Goal: Task Accomplishment & Management: Manage account settings

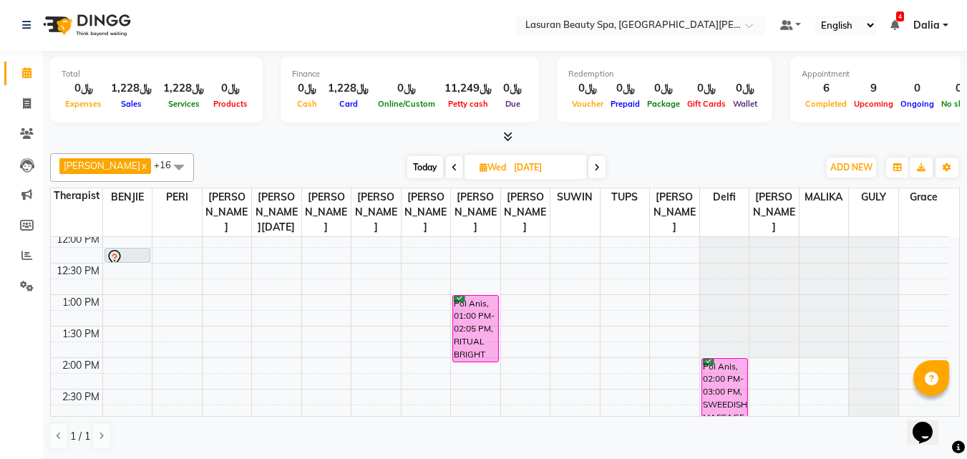
scroll to position [101, 0]
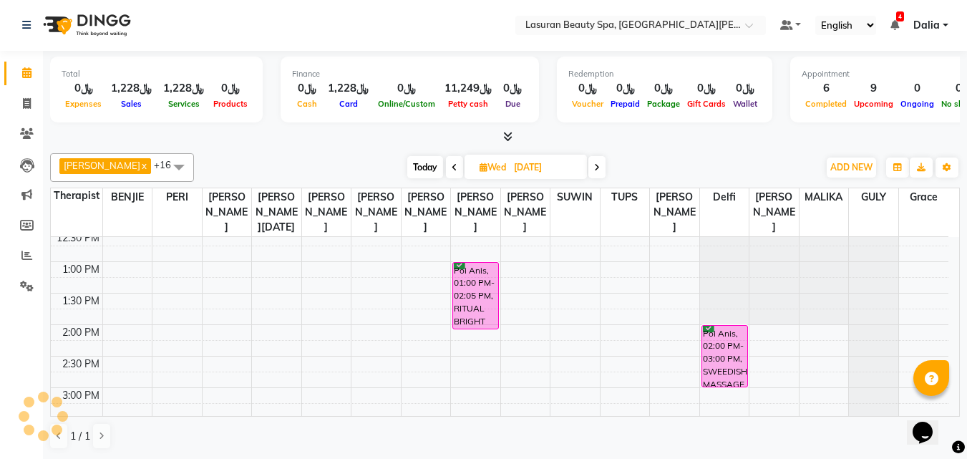
drag, startPoint x: 465, startPoint y: 309, endPoint x: 463, endPoint y: 330, distance: 20.9
click at [463, 329] on div "Poi Anis, 01:00 PM-02:05 PM, RITUAL BRIGHT BLUE ROCK | حمام الأحجار الزرقاء" at bounding box center [475, 296] width 45 height 66
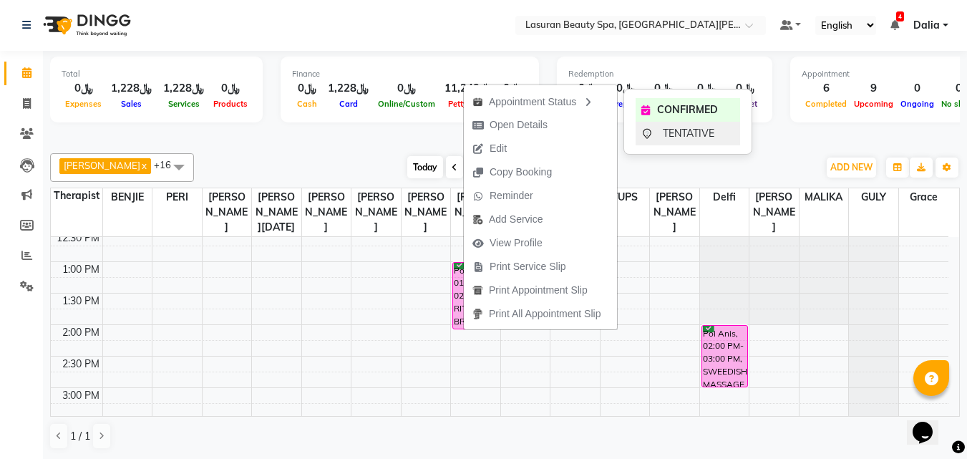
click at [660, 126] on div "TENTATIVE" at bounding box center [688, 134] width 105 height 24
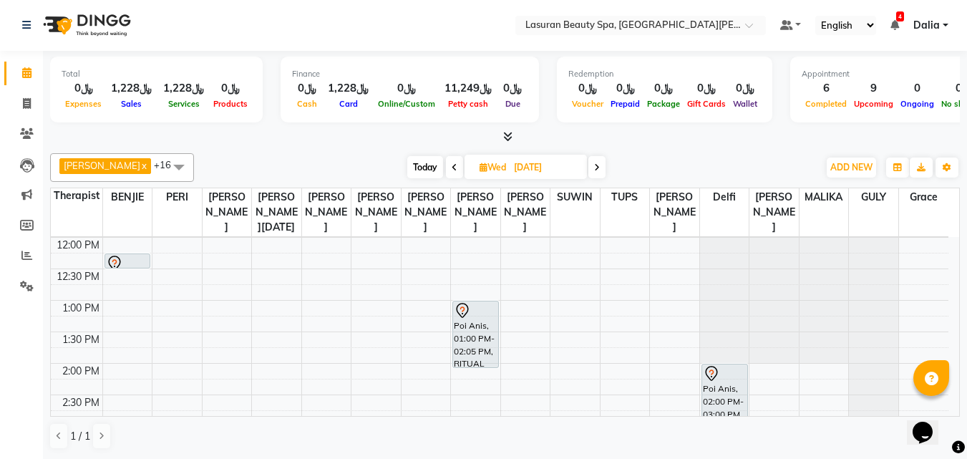
scroll to position [29, 0]
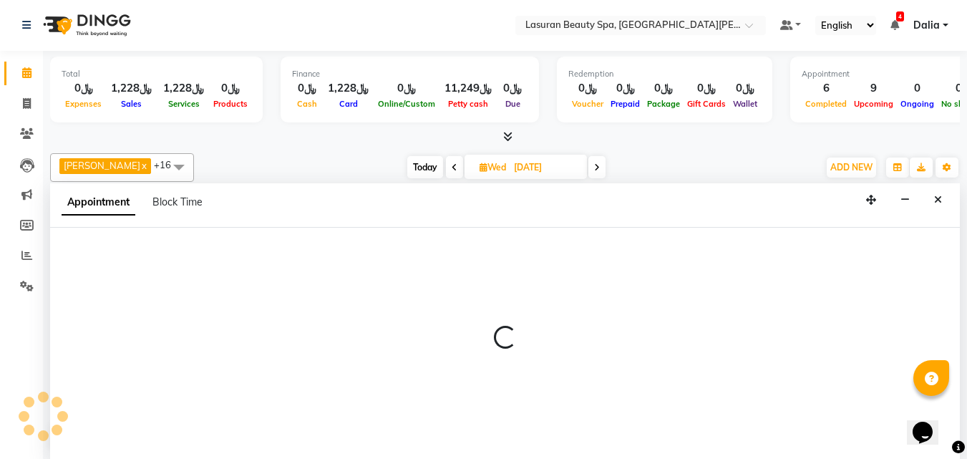
select select "54634"
select select "780"
select select "tentative"
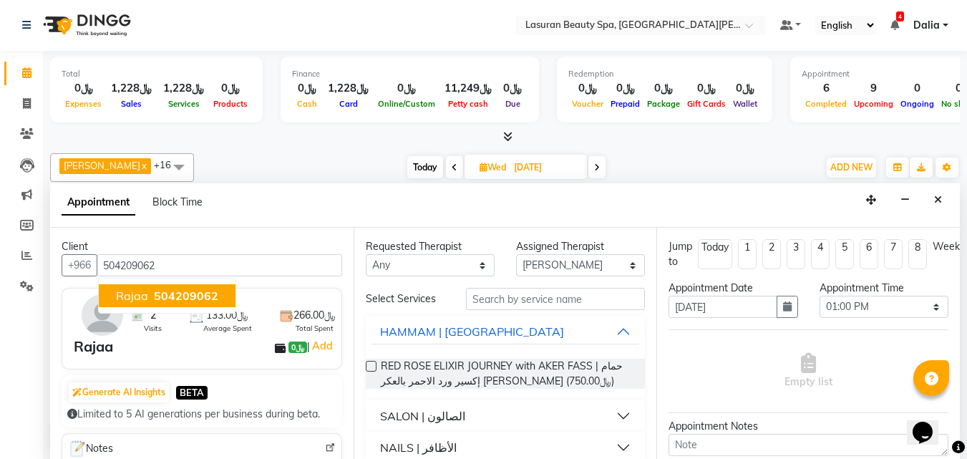
click at [196, 298] on span "504209062" at bounding box center [186, 295] width 64 height 14
type input "504209062"
click at [614, 334] on button "HAMMAM | [GEOGRAPHIC_DATA]" at bounding box center [506, 332] width 268 height 26
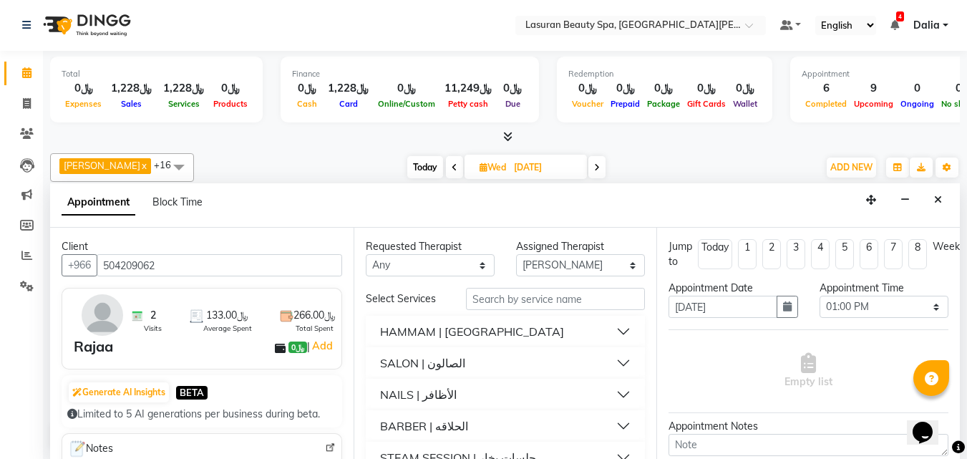
click at [619, 388] on button "NAILS | الأظافر" at bounding box center [506, 395] width 268 height 26
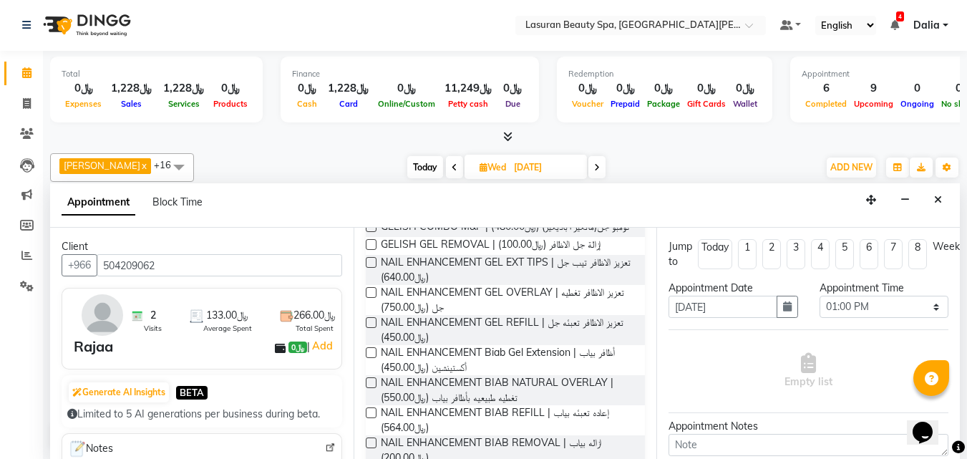
scroll to position [430, 0]
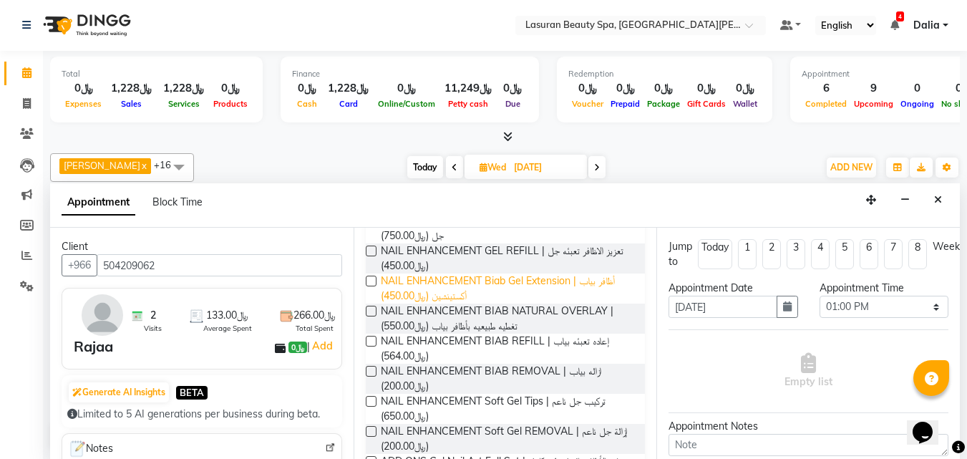
click at [582, 296] on span "NAIL ENHANCEMENT Biab Gel Extension | أظافر بياب أكستينشين (﷼450.00)" at bounding box center [507, 288] width 253 height 30
checkbox input "false"
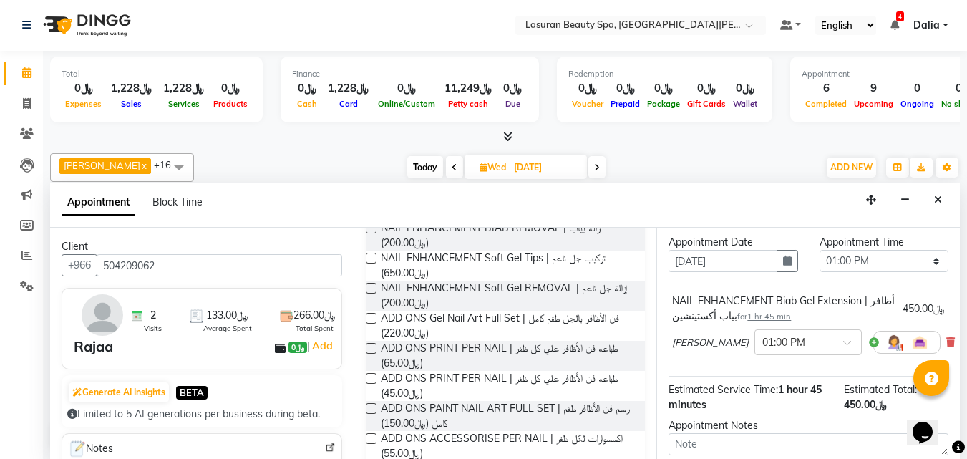
scroll to position [163, 0]
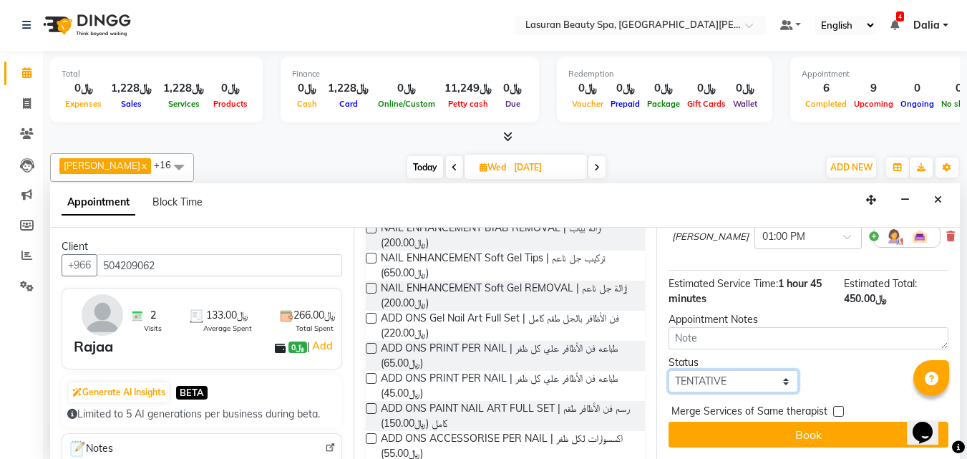
click at [699, 370] on select "Select TENTATIVE CONFIRM UPCOMING" at bounding box center [733, 381] width 129 height 22
select select "confirm booking"
click at [669, 370] on select "Select TENTATIVE CONFIRM UPCOMING" at bounding box center [733, 381] width 129 height 22
click at [716, 428] on button "Book" at bounding box center [809, 435] width 280 height 26
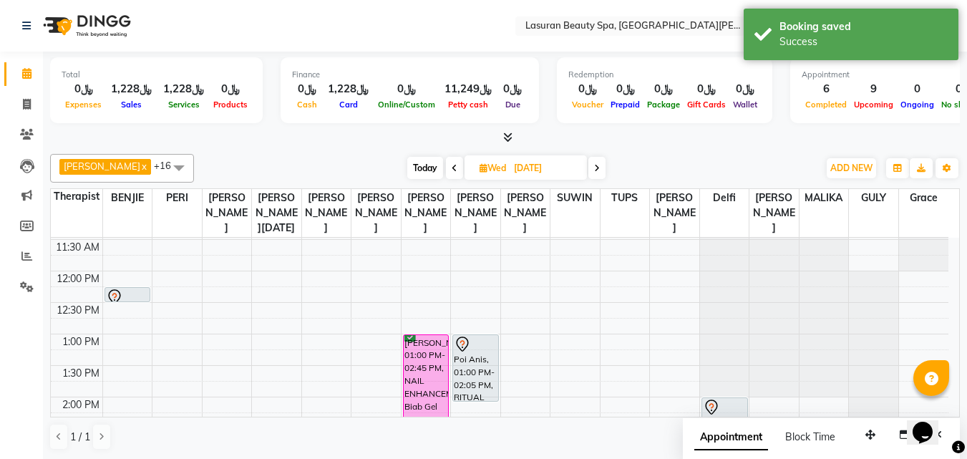
scroll to position [101, 0]
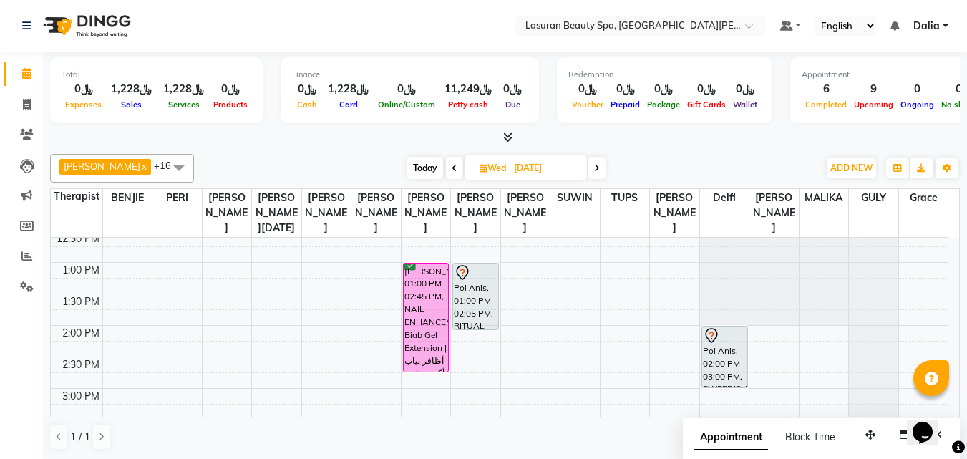
click at [417, 169] on span "Today" at bounding box center [425, 168] width 36 height 22
type input "02-09-2025"
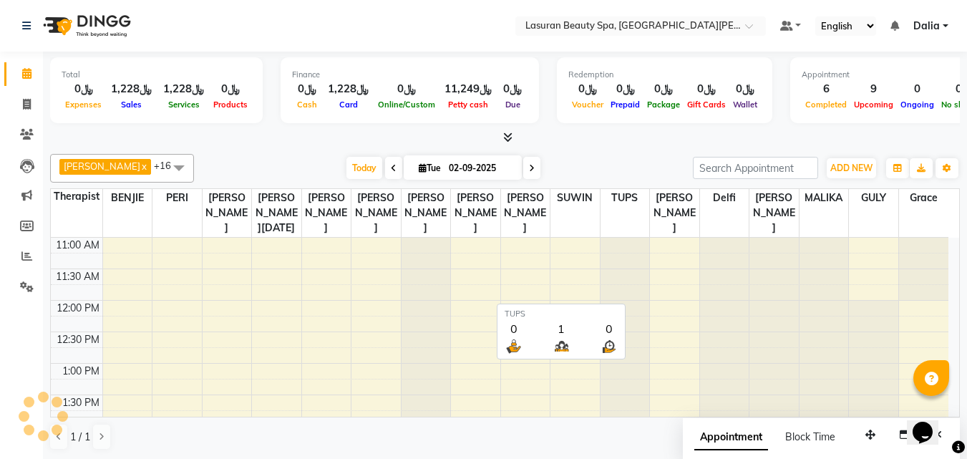
scroll to position [316, 0]
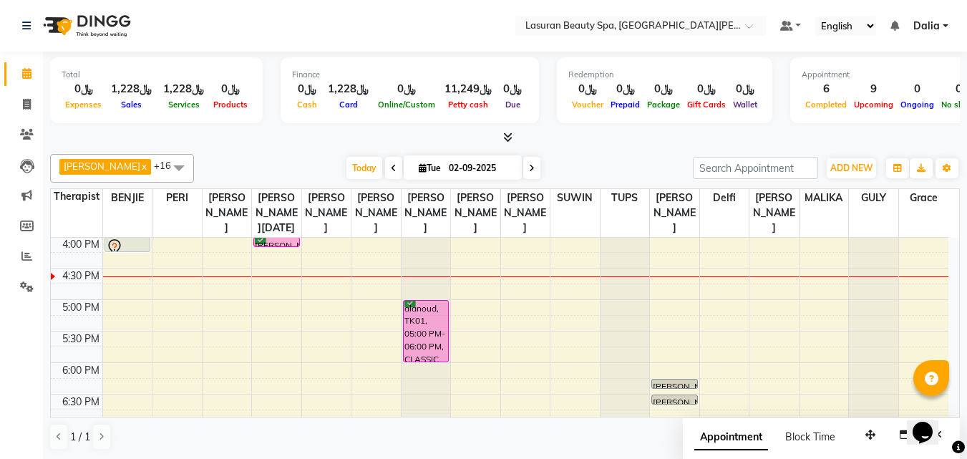
click at [277, 246] on div "[PERSON_NAME], TK13, 04:00 PM-04:01 PM, BLOW DRY LONG | تجفيف الشعر الطويل" at bounding box center [276, 242] width 45 height 9
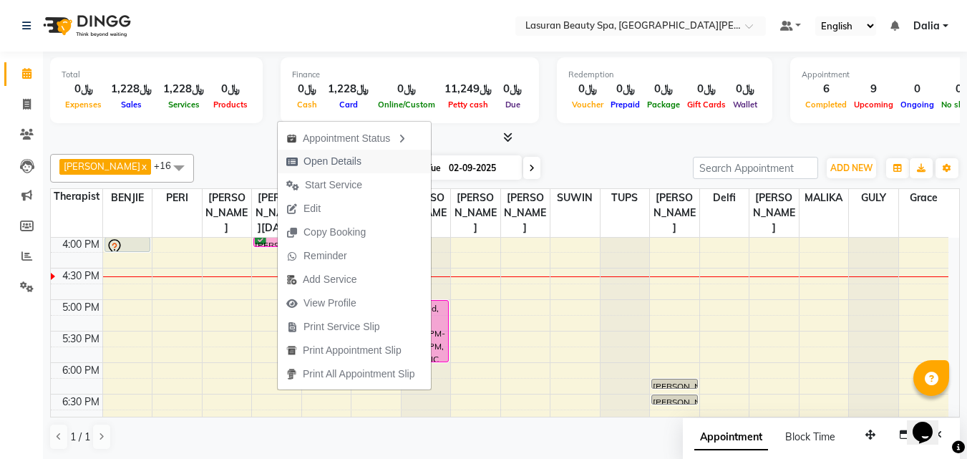
click at [317, 163] on span "Open Details" at bounding box center [333, 161] width 58 height 15
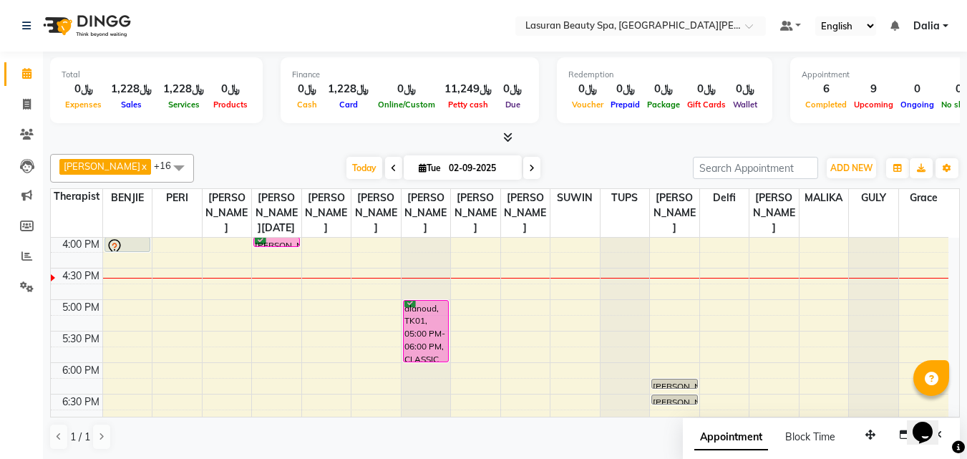
click at [274, 246] on div "[PERSON_NAME], TK13, 04:00 PM-04:01 PM, BLOW DRY LONG | تجفيف الشعر الطويل" at bounding box center [276, 242] width 45 height 9
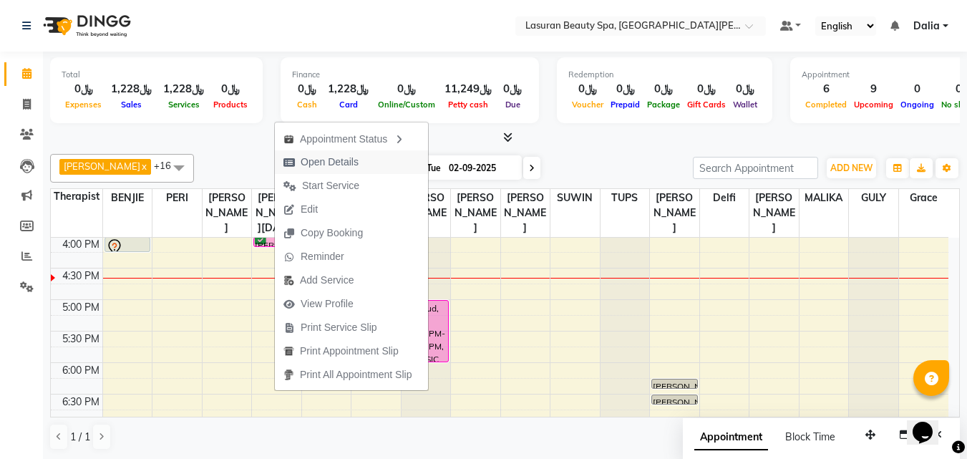
click at [305, 163] on span "Open Details" at bounding box center [330, 162] width 58 height 15
select select "6"
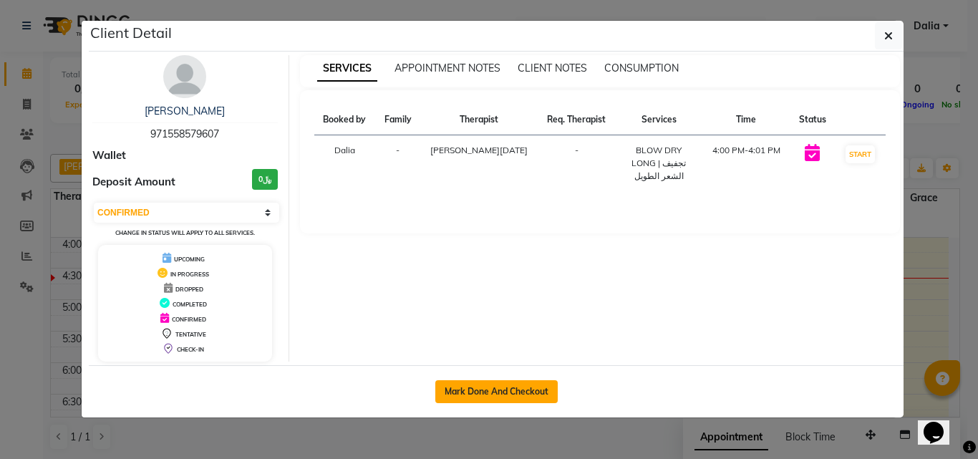
click at [535, 385] on button "Mark Done And Checkout" at bounding box center [496, 391] width 122 height 23
select select "service"
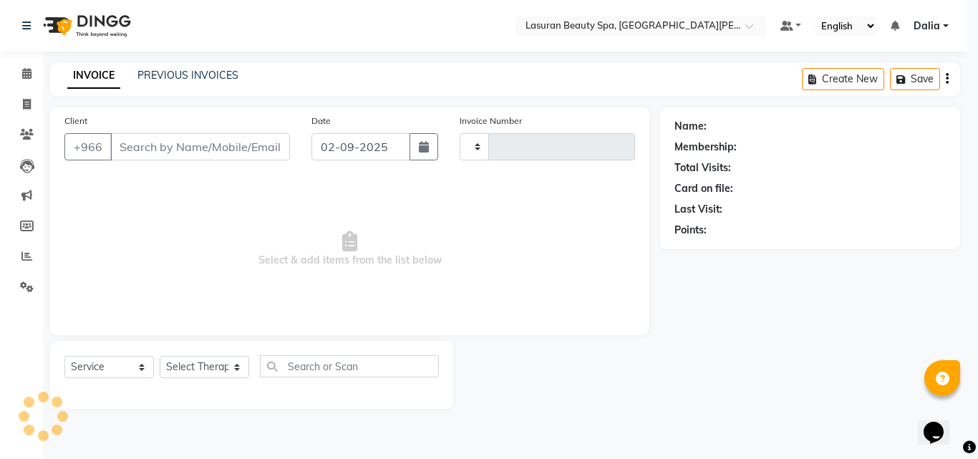
type input "1379"
select select "6941"
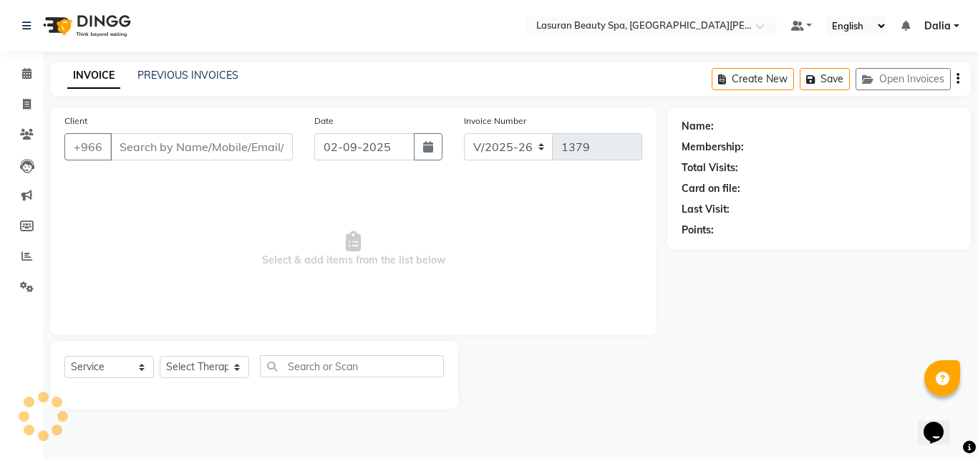
select select "V"
select select "66975"
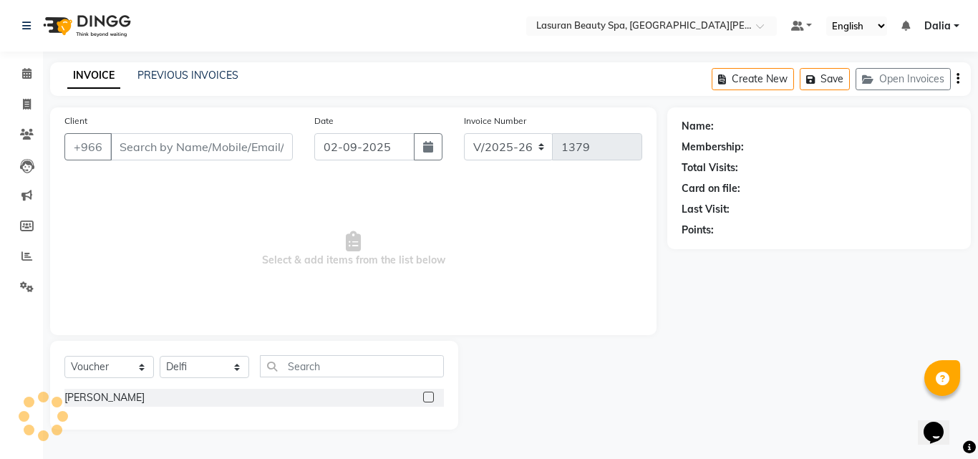
type input "971558579607"
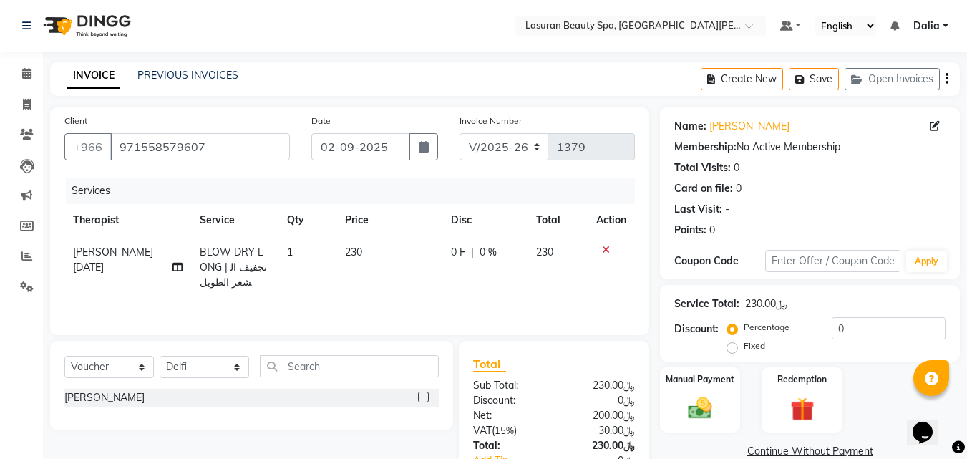
click at [605, 245] on icon at bounding box center [606, 250] width 8 height 10
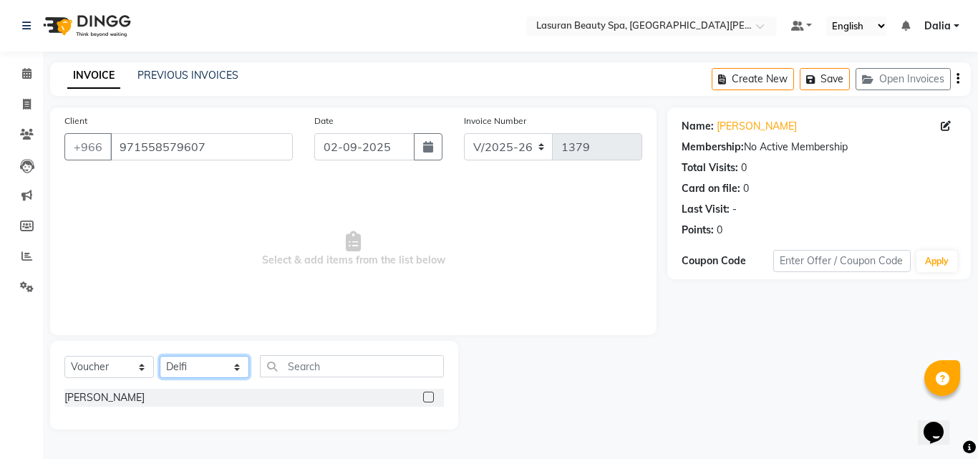
click at [222, 361] on select "Select Therapist [PERSON_NAME] MANDAL [PERSON_NAME] HACER AKBAY [PERSON_NAME][D…" at bounding box center [204, 367] width 89 height 22
select select "54626"
click at [160, 356] on select "Select Therapist [PERSON_NAME] MANDAL [PERSON_NAME] HACER AKBAY [PERSON_NAME][D…" at bounding box center [204, 367] width 89 height 22
click at [143, 373] on select "Select Service Product Membership Package Voucher Prepaid Gift Card" at bounding box center [108, 367] width 89 height 22
select select "service"
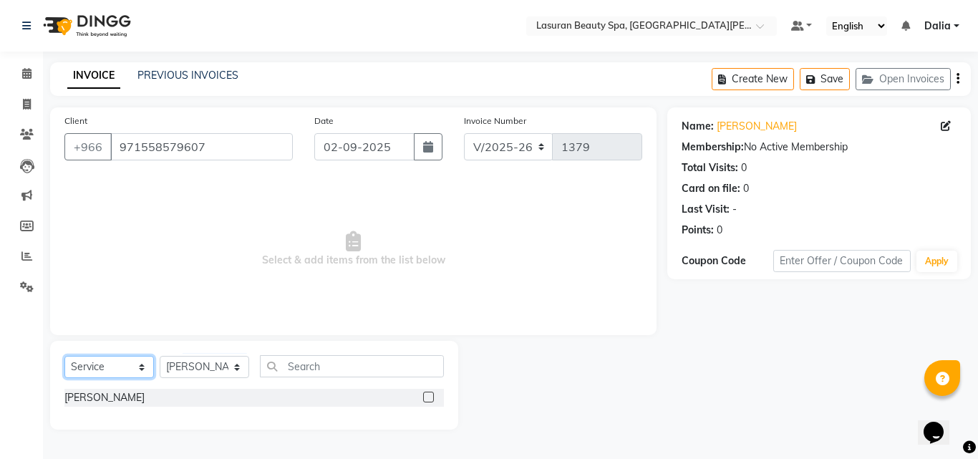
click at [64, 356] on select "Select Service Product Membership Package Voucher Prepaid Gift Card" at bounding box center [108, 367] width 89 height 22
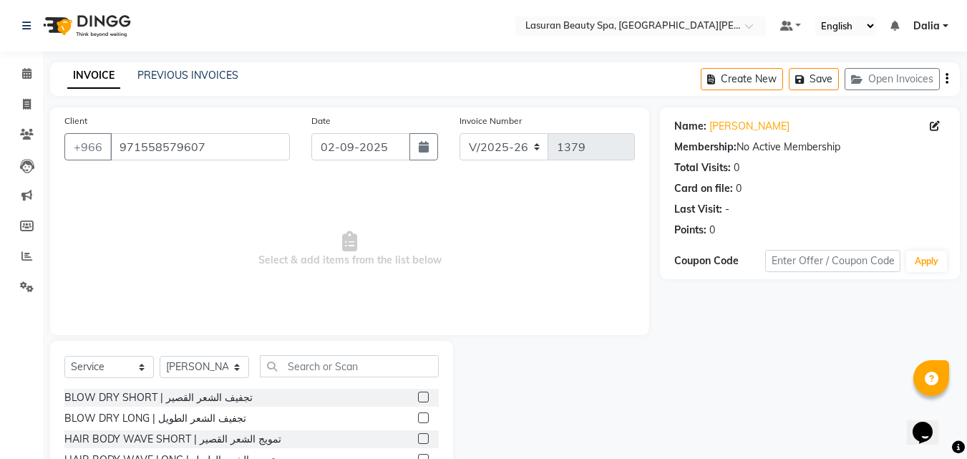
drag, startPoint x: 514, startPoint y: 393, endPoint x: 410, endPoint y: 439, distance: 113.5
click at [418, 439] on label at bounding box center [423, 438] width 11 height 11
click at [418, 439] on input "checkbox" at bounding box center [422, 439] width 9 height 9
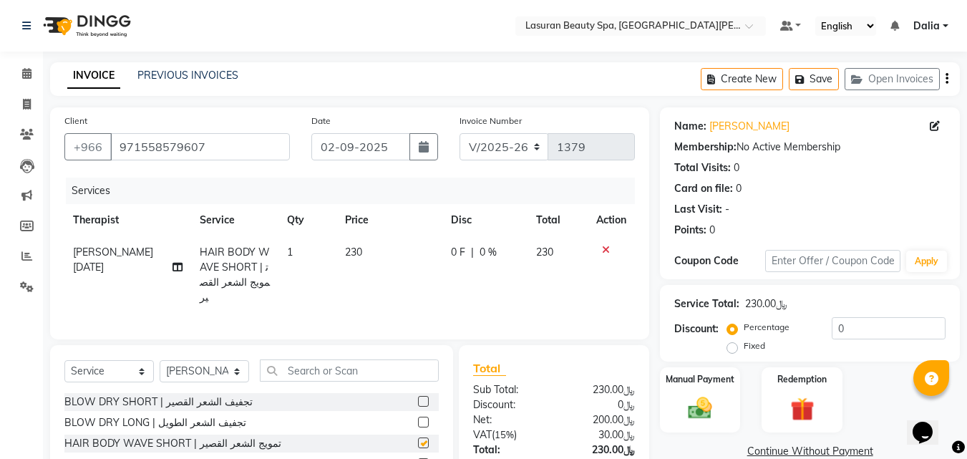
checkbox input "false"
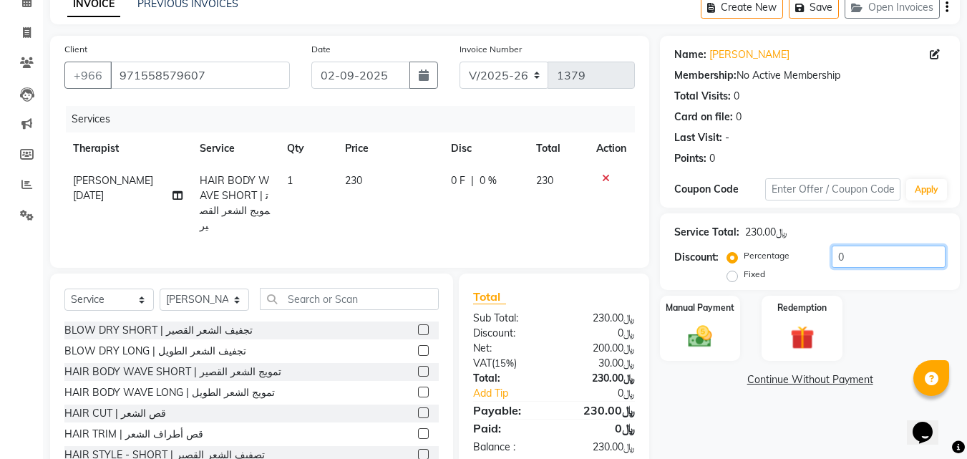
click at [863, 256] on input "0" at bounding box center [889, 257] width 114 height 22
type input "010"
click at [700, 342] on img at bounding box center [700, 336] width 40 height 29
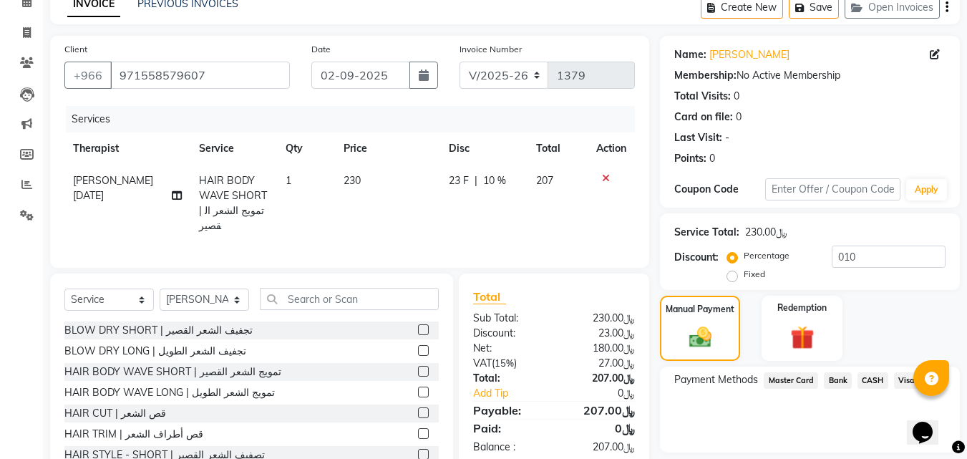
click at [906, 376] on span "Visa Card" at bounding box center [917, 380] width 46 height 16
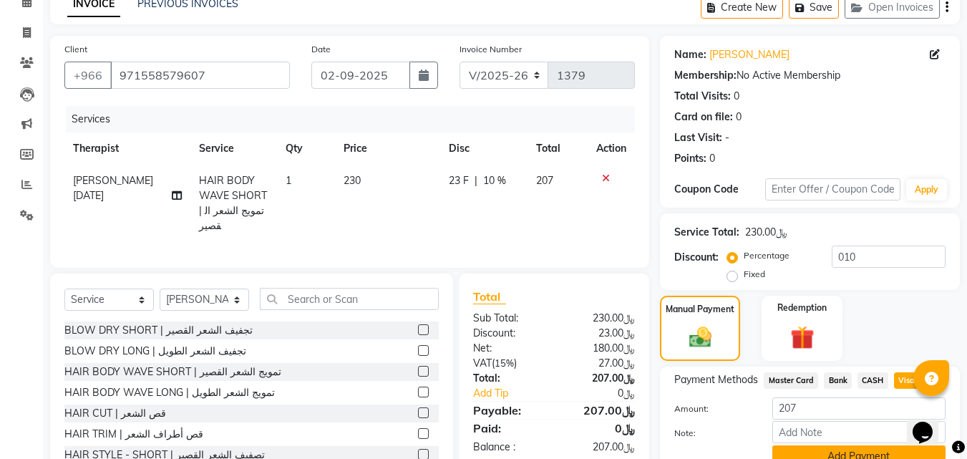
scroll to position [137, 0]
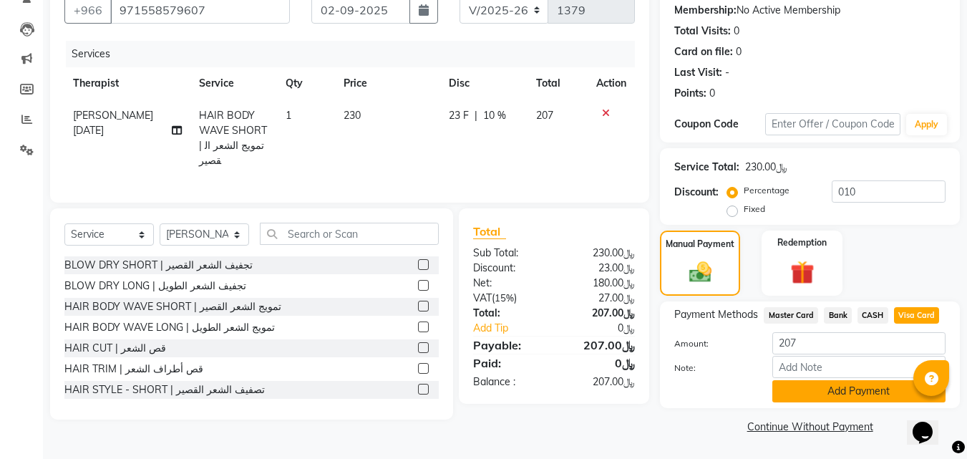
click at [807, 387] on button "Add Payment" at bounding box center [858, 391] width 173 height 22
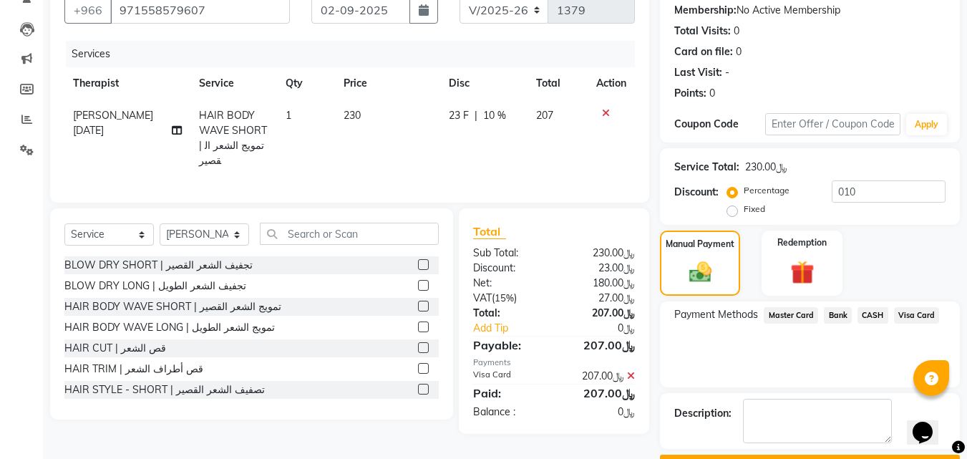
click at [719, 421] on div "Name: [PERSON_NAME] Membership: No Active Membership Total Visits: 0 Card on fi…" at bounding box center [815, 224] width 311 height 506
click at [719, 455] on button "Checkout" at bounding box center [810, 466] width 300 height 22
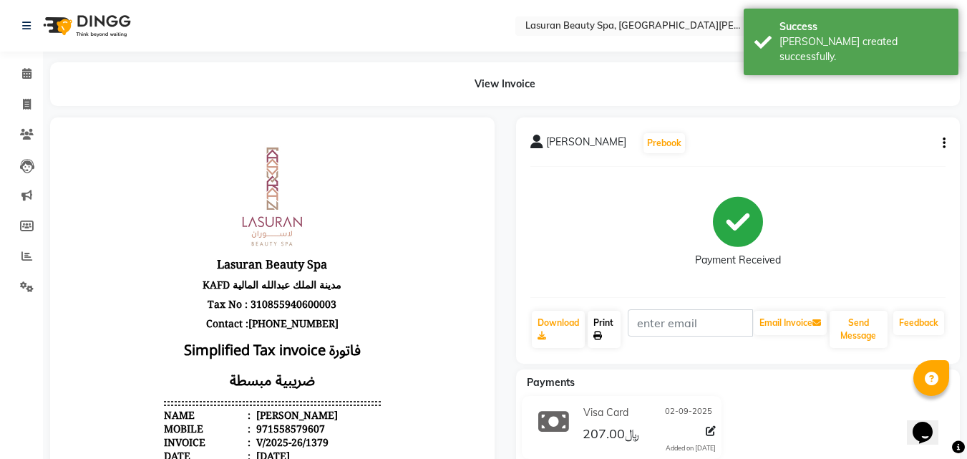
click at [611, 319] on link "Print" at bounding box center [604, 329] width 33 height 37
click at [23, 78] on icon at bounding box center [26, 73] width 9 height 11
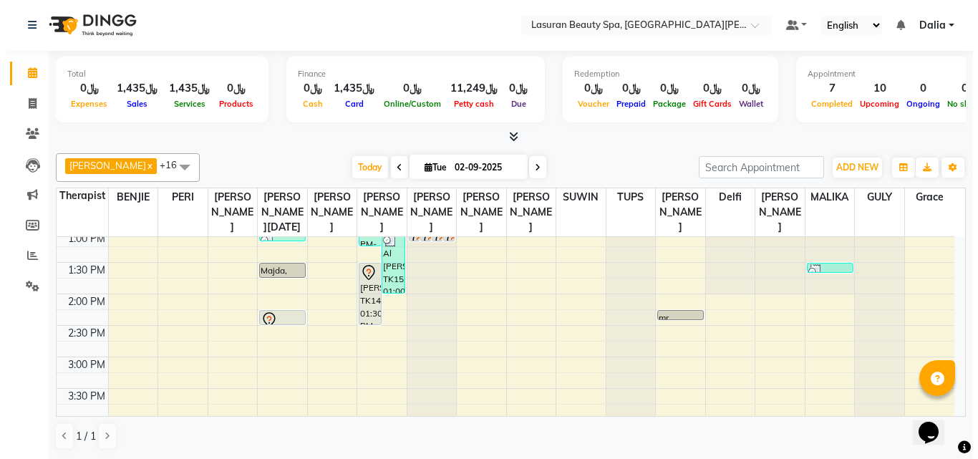
scroll to position [215, 0]
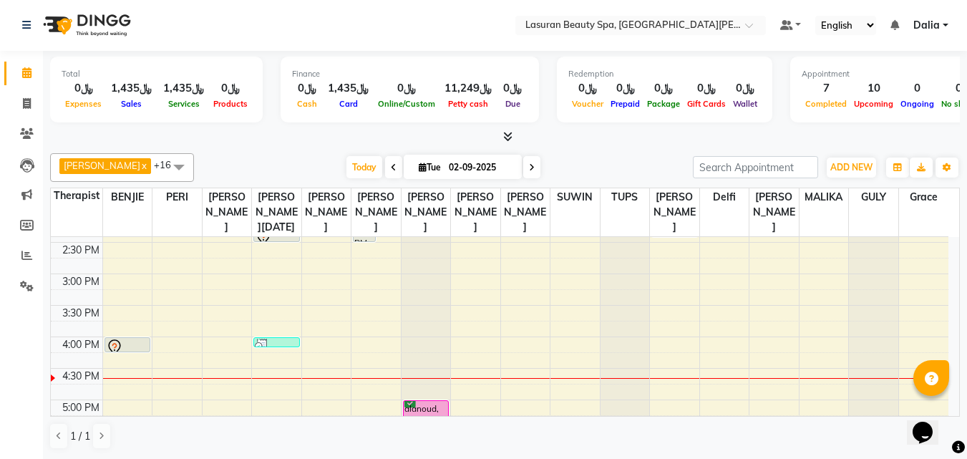
click at [288, 353] on div at bounding box center [277, 346] width 44 height 14
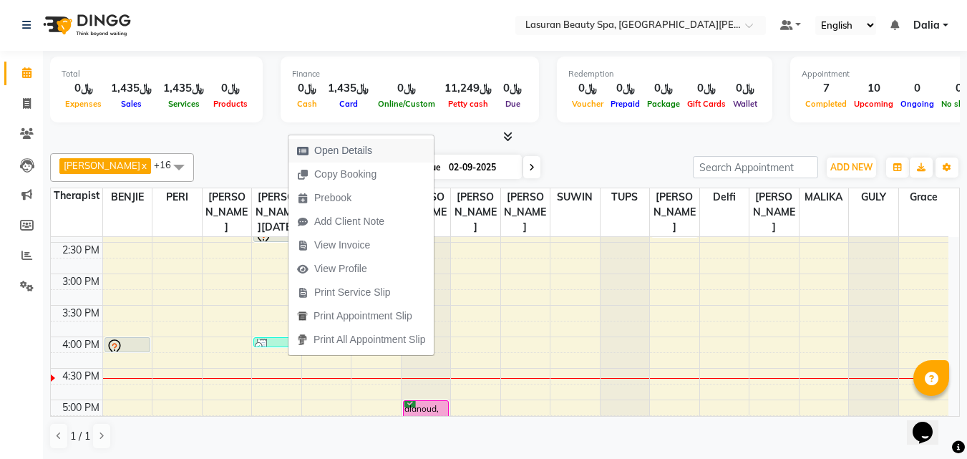
click at [331, 155] on span "Open Details" at bounding box center [343, 150] width 58 height 15
select select "3"
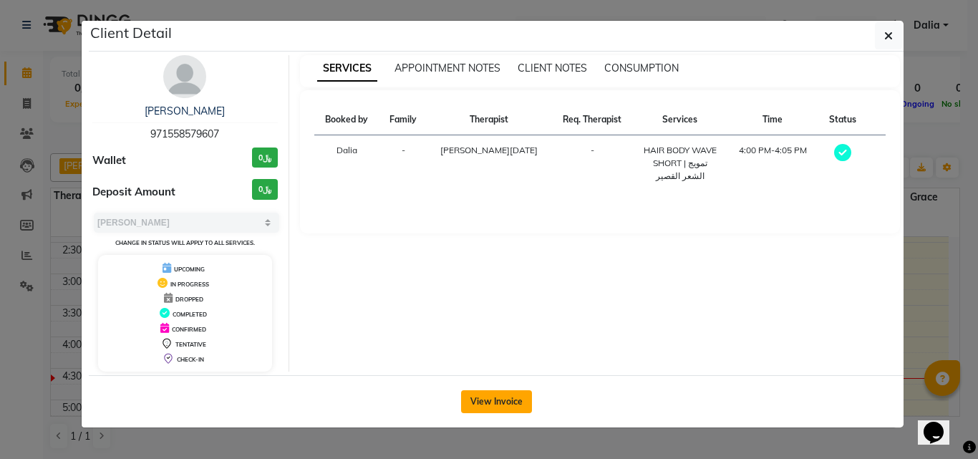
click at [513, 399] on button "View Invoice" at bounding box center [496, 401] width 71 height 23
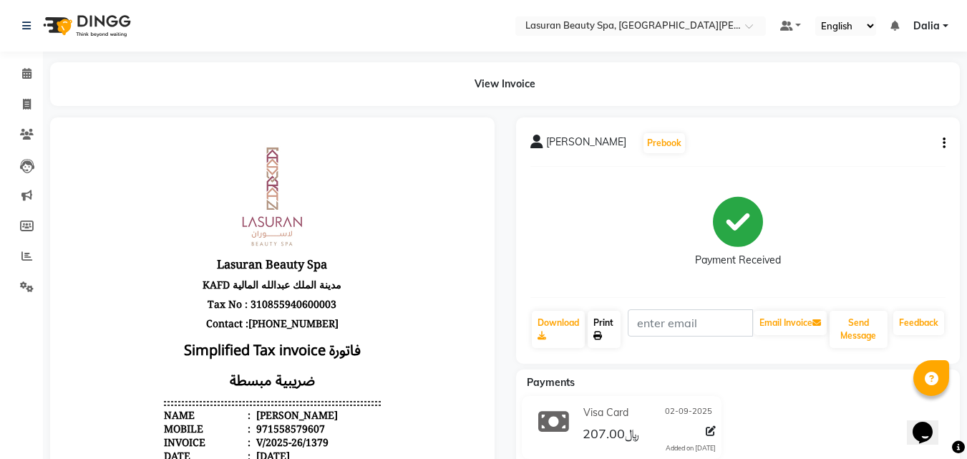
click at [614, 334] on link "Print" at bounding box center [604, 329] width 33 height 37
click at [26, 72] on icon at bounding box center [26, 73] width 9 height 11
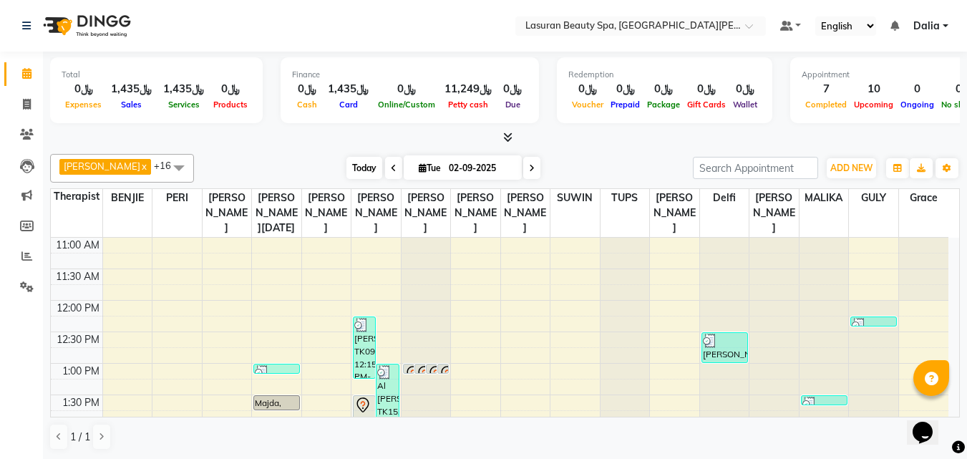
click at [348, 162] on span "Today" at bounding box center [364, 168] width 36 height 22
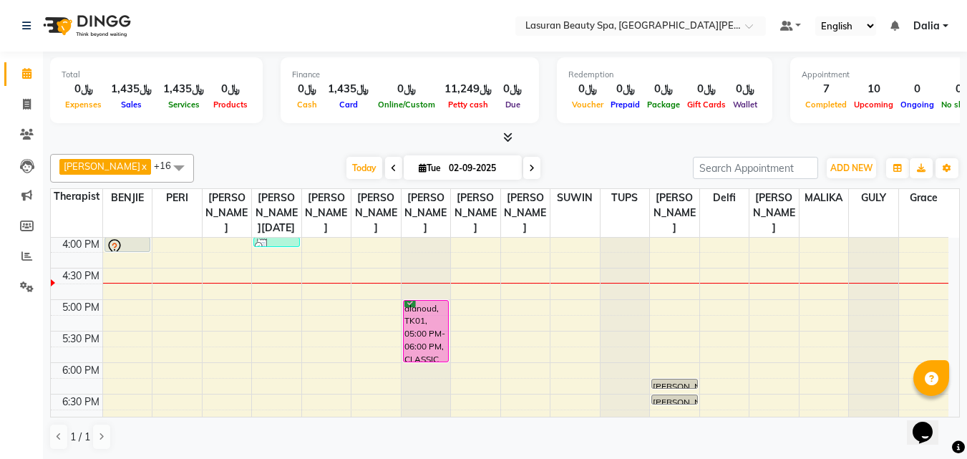
click at [141, 256] on div at bounding box center [128, 246] width 44 height 17
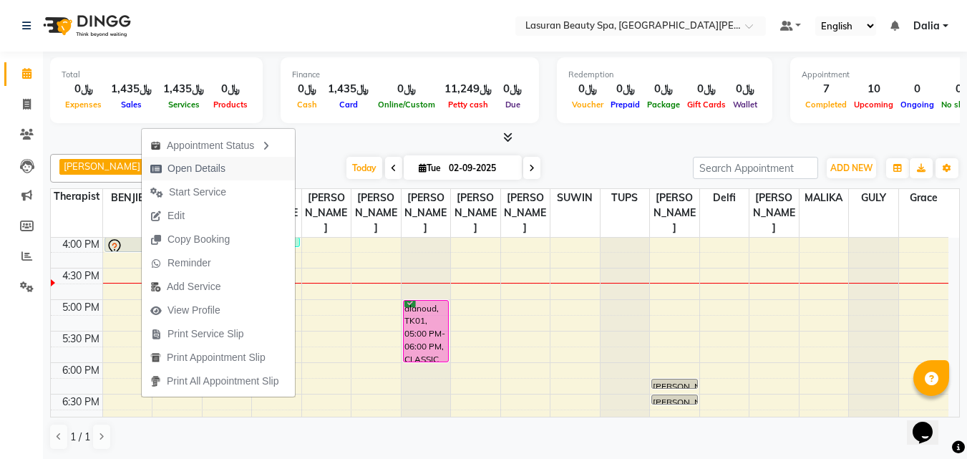
click at [193, 166] on span "Open Details" at bounding box center [197, 168] width 58 height 15
select select "7"
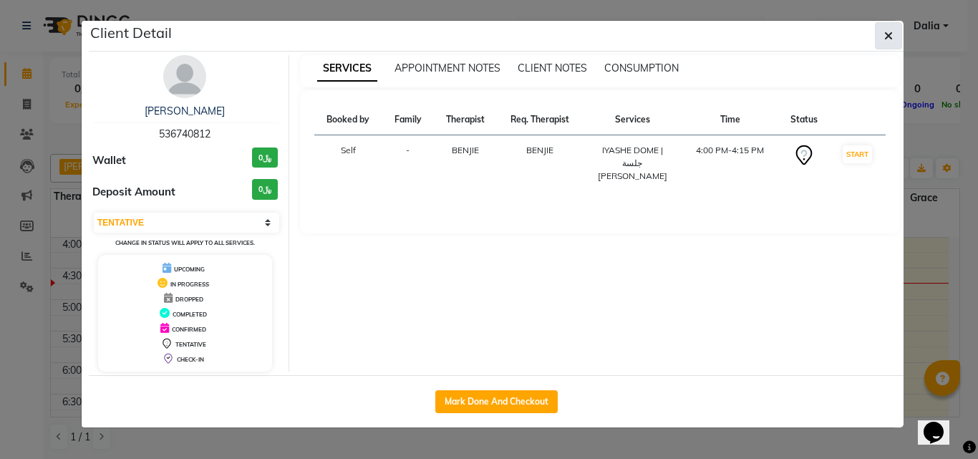
click at [886, 40] on icon "button" at bounding box center [888, 35] width 9 height 11
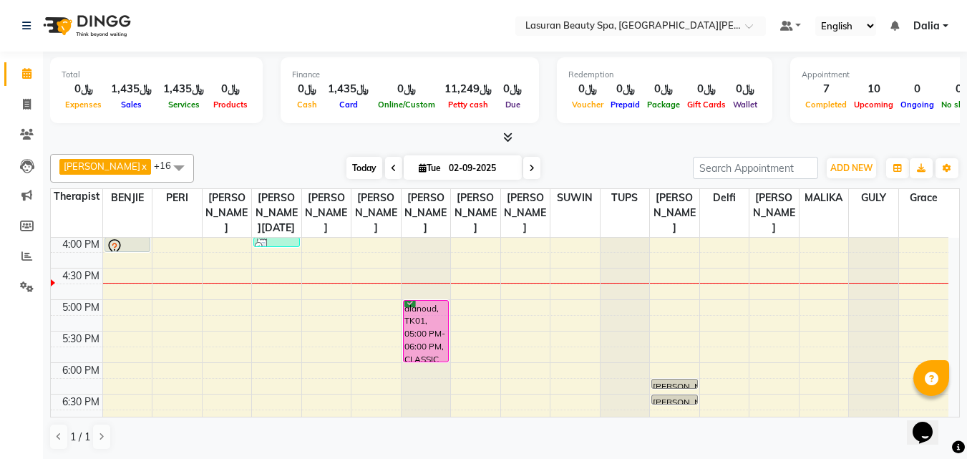
click at [359, 170] on span "Today" at bounding box center [364, 168] width 36 height 22
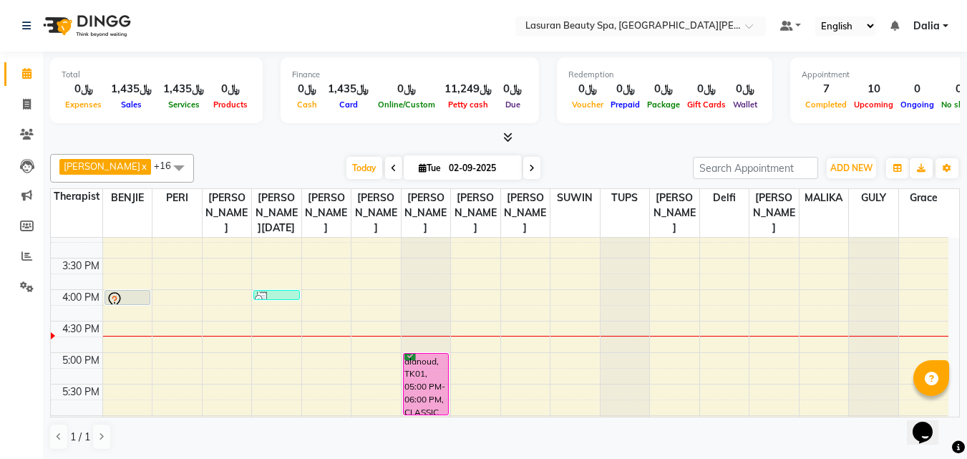
scroll to position [358, 0]
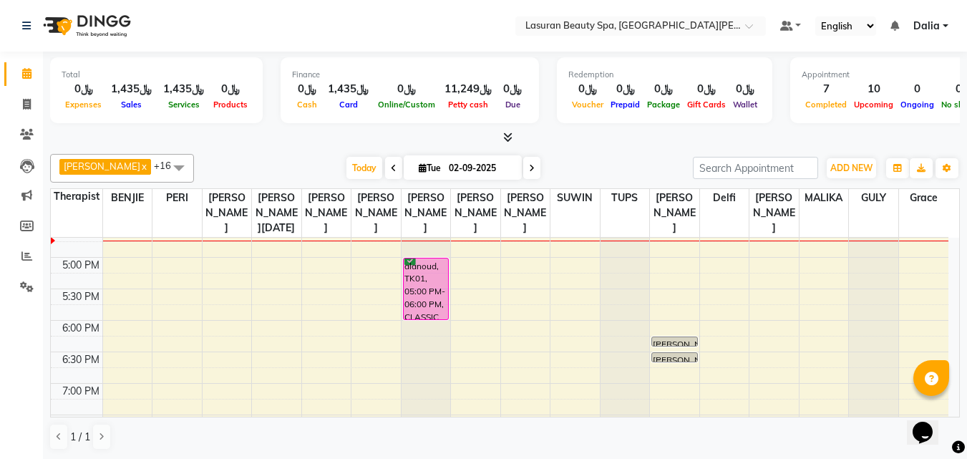
click at [613, 158] on div "[DATE] [DATE]" at bounding box center [443, 167] width 485 height 21
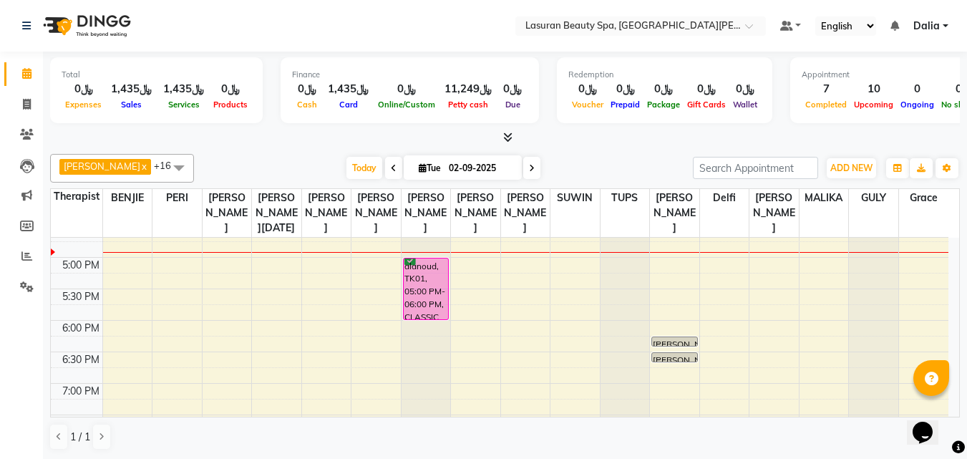
click at [436, 306] on div "alanoud, TK01, 05:00 PM-06:00 PM, CLASSIC PEDICURE | باديكير كلاسيك" at bounding box center [426, 288] width 45 height 61
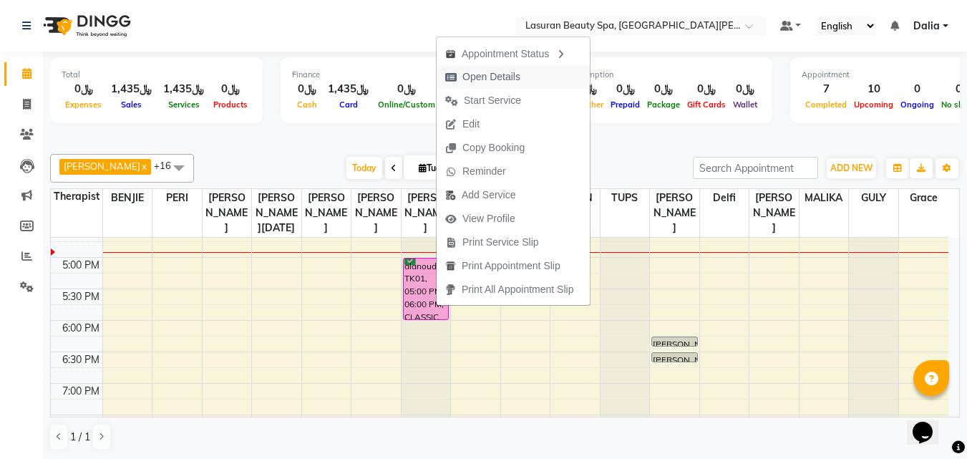
click at [487, 69] on span "Open Details" at bounding box center [491, 76] width 58 height 15
select select "6"
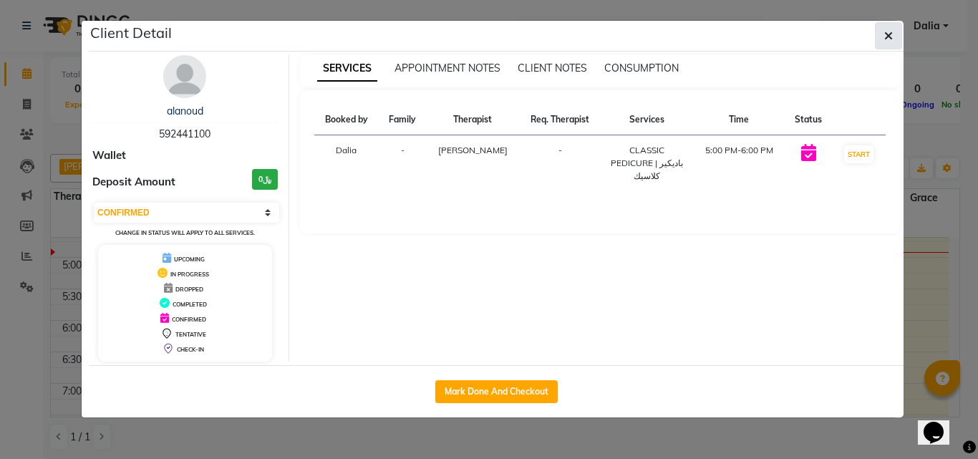
click at [882, 41] on button "button" at bounding box center [888, 35] width 27 height 27
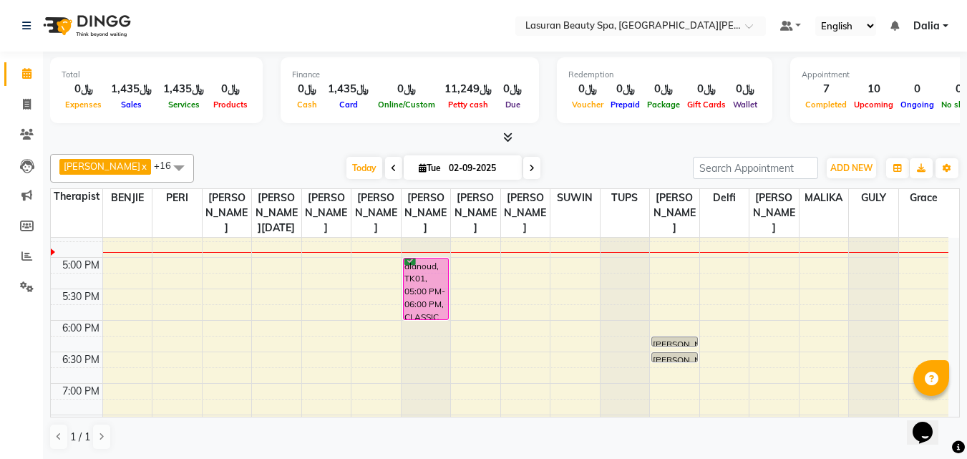
drag, startPoint x: 430, startPoint y: 291, endPoint x: 422, endPoint y: 297, distance: 10.7
click at [422, 297] on div "alanoud, TK01, 05:00 PM-06:00 PM, CLASSIC PEDICURE | باديكير كلاسيك" at bounding box center [426, 288] width 45 height 61
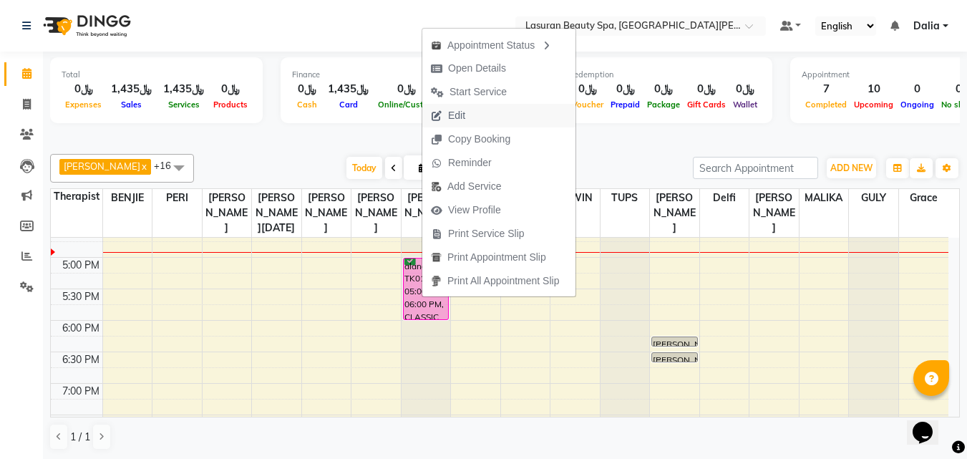
click at [470, 112] on span "Edit" at bounding box center [448, 116] width 52 height 24
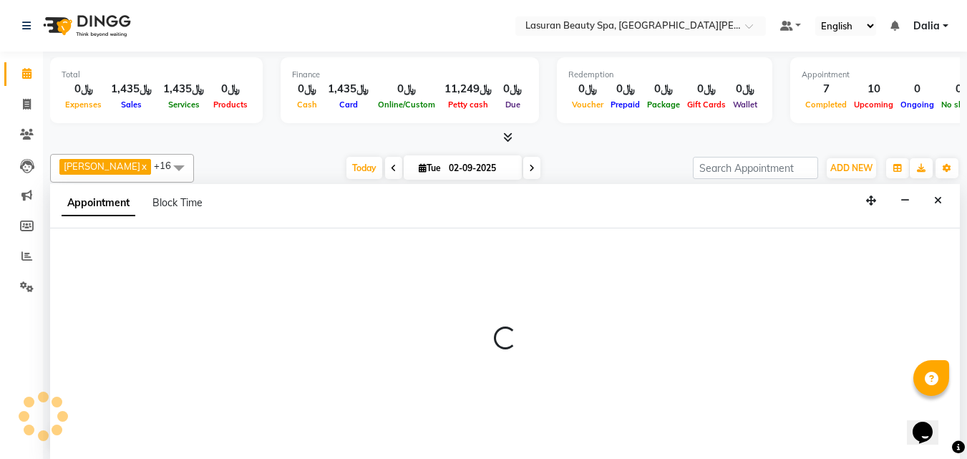
select select "tentative"
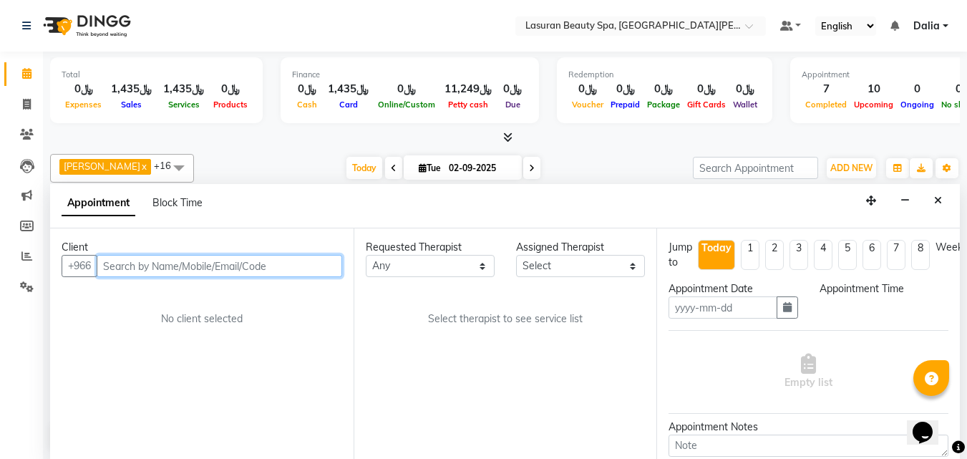
type input "02-09-2025"
select select "confirm booking"
select select "1020"
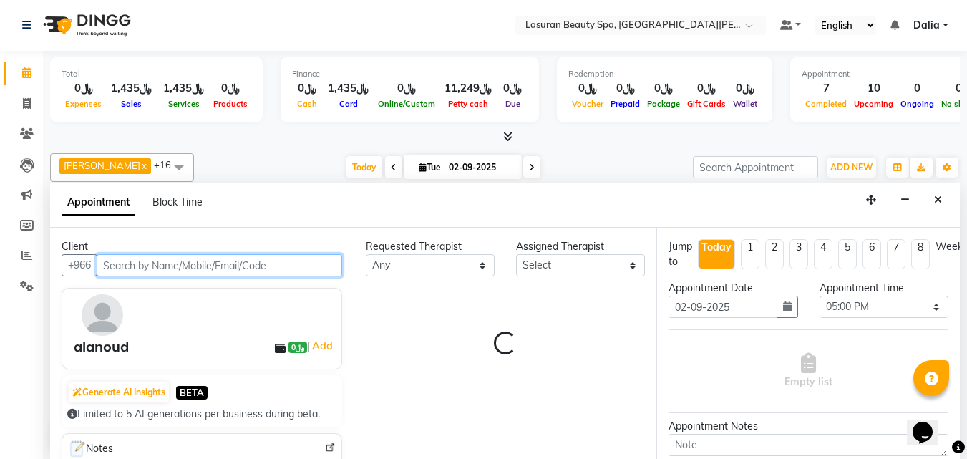
select select "54634"
select select "3459"
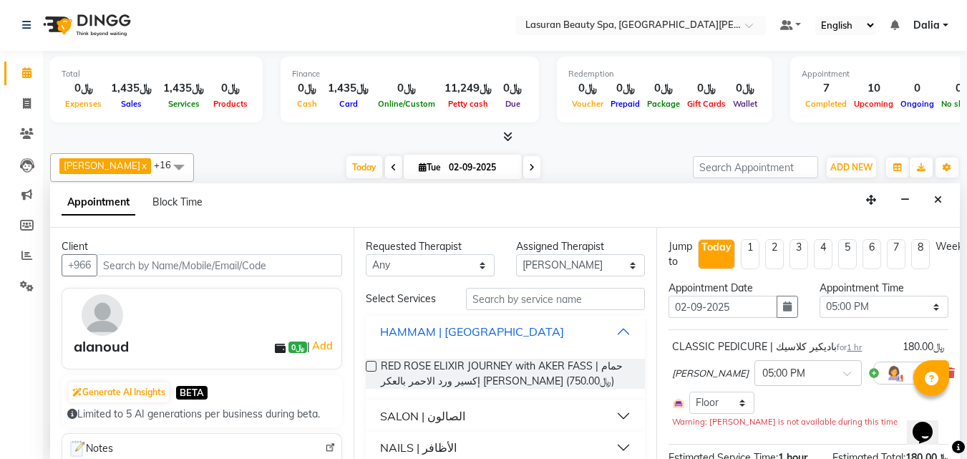
click at [604, 329] on button "HAMMAM | [GEOGRAPHIC_DATA]" at bounding box center [506, 332] width 268 height 26
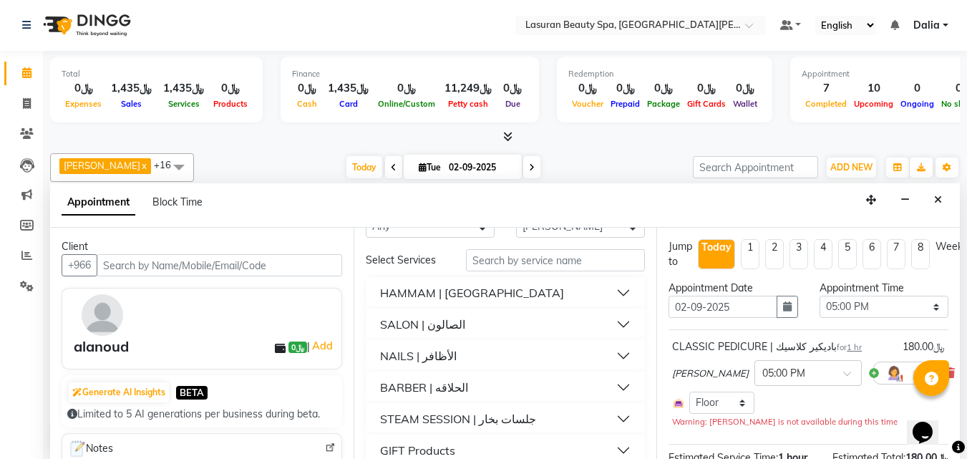
scroll to position [72, 0]
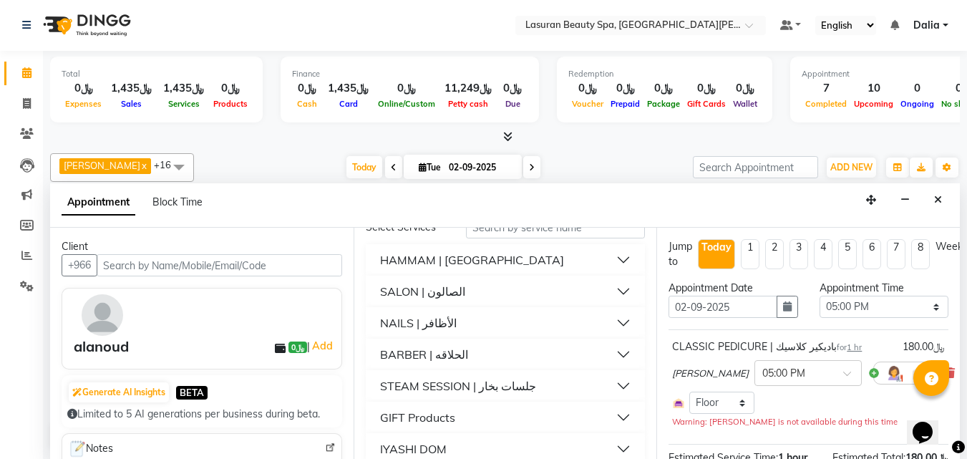
click at [608, 321] on button "NAILS | الأظافر" at bounding box center [506, 323] width 268 height 26
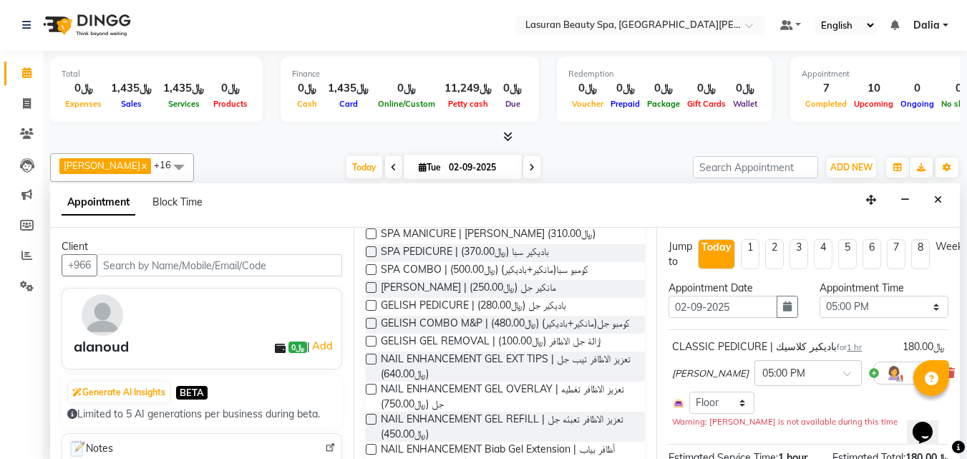
scroll to position [286, 0]
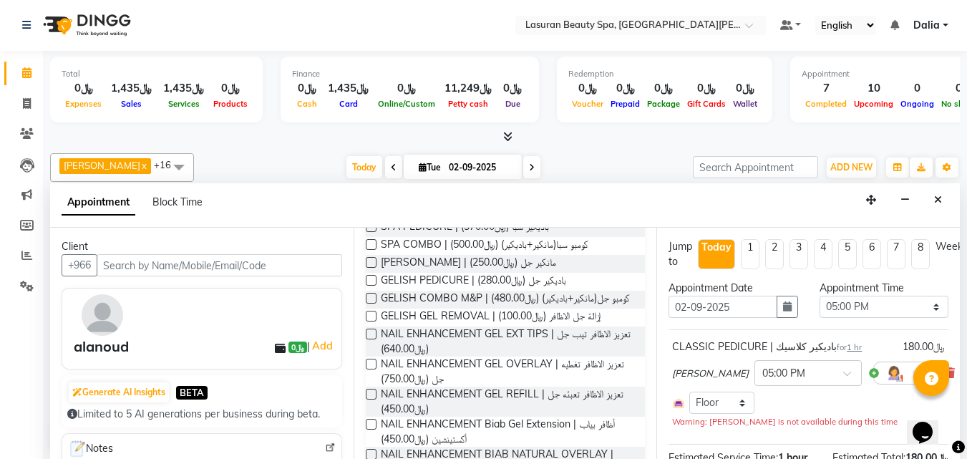
click at [568, 281] on div "GELISH PEDICURE | باديكير جل (﷼280.00)" at bounding box center [506, 282] width 280 height 18
click at [533, 281] on span "GELISH PEDICURE | باديكير جل (﷼280.00)" at bounding box center [473, 282] width 185 height 18
checkbox input "false"
click at [548, 326] on span "GELISH GEL REMOVAL | إزالة جل الاظافر (﷼100.00)" at bounding box center [491, 318] width 220 height 18
checkbox input "false"
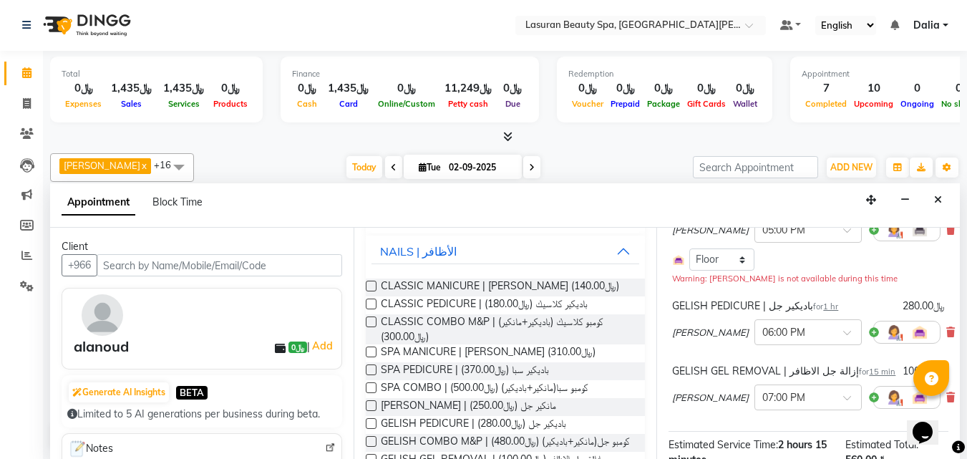
scroll to position [72, 0]
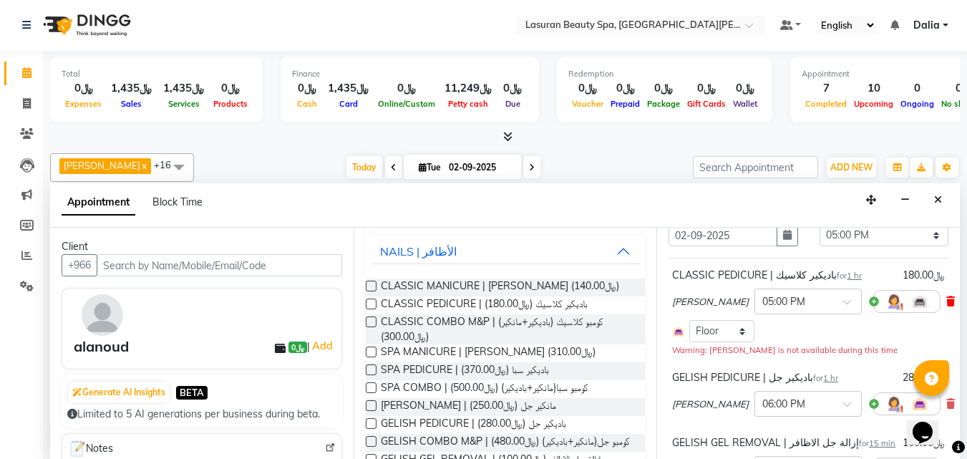
click at [946, 300] on icon at bounding box center [950, 301] width 9 height 10
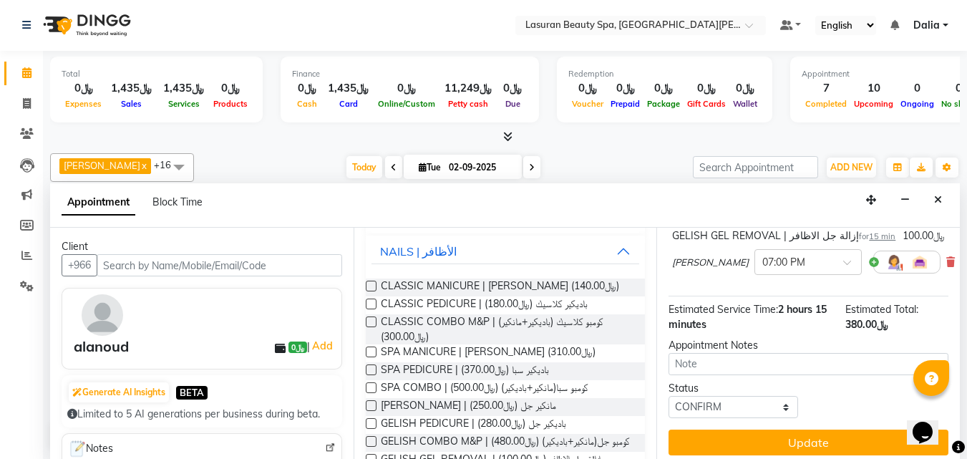
scroll to position [208, 0]
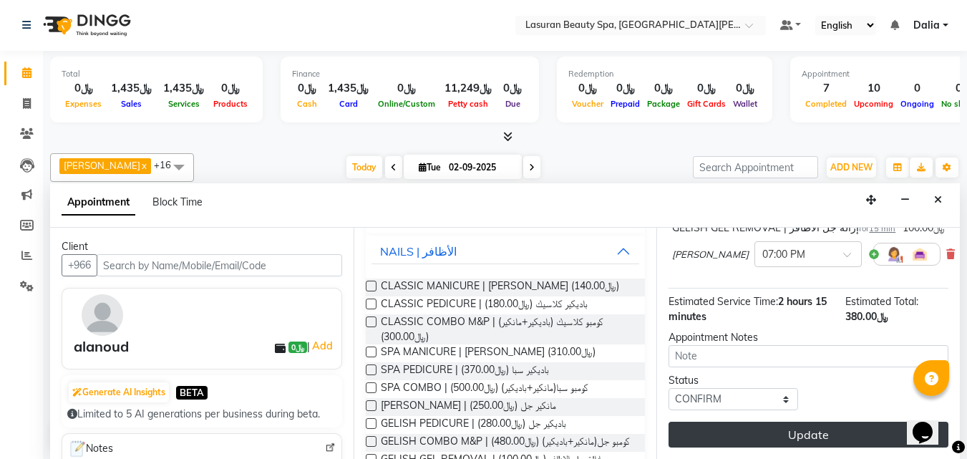
click at [711, 422] on button "Update" at bounding box center [809, 435] width 280 height 26
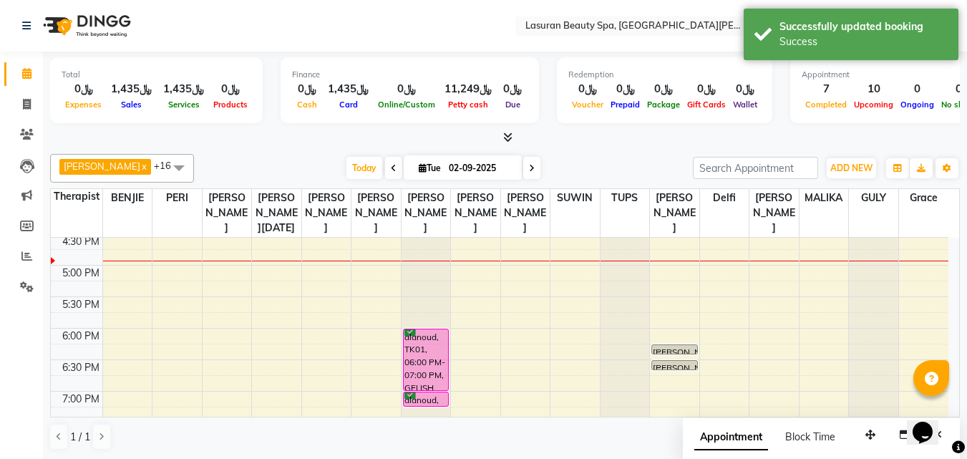
scroll to position [316, 0]
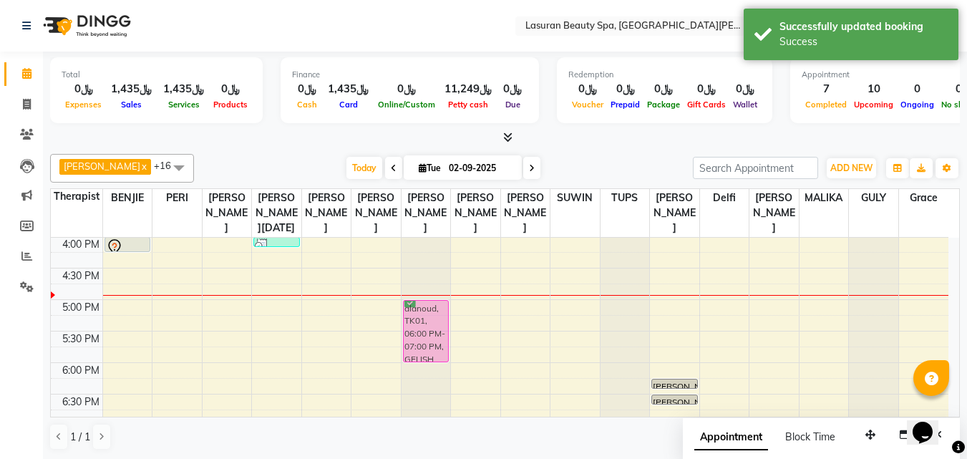
drag, startPoint x: 428, startPoint y: 394, endPoint x: 424, endPoint y: 334, distance: 61.0
click at [424, 334] on div "Poi Anis, TK02, 01:00 PM-01:01 PM, ADD ONS [MEDICAL_DATA] REMOVAL | إزالة الكال…" at bounding box center [426, 268] width 49 height 692
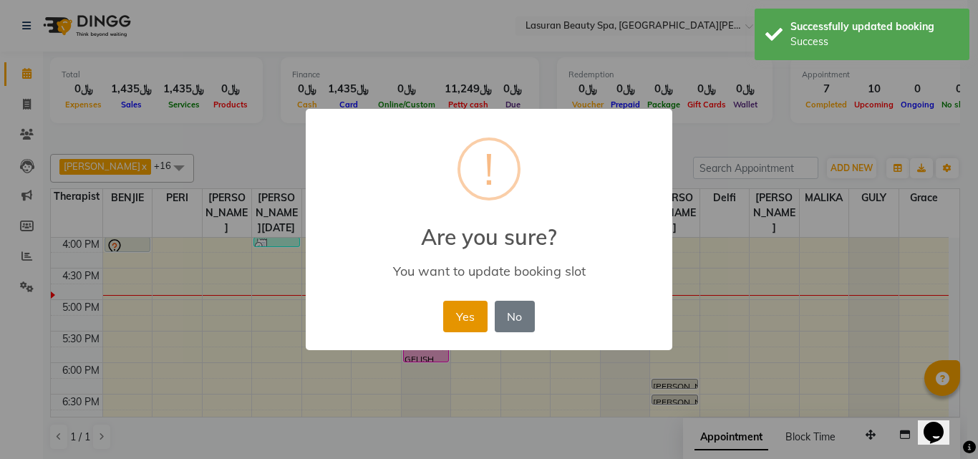
click at [477, 318] on button "Yes" at bounding box center [465, 316] width 44 height 31
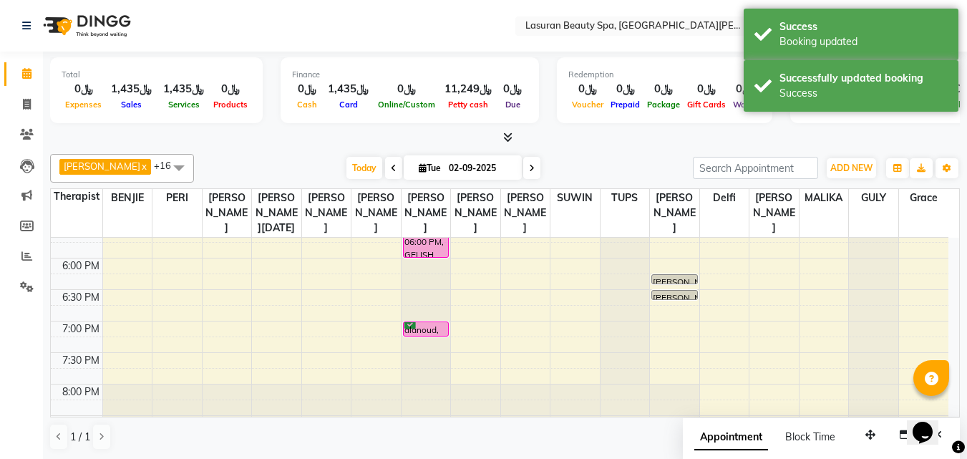
scroll to position [387, 0]
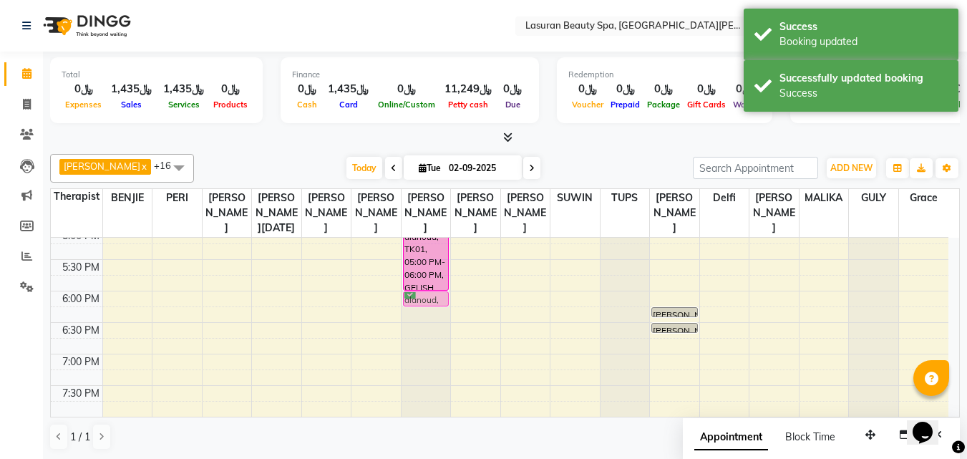
drag, startPoint x: 429, startPoint y: 374, endPoint x: 425, endPoint y: 315, distance: 59.6
click at [425, 315] on div "Poi Anis, TK02, 01:00 PM-01:01 PM, ADD ONS [MEDICAL_DATA] REMOVAL | إزالة الكال…" at bounding box center [426, 196] width 49 height 692
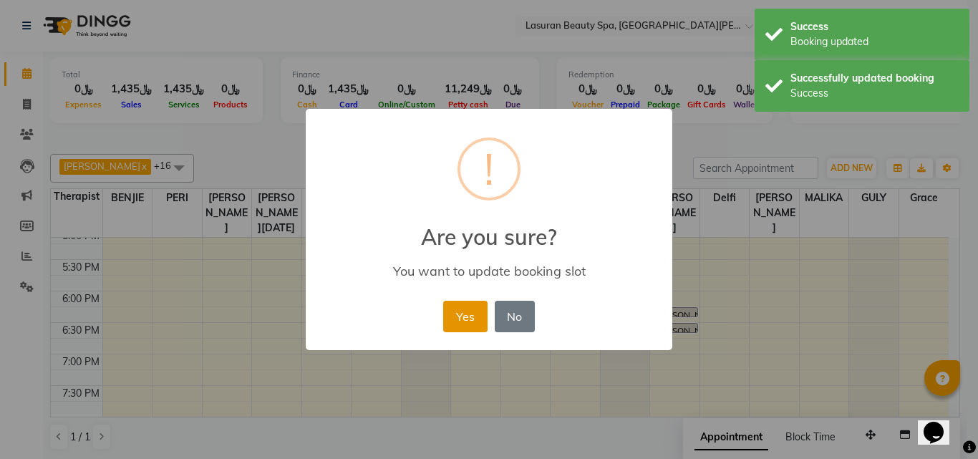
click at [448, 317] on button "Yes" at bounding box center [465, 316] width 44 height 31
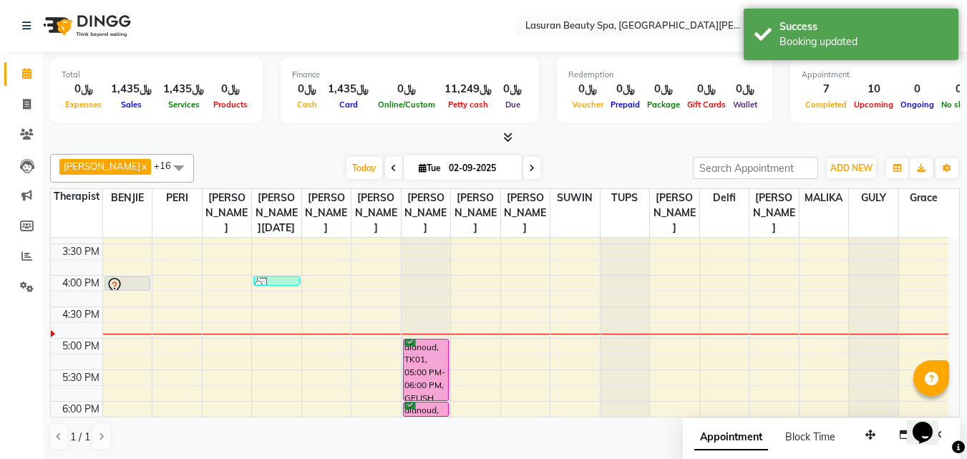
scroll to position [244, 0]
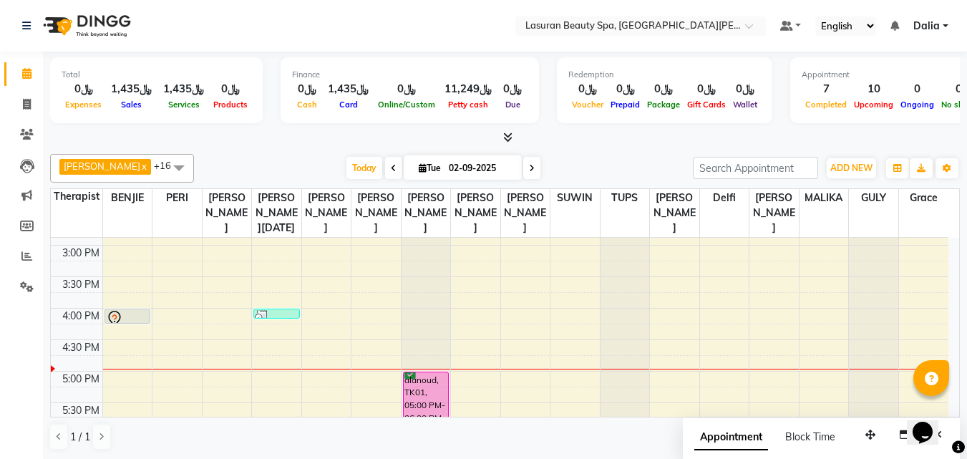
click at [438, 397] on div "alanoud, TK01, 05:00 PM-06:00 PM, GELISH PEDICURE | باديكير جل" at bounding box center [426, 402] width 45 height 61
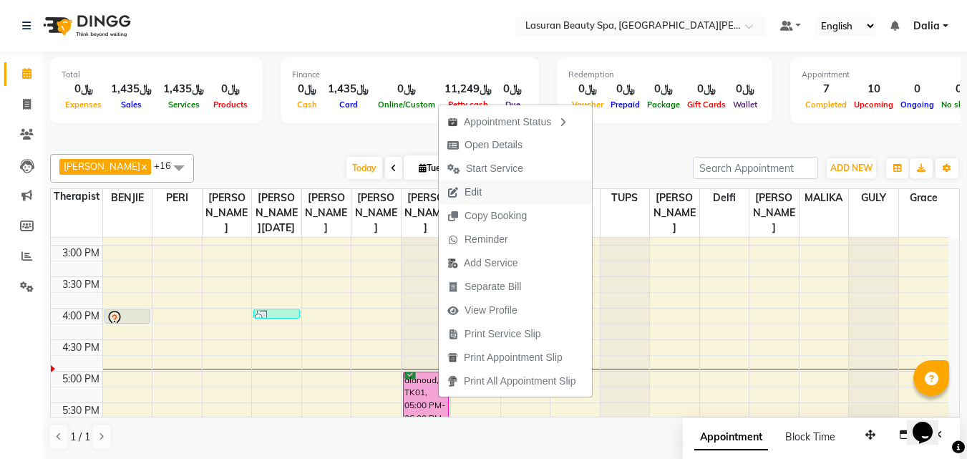
click at [470, 185] on span "Edit" at bounding box center [473, 192] width 17 height 15
select select "tentative"
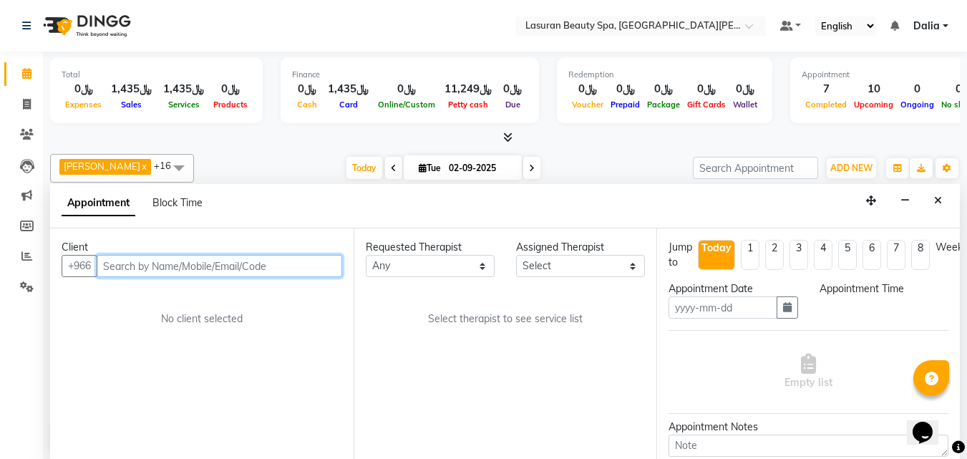
type input "02-09-2025"
select select "confirm booking"
select select "1020"
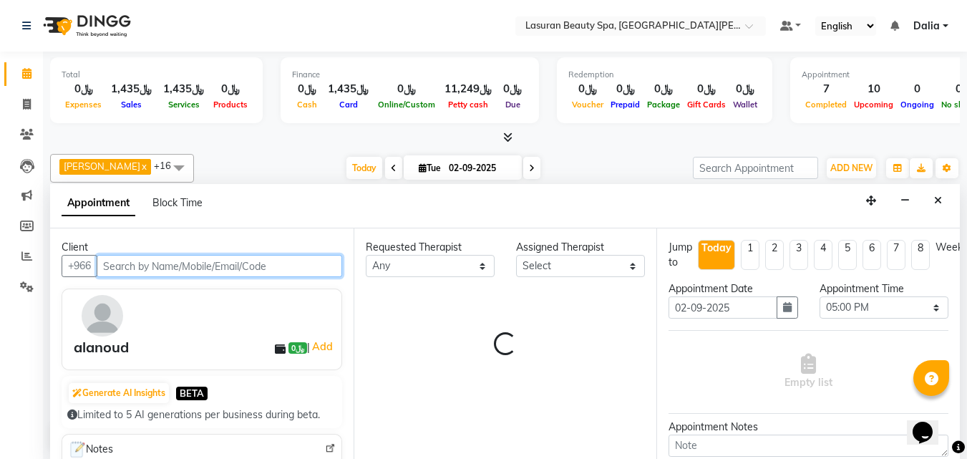
scroll to position [316, 0]
select select "54634"
select select "4097"
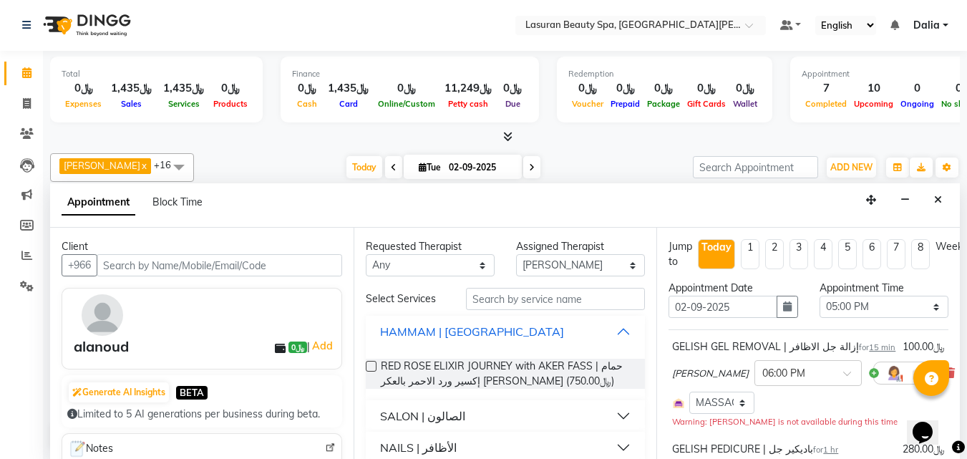
click at [611, 331] on button "HAMMAM | [GEOGRAPHIC_DATA]" at bounding box center [506, 332] width 268 height 26
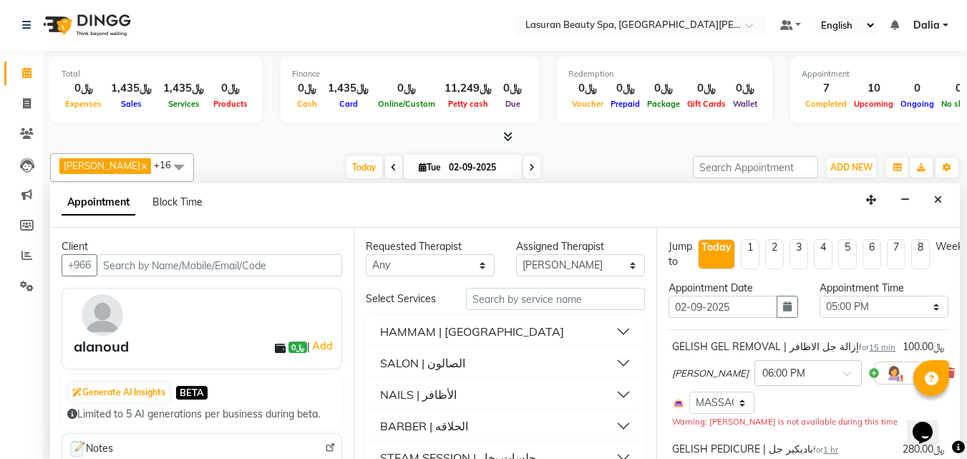
click at [612, 393] on button "NAILS | الأظافر" at bounding box center [506, 395] width 268 height 26
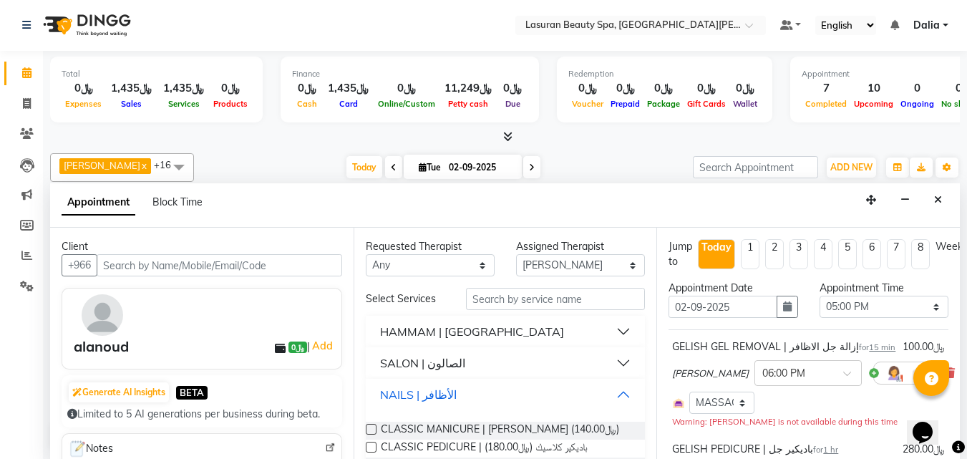
scroll to position [72, 0]
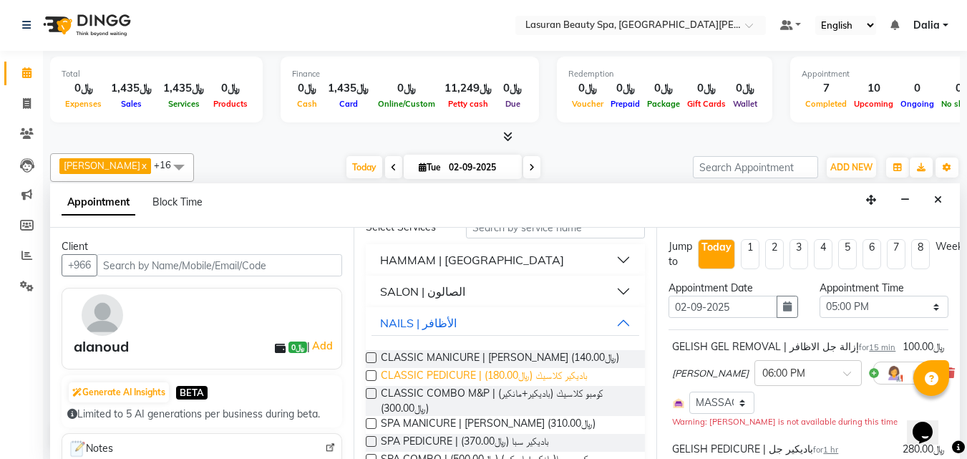
click at [553, 374] on span "CLASSIC PEDICURE | باديكير كلاسيك (﷼180.00)" at bounding box center [484, 377] width 207 height 18
checkbox input "false"
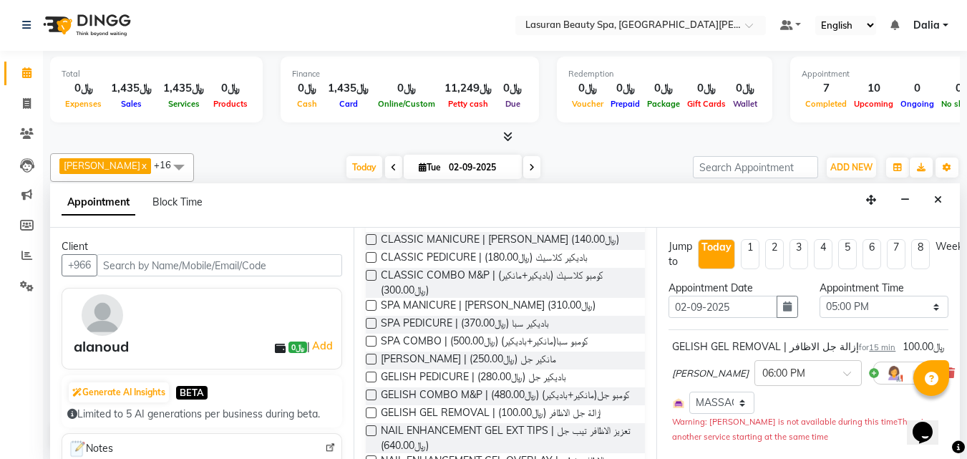
scroll to position [215, 0]
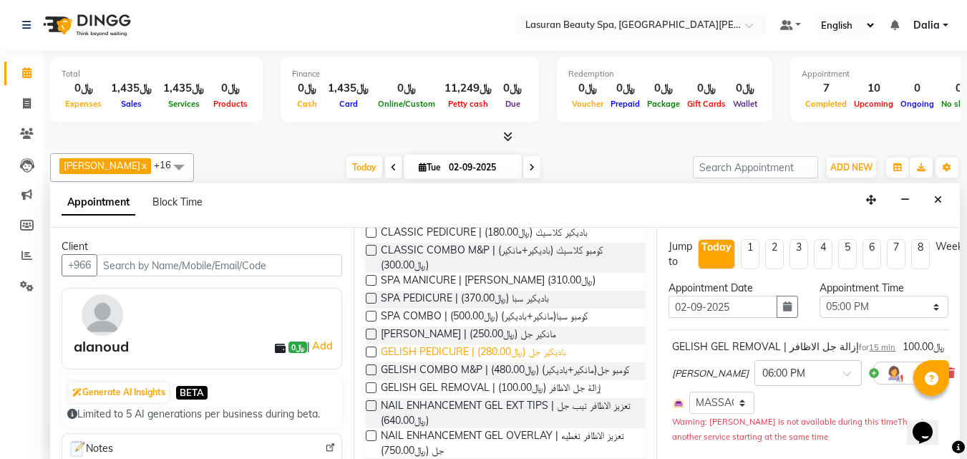
click at [548, 354] on span "GELISH PEDICURE | باديكير جل (﷼280.00)" at bounding box center [473, 353] width 185 height 18
checkbox input "false"
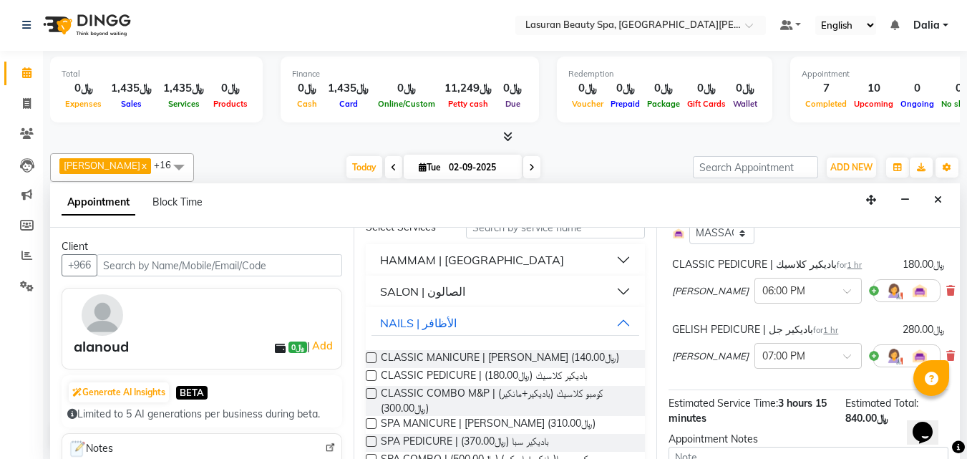
scroll to position [286, 0]
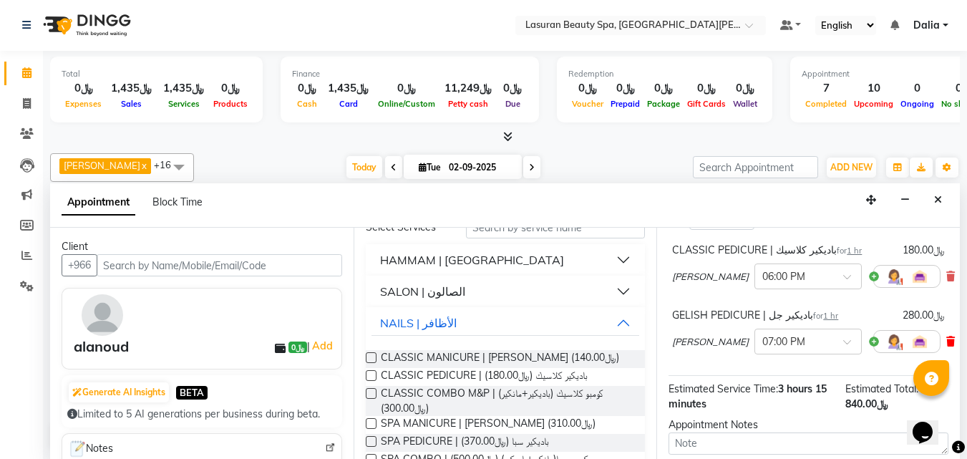
click at [946, 339] on icon at bounding box center [950, 341] width 9 height 10
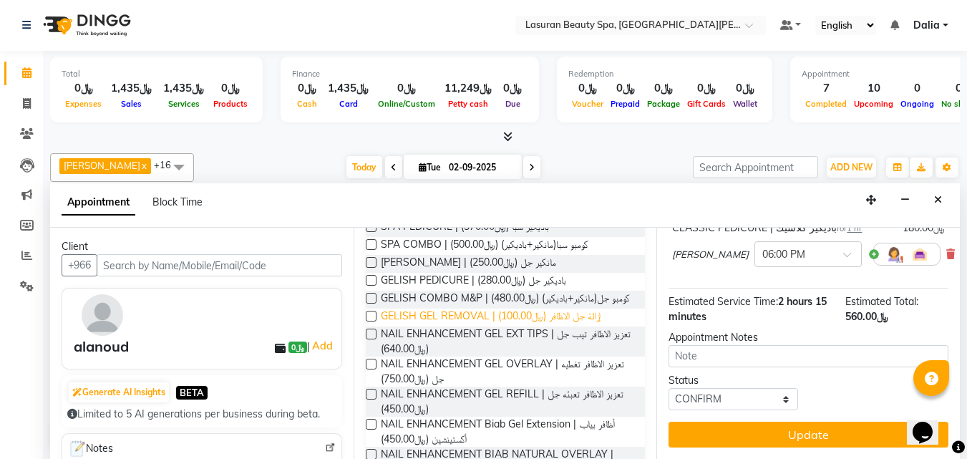
click at [572, 326] on span "GELISH GEL REMOVAL | إزالة جل الاظافر (﷼100.00)" at bounding box center [491, 318] width 220 height 18
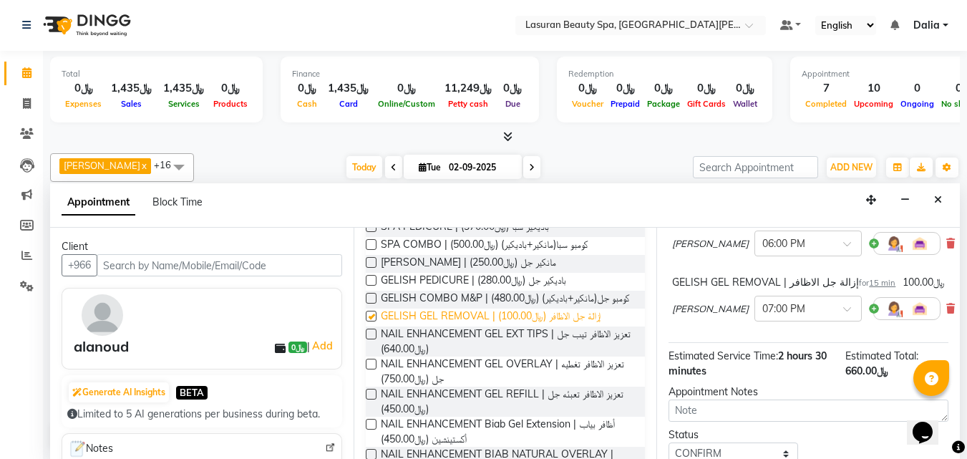
checkbox input "false"
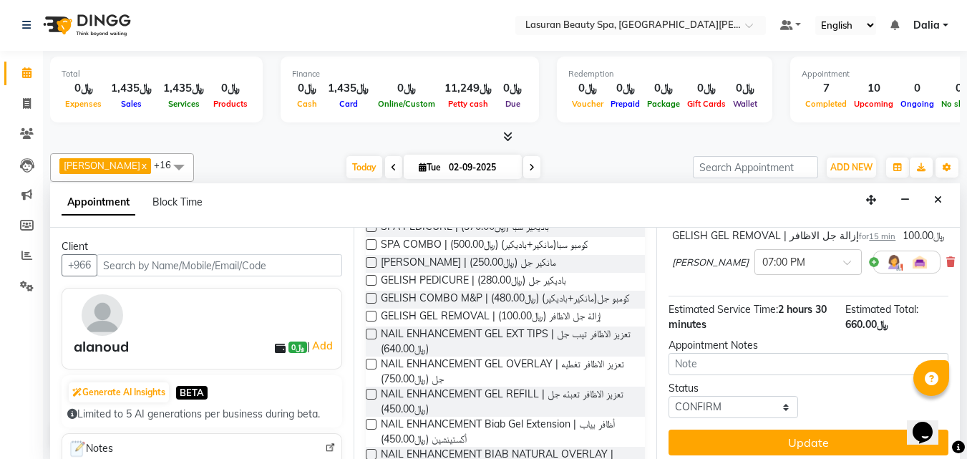
scroll to position [384, 0]
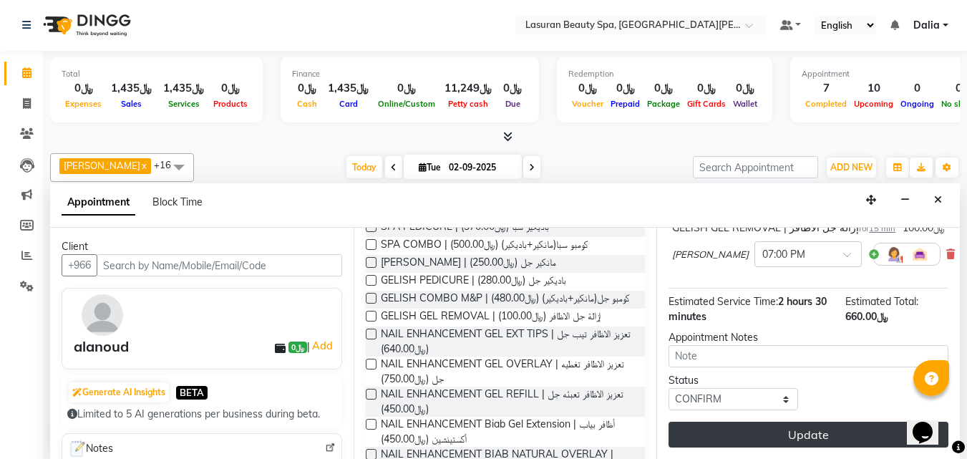
click at [772, 424] on button "Update" at bounding box center [809, 435] width 280 height 26
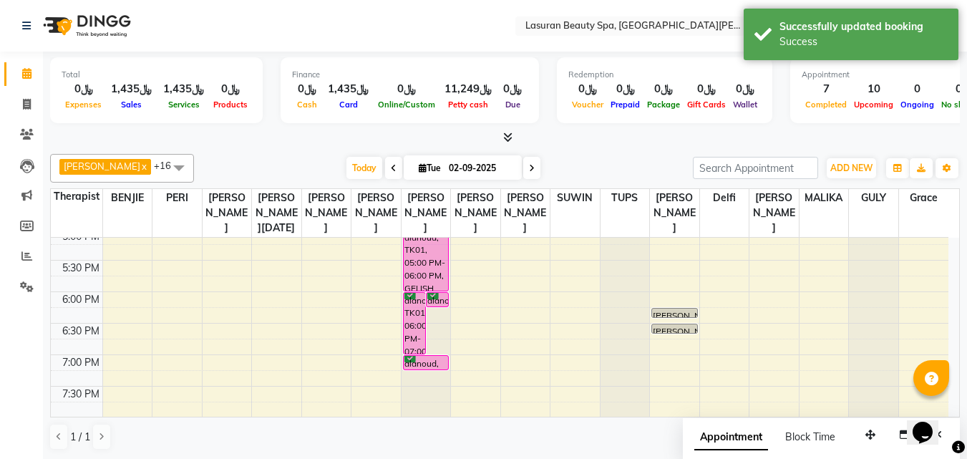
scroll to position [387, 0]
click at [436, 369] on div "alanoud, TK01, 07:00 PM-07:15 PM, GELISH GEL REMOVAL | إزالة جل الاظافر" at bounding box center [426, 362] width 45 height 14
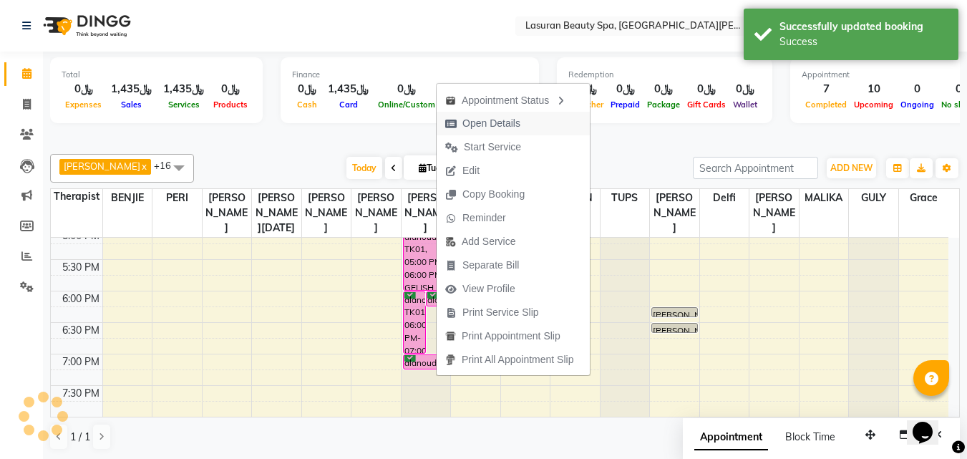
click at [503, 130] on span "Open Details" at bounding box center [491, 123] width 58 height 15
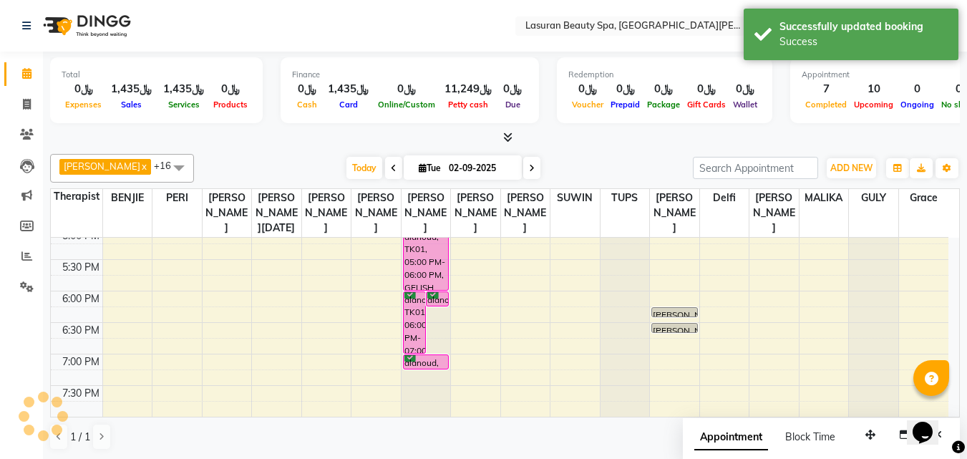
click at [422, 369] on div "alanoud, TK01, 07:00 PM-07:15 PM, GELISH GEL REMOVAL | إزالة جل الاظافر" at bounding box center [426, 362] width 45 height 14
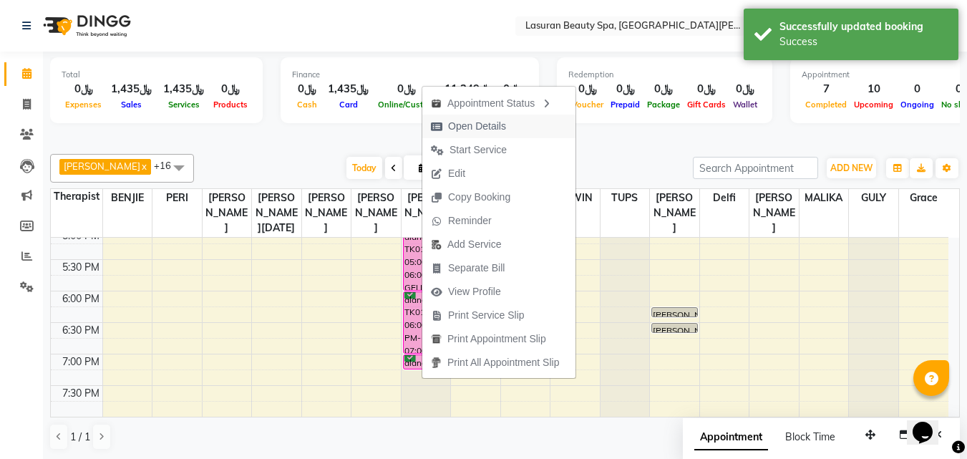
click at [488, 128] on span "Open Details" at bounding box center [477, 126] width 58 height 15
select select "6"
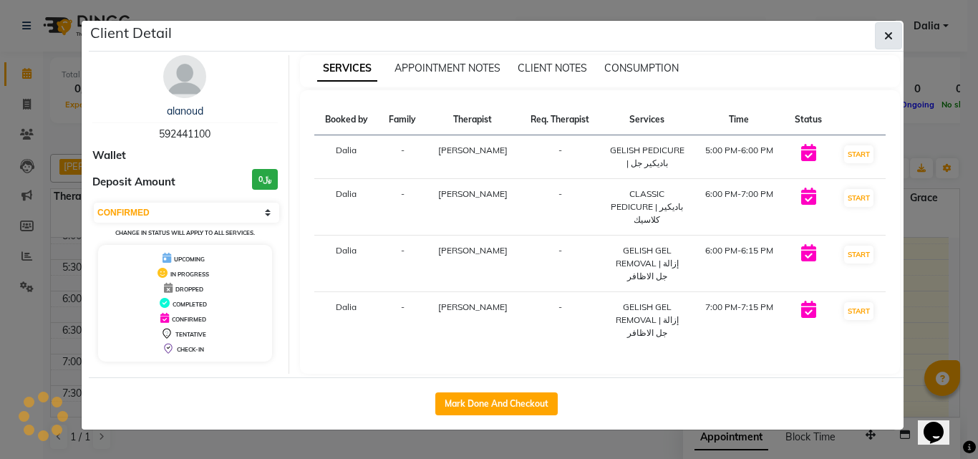
click at [883, 37] on button "button" at bounding box center [888, 35] width 27 height 27
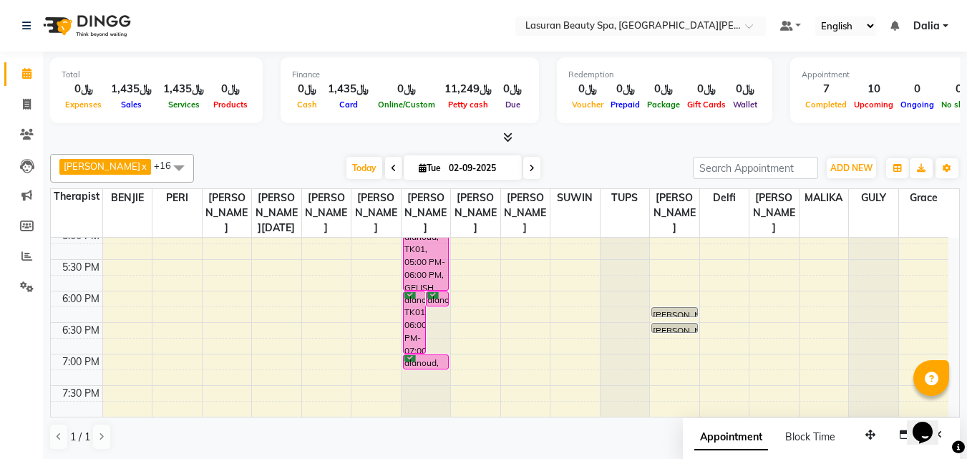
click at [422, 273] on div "alanoud, TK01, 05:00 PM-06:00 PM, GELISH PEDICURE | باديكير جل" at bounding box center [426, 259] width 45 height 61
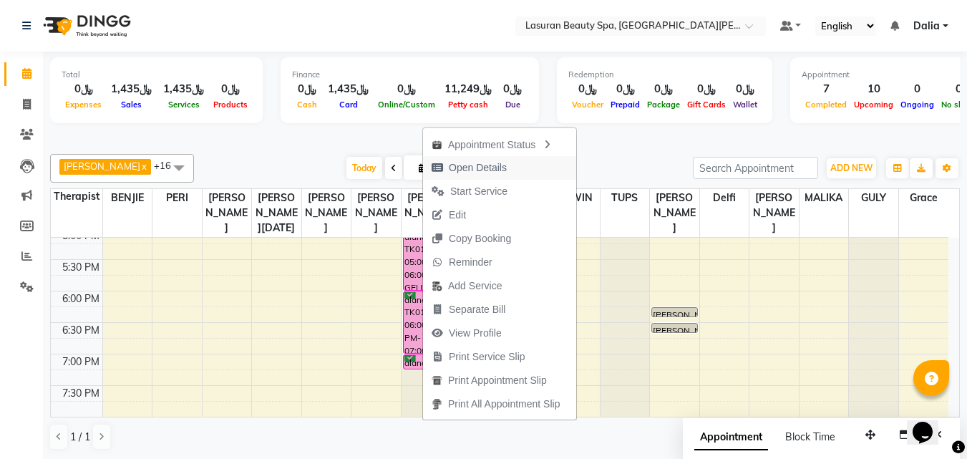
click at [457, 165] on span "Open Details" at bounding box center [478, 167] width 58 height 15
select select "6"
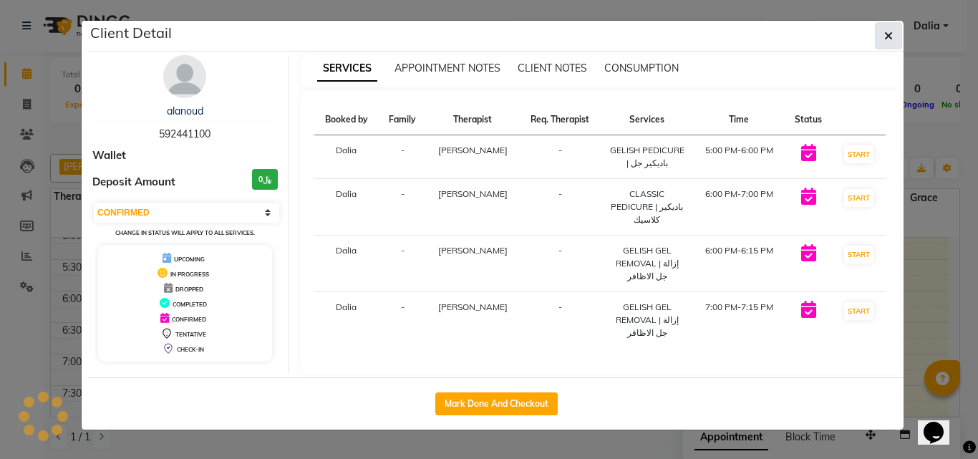
click at [875, 35] on button "button" at bounding box center [888, 35] width 27 height 27
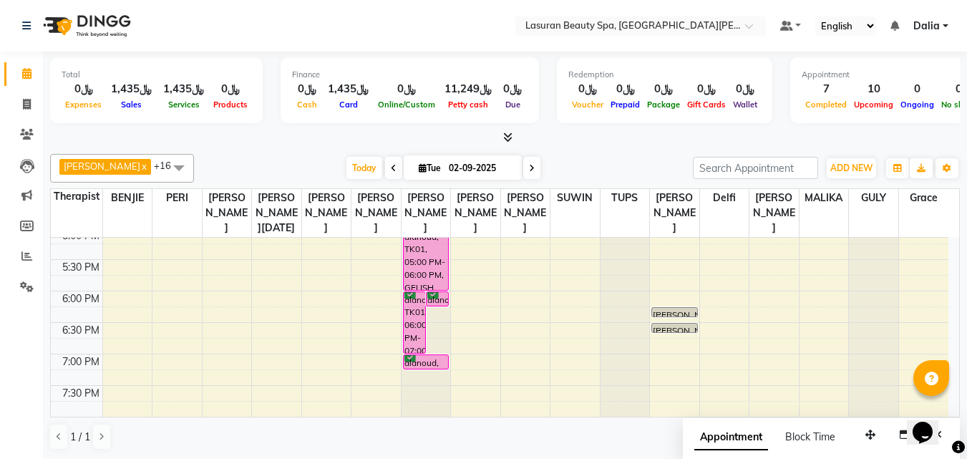
click at [431, 275] on div "alanoud, TK01, 05:00 PM-06:00 PM, GELISH PEDICURE | باديكير جل" at bounding box center [426, 259] width 45 height 61
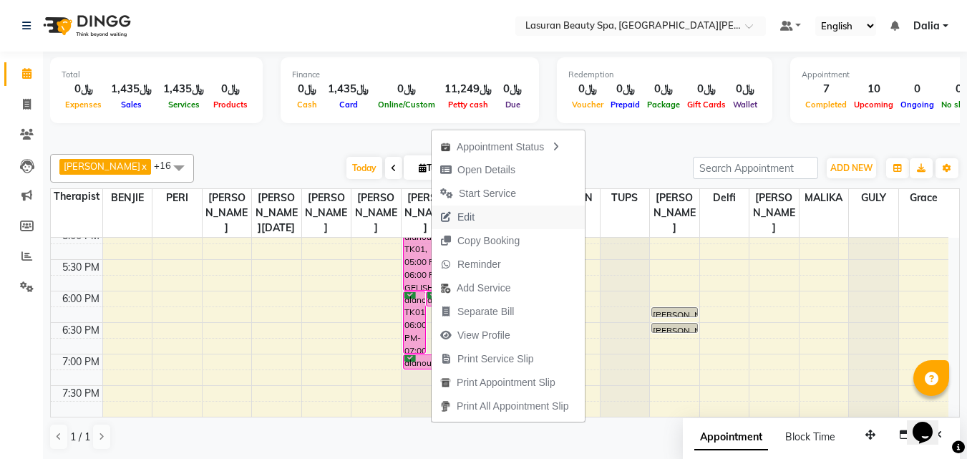
click at [460, 218] on span "Edit" at bounding box center [465, 217] width 17 height 15
select select "tentative"
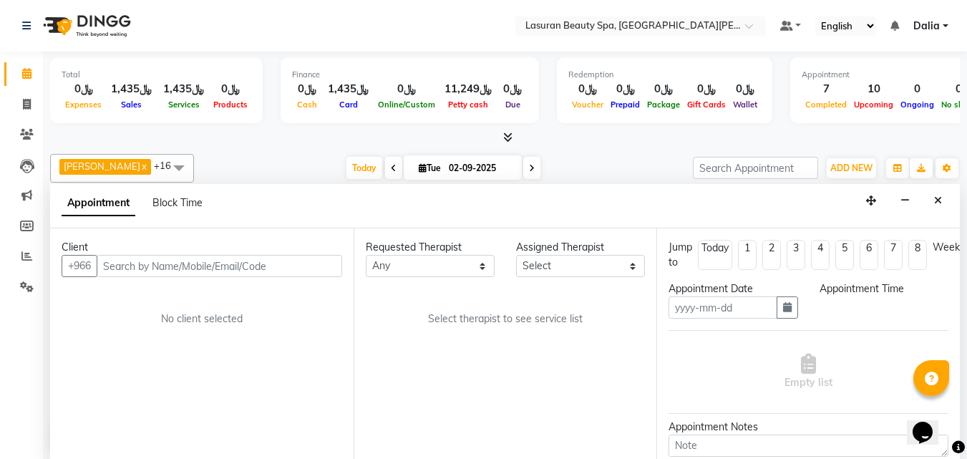
scroll to position [1, 0]
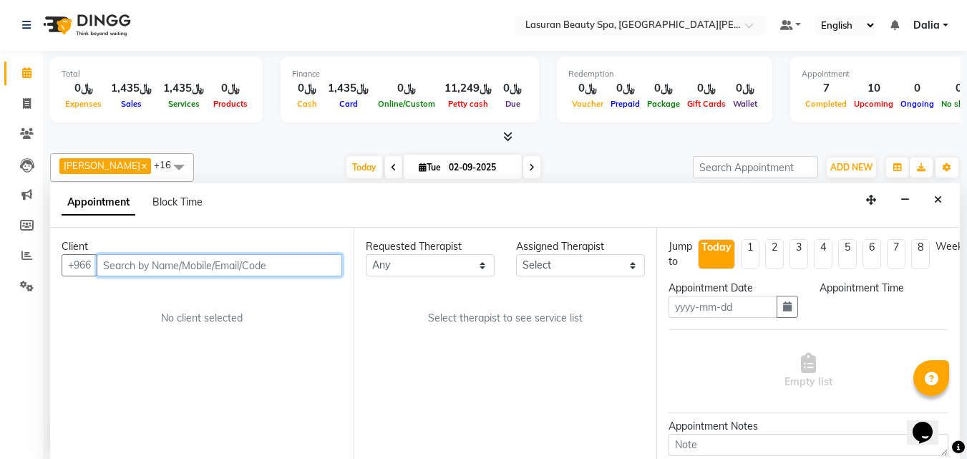
type input "02-09-2025"
select select "confirm booking"
select select "1020"
select select "54634"
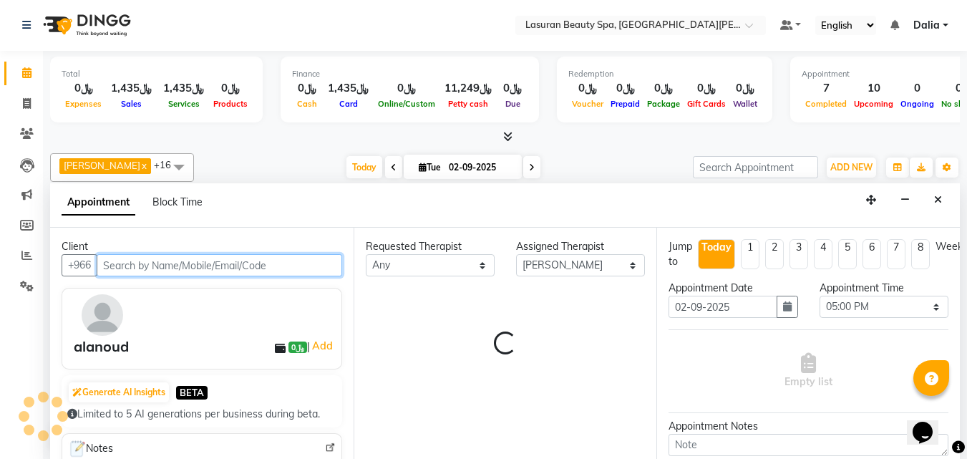
select select "4097"
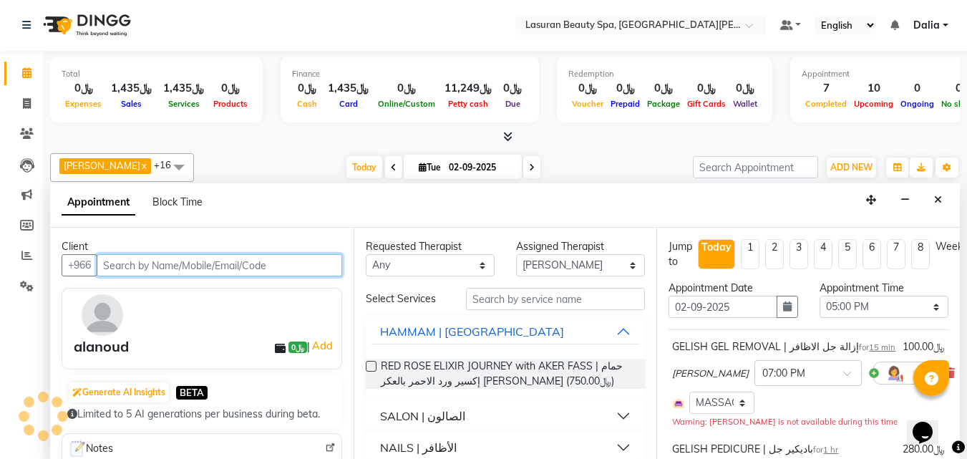
select select "4097"
select select "3459"
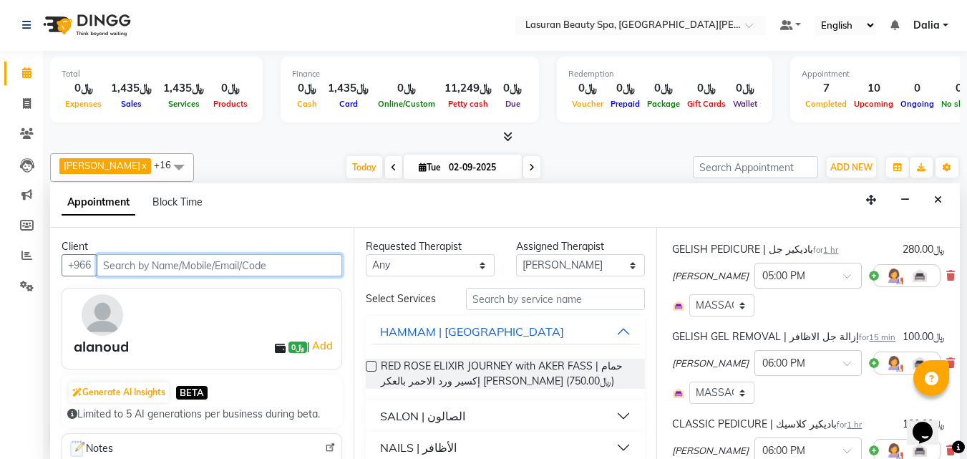
scroll to position [286, 0]
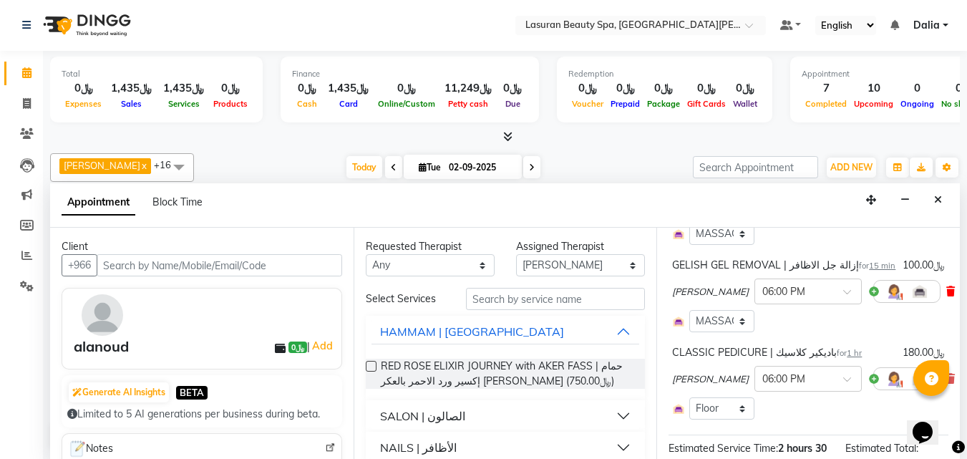
click at [946, 292] on icon at bounding box center [950, 291] width 9 height 10
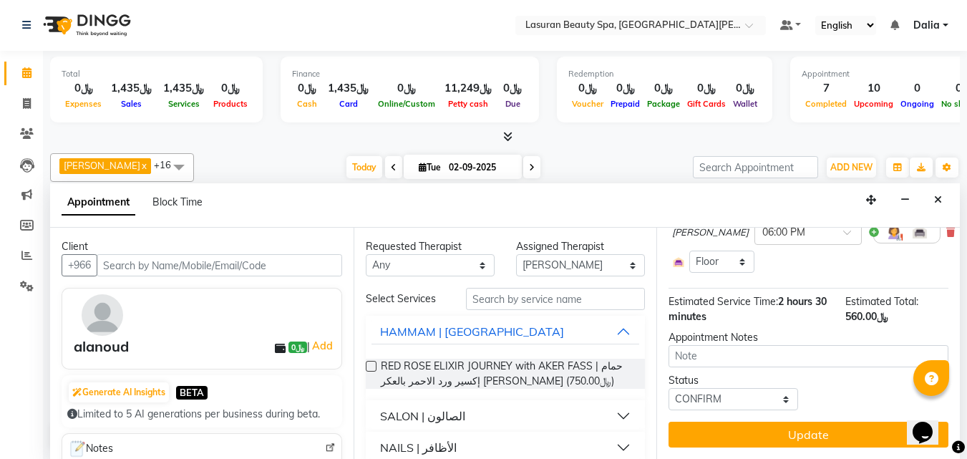
scroll to position [369, 0]
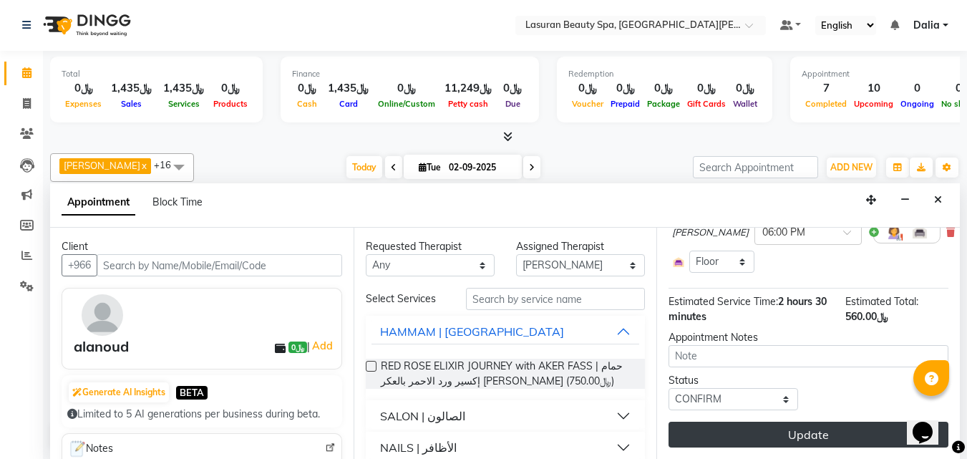
click at [770, 425] on button "Update" at bounding box center [809, 435] width 280 height 26
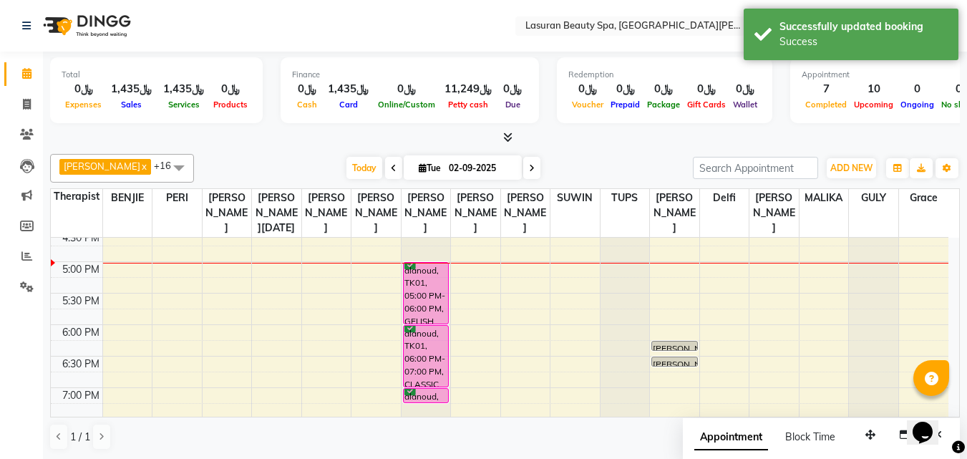
scroll to position [379, 0]
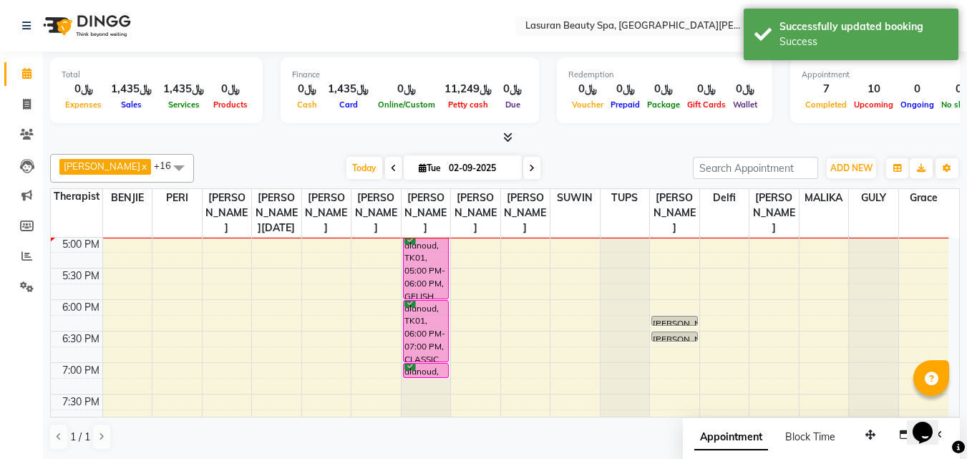
click at [432, 281] on div "alanoud, TK01, 05:00 PM-06:00 PM, GELISH PEDICURE | باديكير جل" at bounding box center [426, 268] width 45 height 61
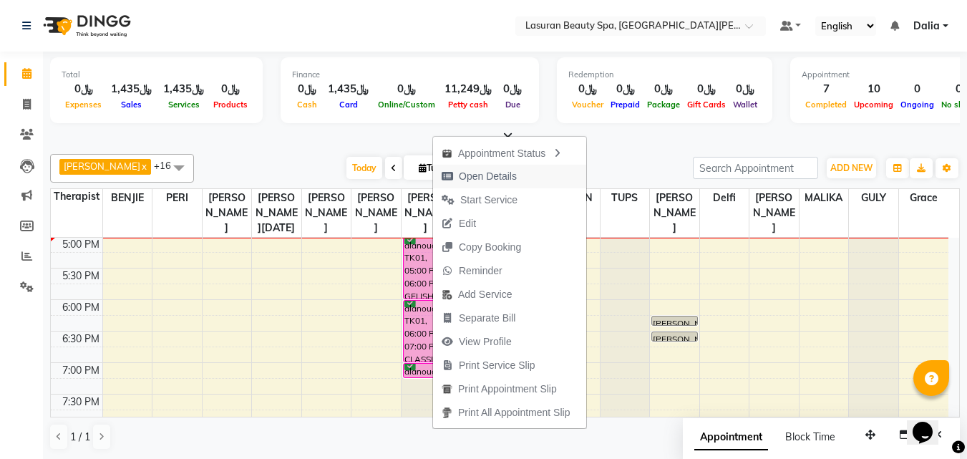
click at [496, 177] on span "Open Details" at bounding box center [488, 176] width 58 height 15
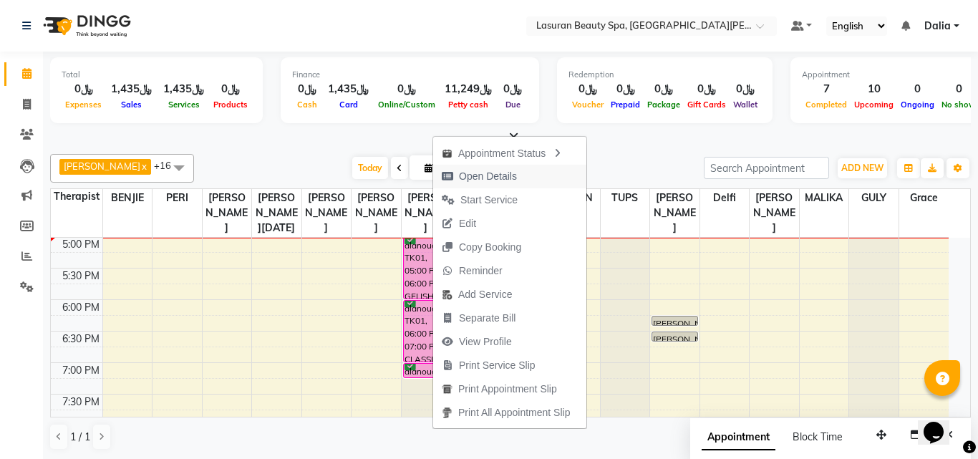
select select "6"
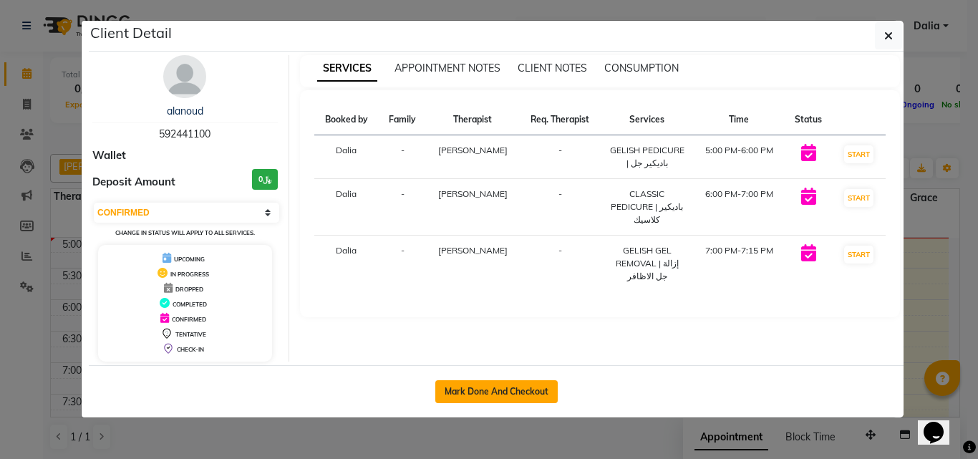
click at [493, 389] on button "Mark Done And Checkout" at bounding box center [496, 391] width 122 height 23
select select "service"
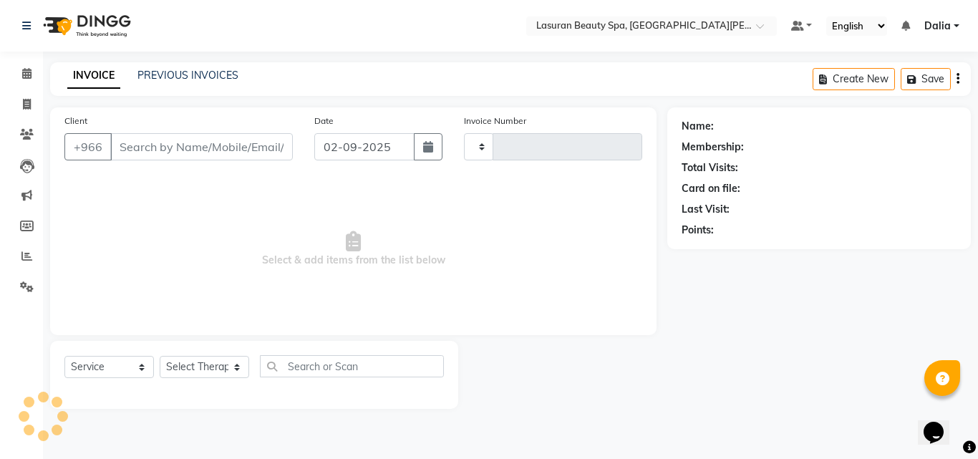
type input "1380"
select select "6941"
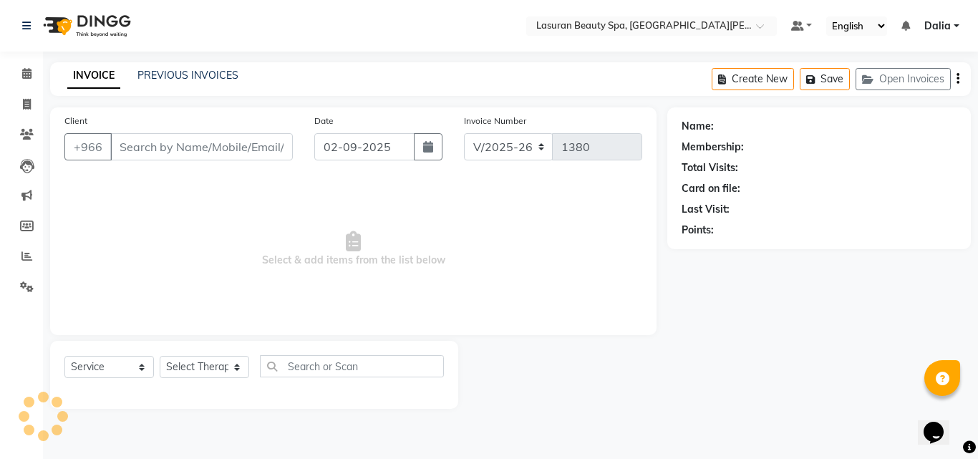
select select "V"
select select "66975"
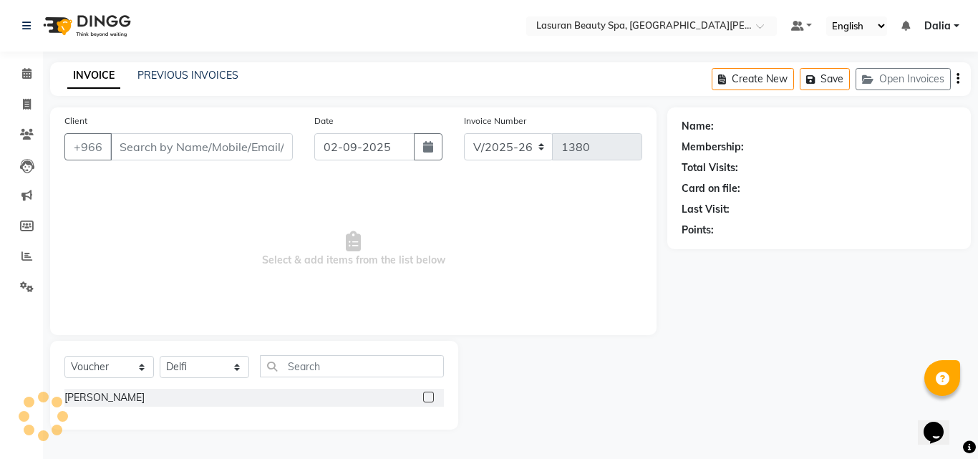
type input "592441100"
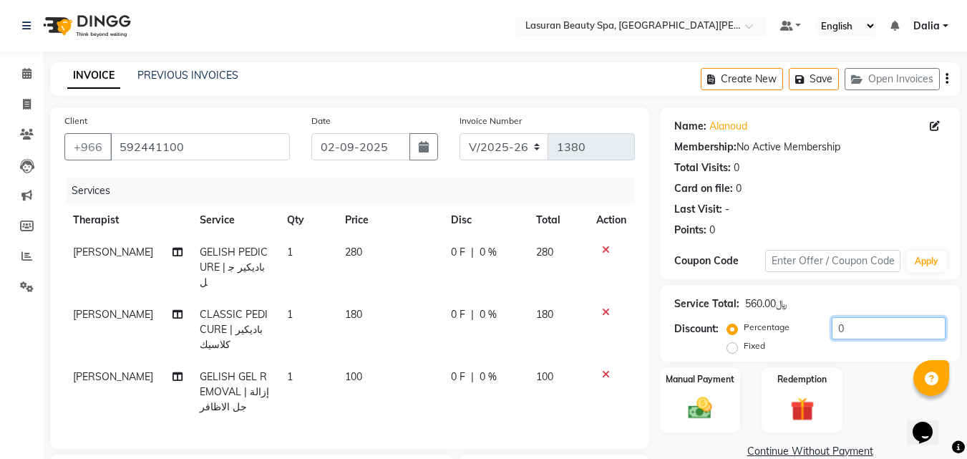
click at [870, 334] on input "0" at bounding box center [889, 328] width 114 height 22
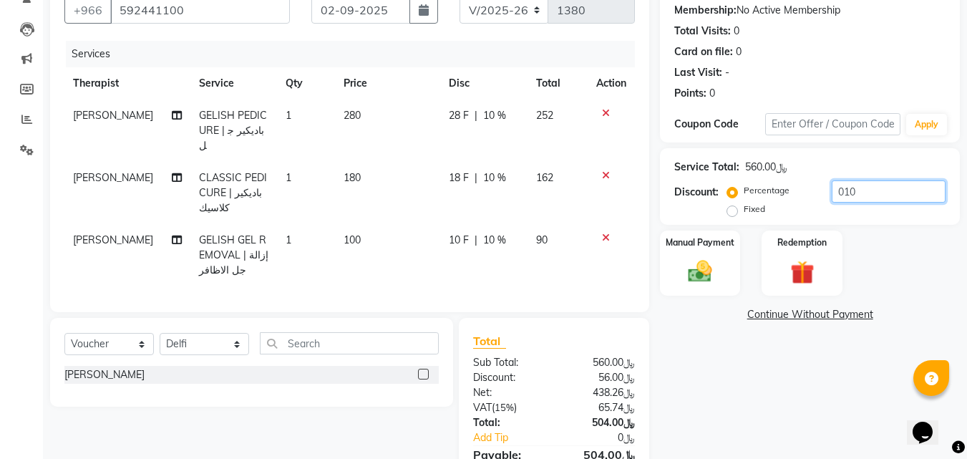
scroll to position [65, 0]
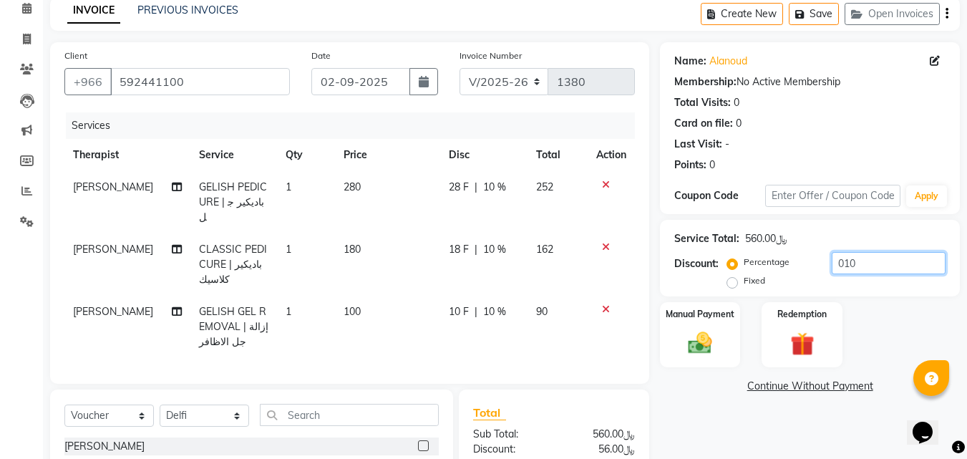
type input "010"
click at [604, 180] on icon at bounding box center [606, 185] width 8 height 10
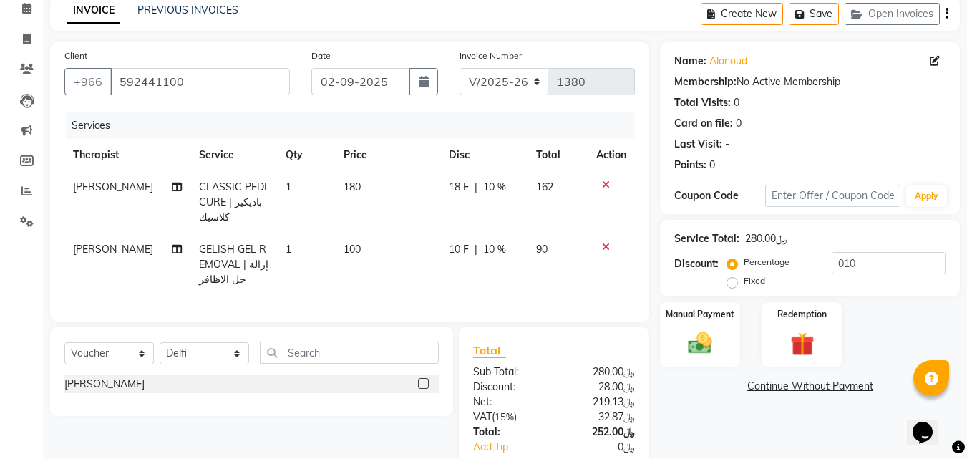
scroll to position [161, 0]
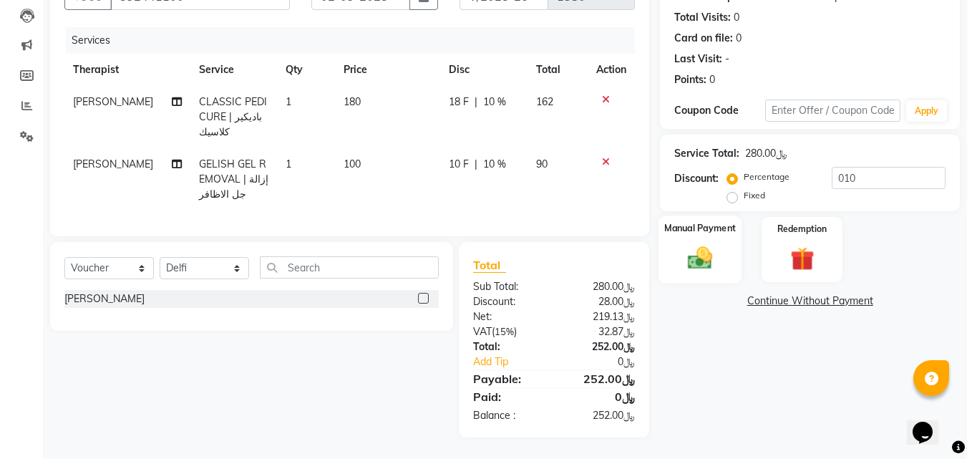
click at [710, 255] on img at bounding box center [700, 257] width 40 height 29
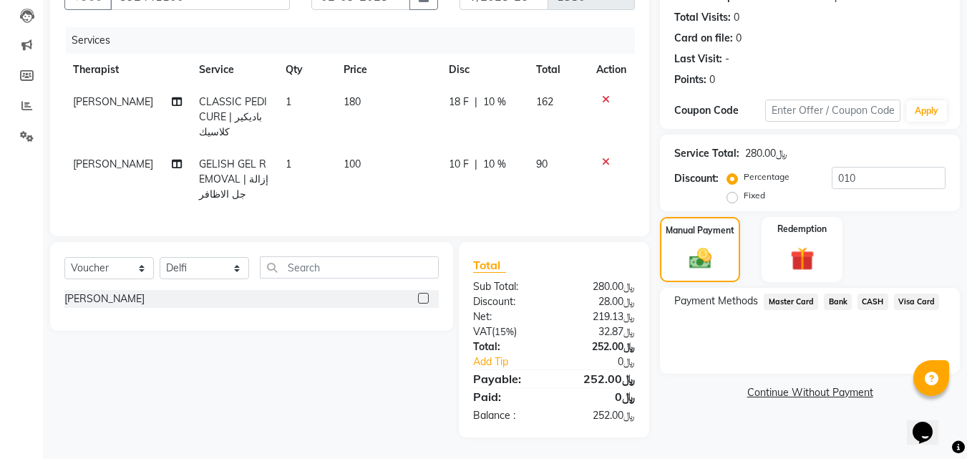
click at [916, 294] on span "Visa Card" at bounding box center [917, 302] width 46 height 16
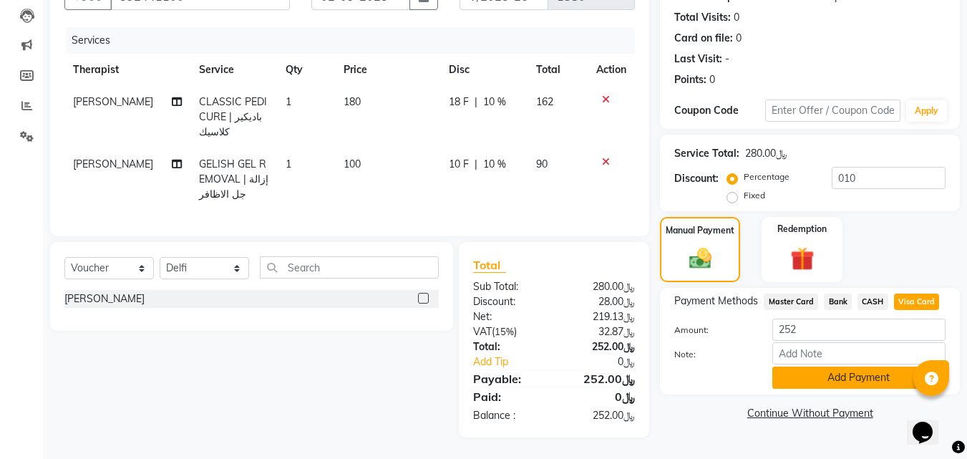
click at [833, 367] on button "Add Payment" at bounding box center [858, 378] width 173 height 22
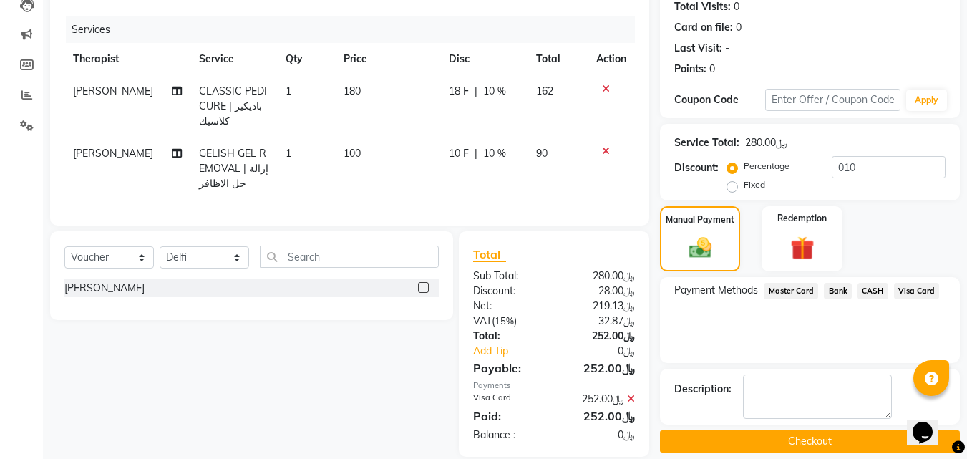
click at [805, 435] on button "Checkout" at bounding box center [810, 441] width 300 height 22
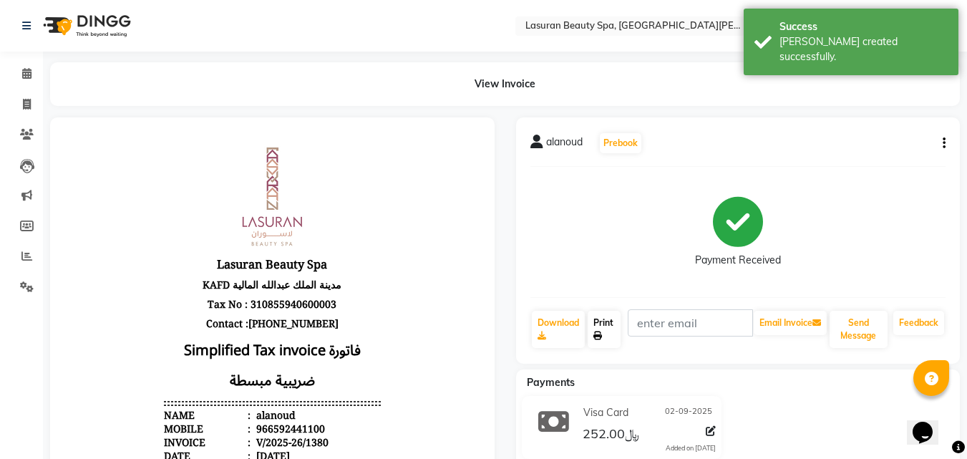
click at [609, 336] on link "Print" at bounding box center [604, 329] width 33 height 37
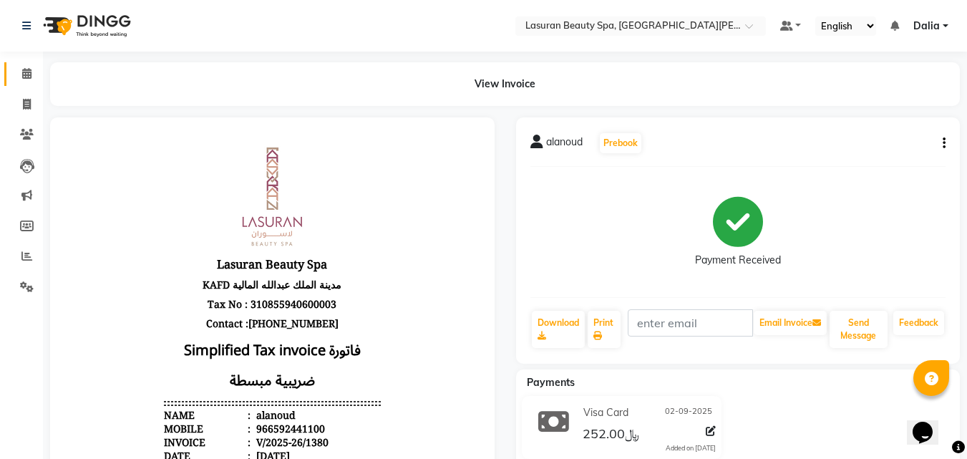
click at [26, 70] on icon at bounding box center [26, 73] width 9 height 11
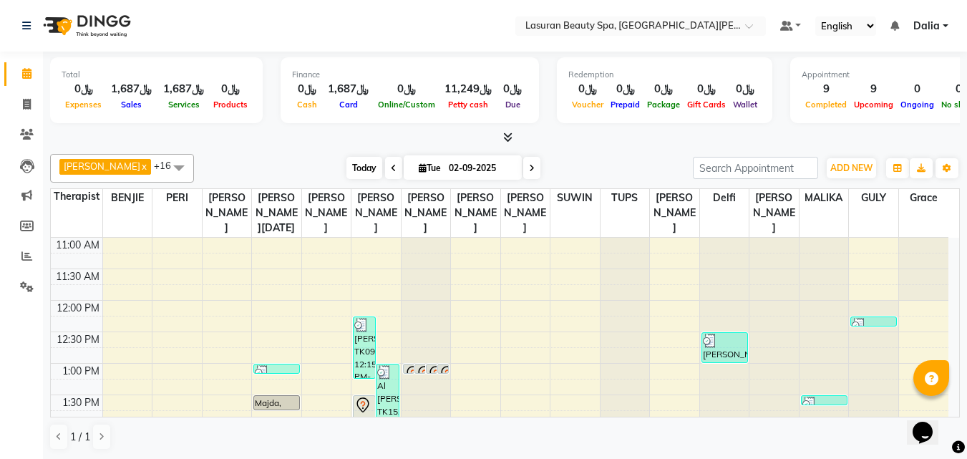
click at [363, 168] on span "Today" at bounding box center [364, 168] width 36 height 22
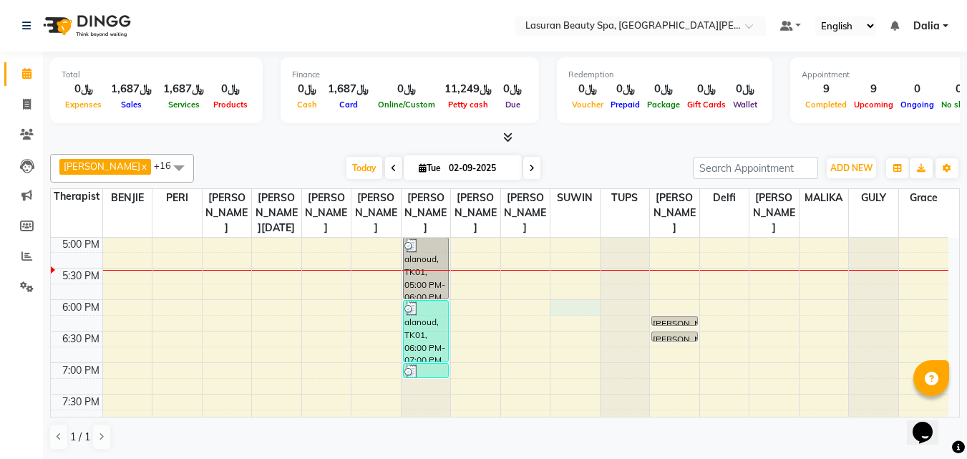
click at [590, 327] on div "11:00 AM 11:30 AM 12:00 PM 12:30 PM 1:00 PM 1:30 PM 2:00 PM 2:30 PM 3:00 PM 3:3…" at bounding box center [500, 205] width 898 height 692
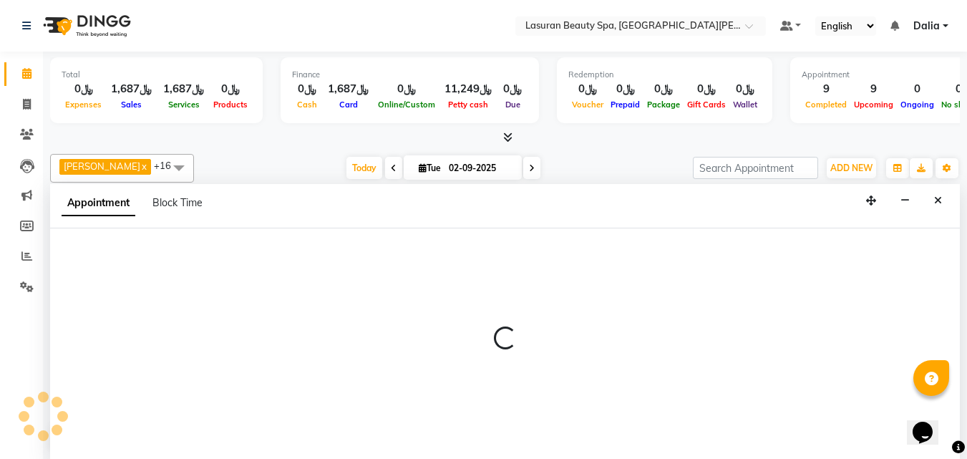
select select "54646"
select select "tentative"
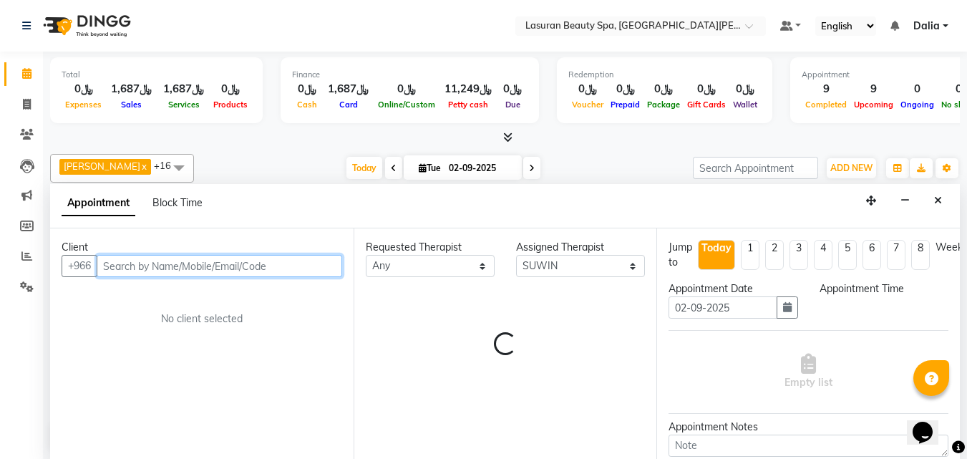
select select "1080"
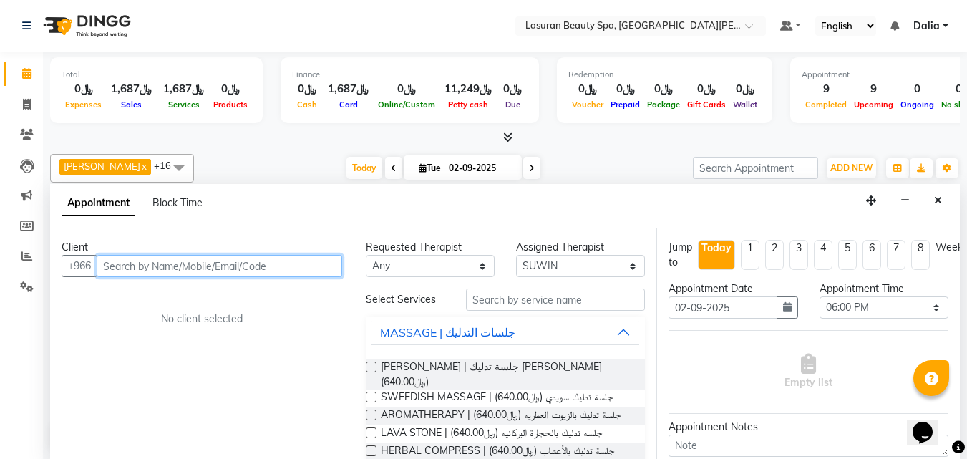
scroll to position [1, 0]
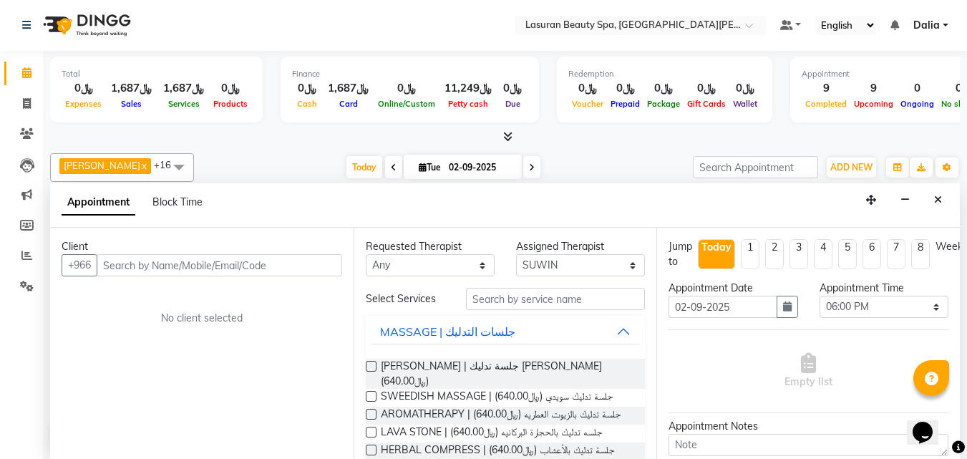
click at [69, 94] on div "﷼0" at bounding box center [84, 88] width 44 height 16
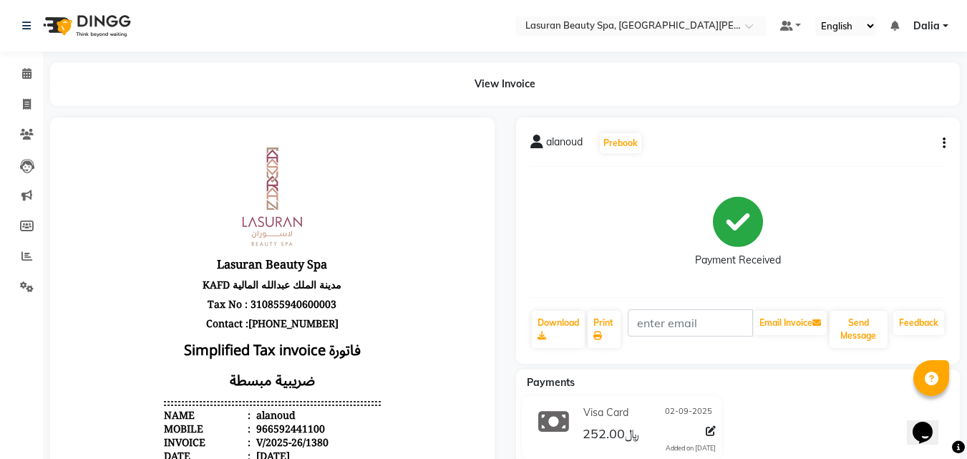
scroll to position [358, 0]
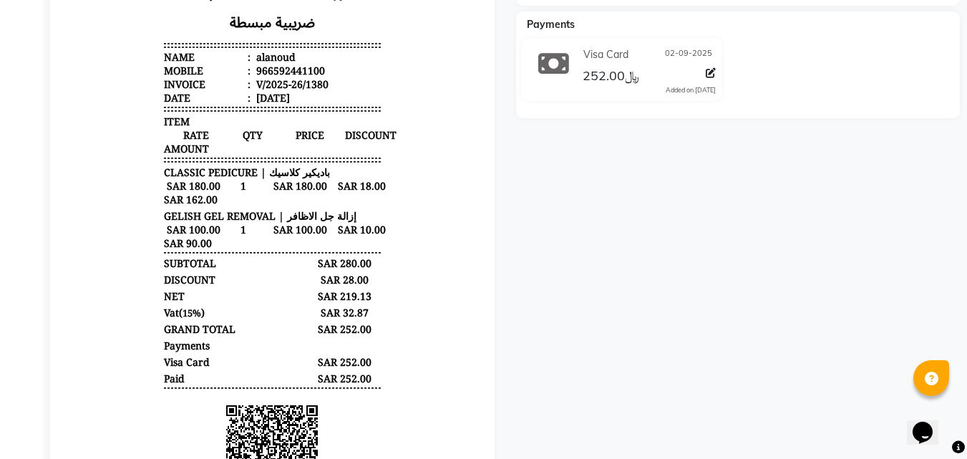
click at [677, 308] on div "alanoud Prebook Payment Received Download Print Email Invoice Send Message Feed…" at bounding box center [738, 166] width 466 height 815
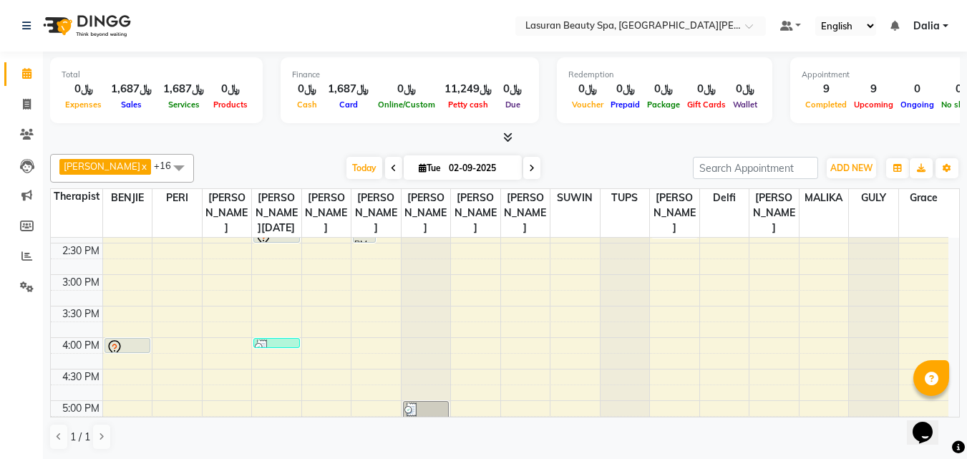
scroll to position [358, 0]
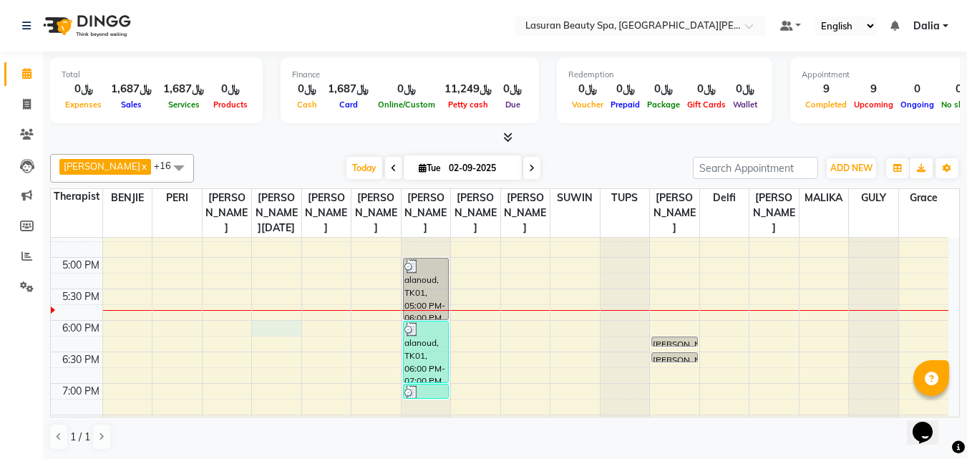
click at [273, 344] on div "11:00 AM 11:30 AM 12:00 PM 12:30 PM 1:00 PM 1:30 PM 2:00 PM 2:30 PM 3:00 PM 3:3…" at bounding box center [500, 226] width 898 height 692
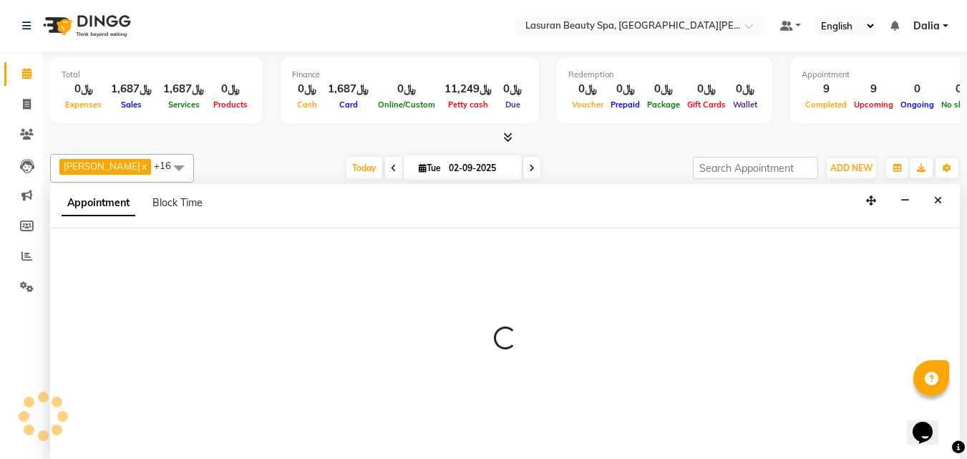
scroll to position [1, 0]
select select "54626"
select select "tentative"
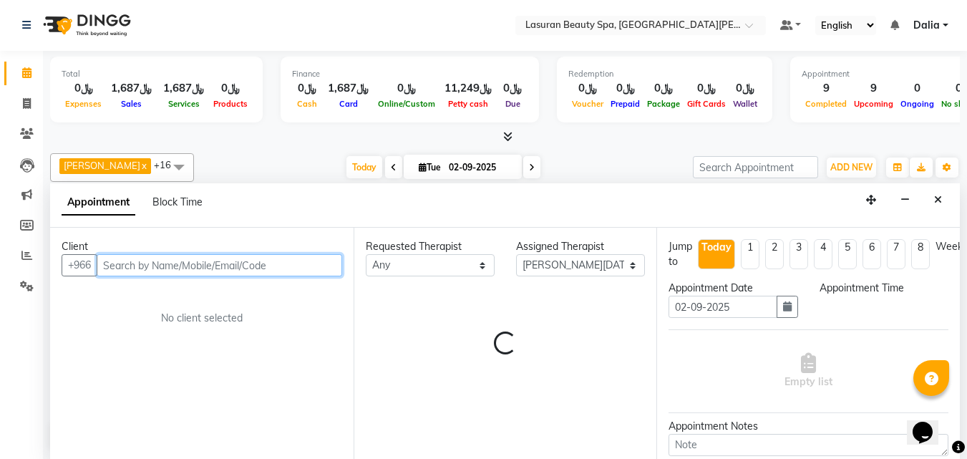
select select "1080"
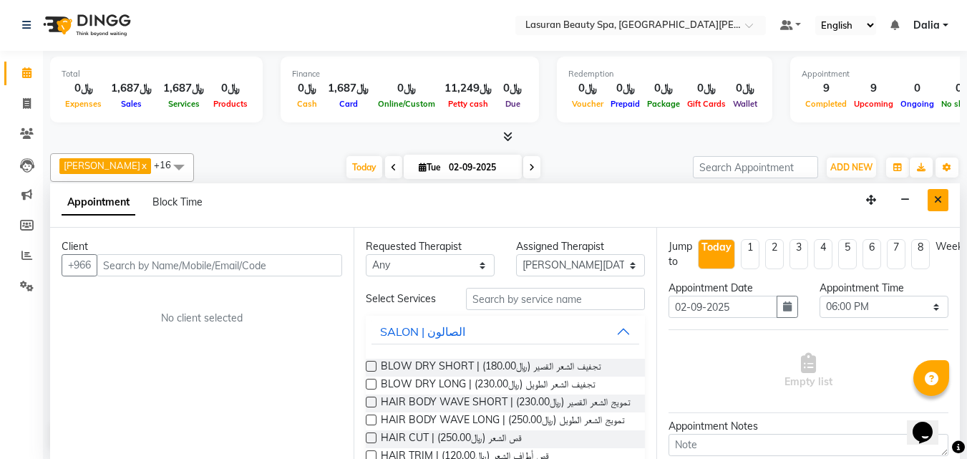
click at [938, 200] on icon "Close" at bounding box center [938, 200] width 8 height 10
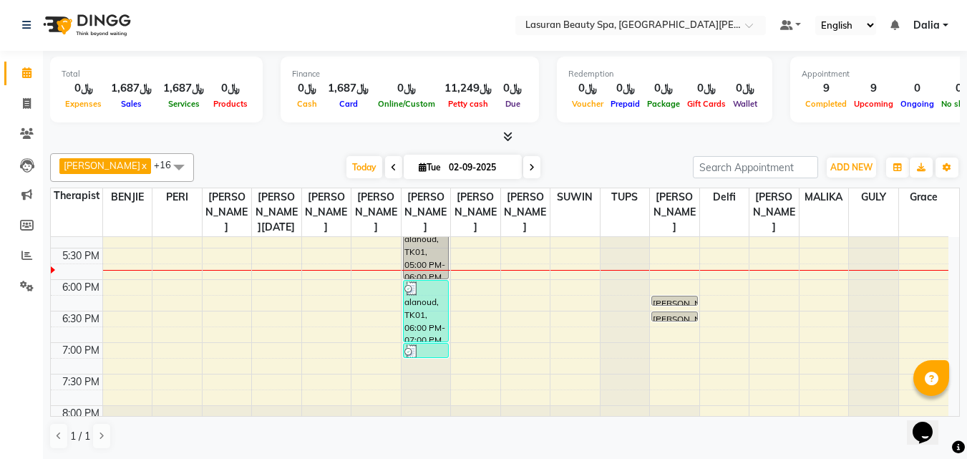
scroll to position [430, 0]
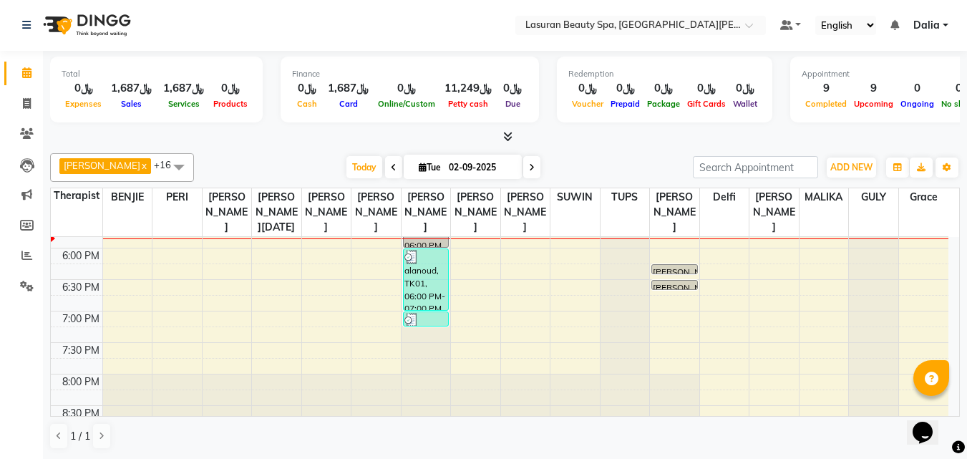
click at [435, 310] on div "alanoud, TK01, 06:00 PM-07:00 PM, CLASSIC PEDICURE | باديكير كلاسيك" at bounding box center [426, 279] width 45 height 61
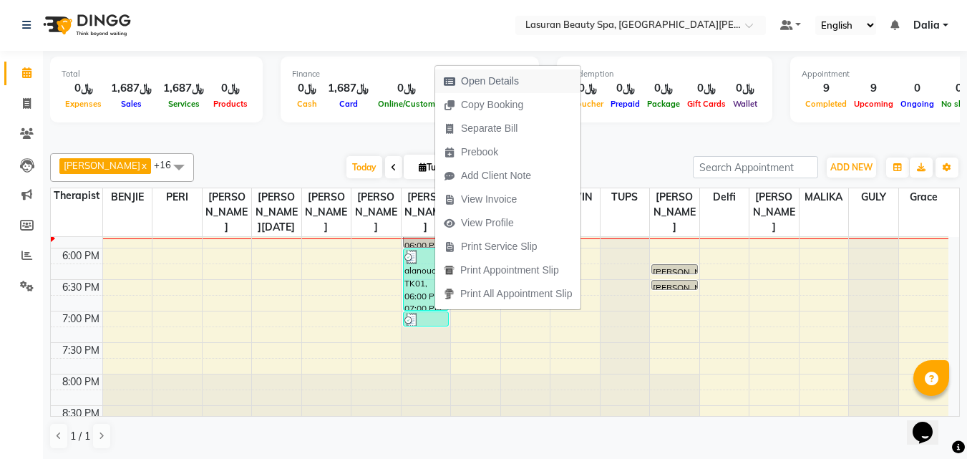
click at [485, 82] on span "Open Details" at bounding box center [490, 81] width 58 height 15
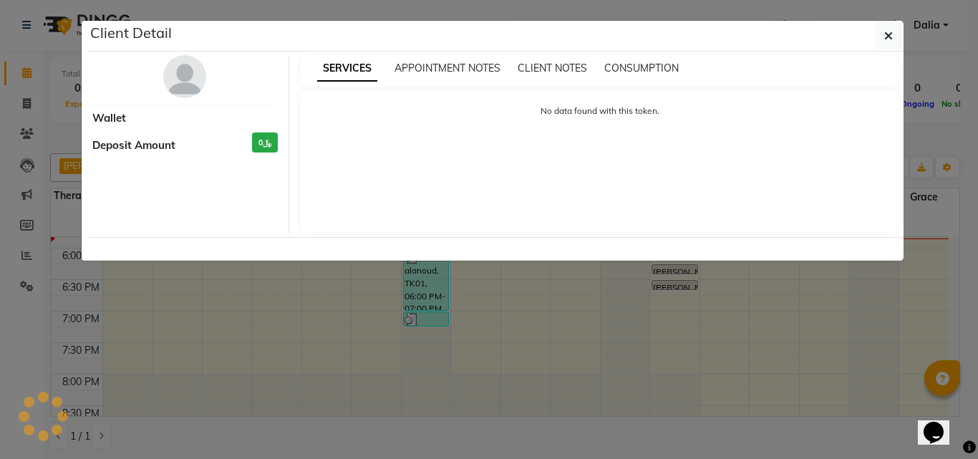
select select "3"
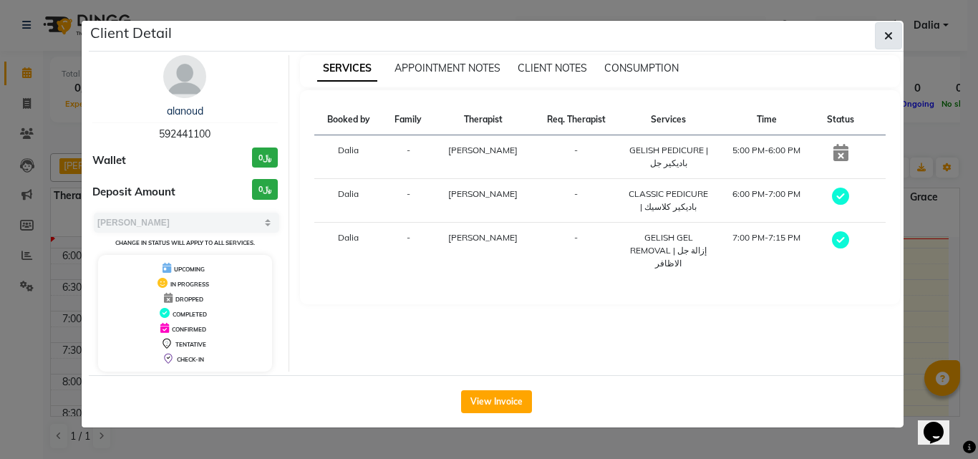
click at [883, 34] on button "button" at bounding box center [888, 35] width 27 height 27
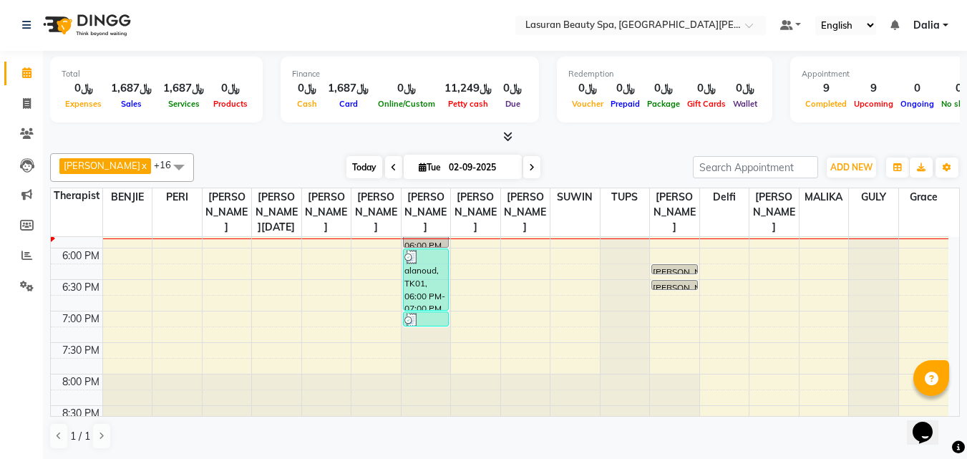
click at [372, 165] on span "Today" at bounding box center [364, 167] width 36 height 22
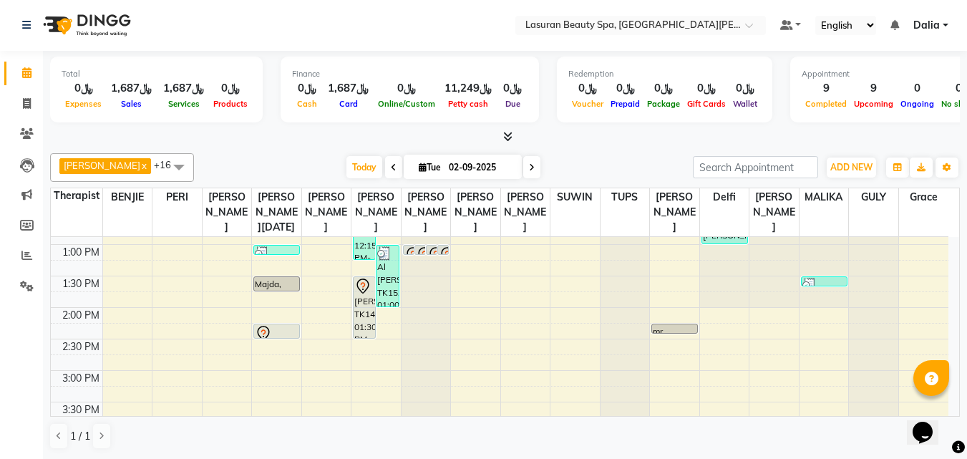
scroll to position [92, 0]
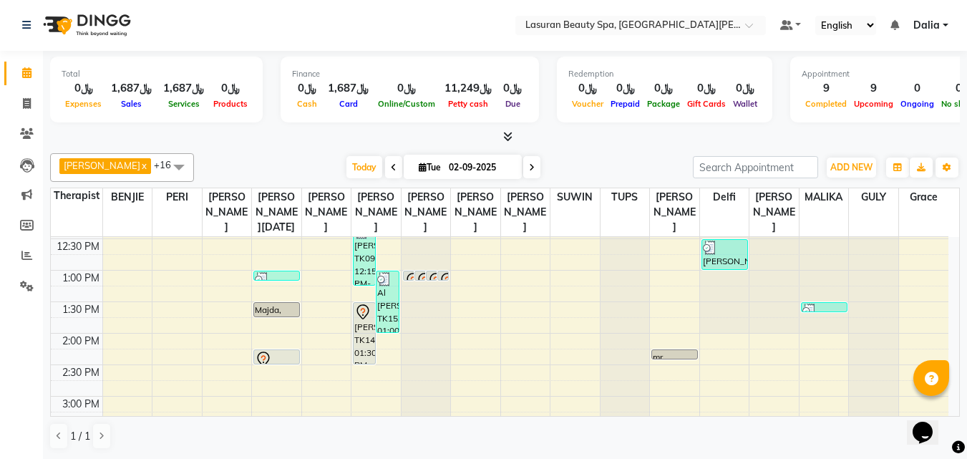
click at [271, 367] on icon at bounding box center [263, 359] width 17 height 17
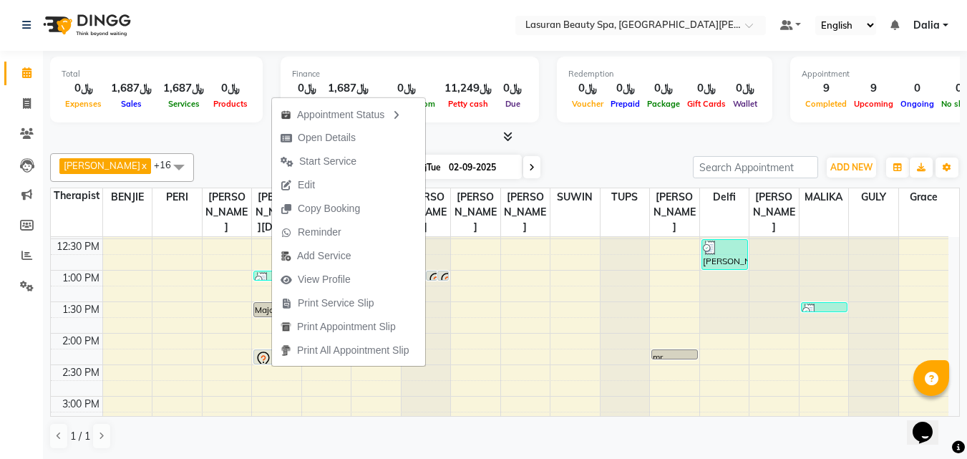
click at [267, 368] on icon at bounding box center [263, 359] width 17 height 17
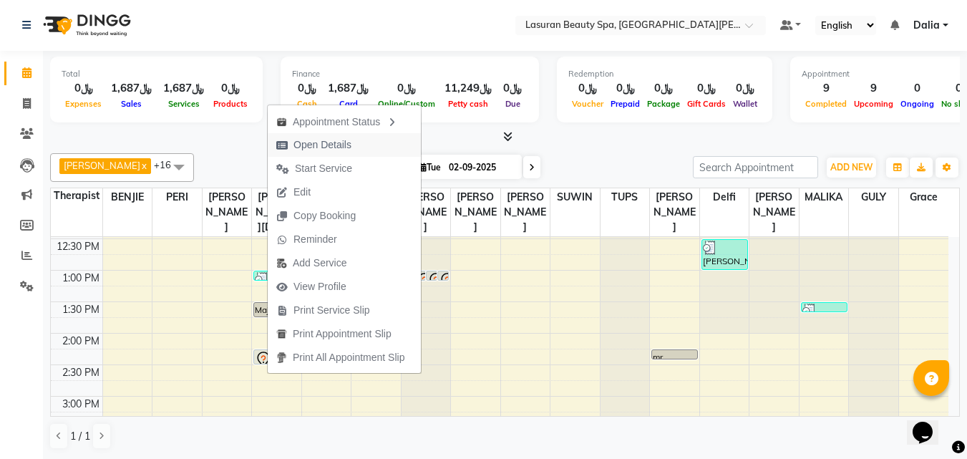
click at [323, 155] on span "Open Details" at bounding box center [314, 145] width 92 height 24
select select "7"
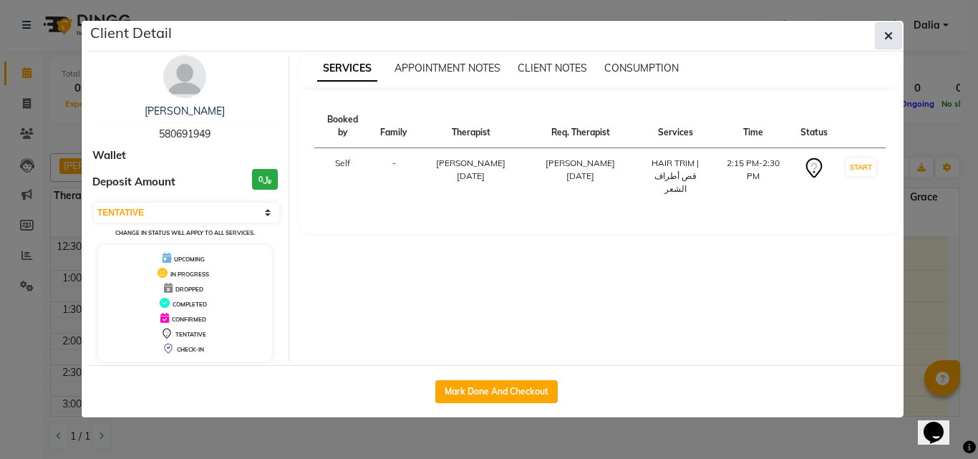
click at [880, 38] on button "button" at bounding box center [888, 35] width 27 height 27
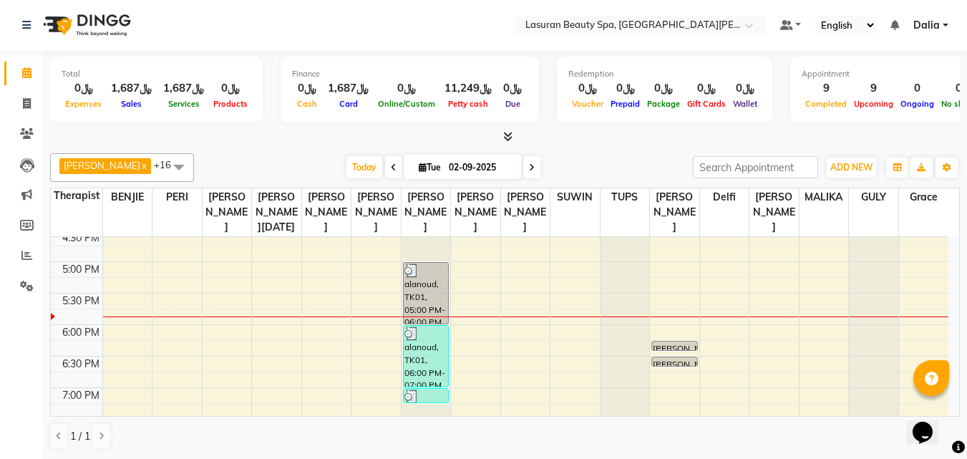
scroll to position [379, 0]
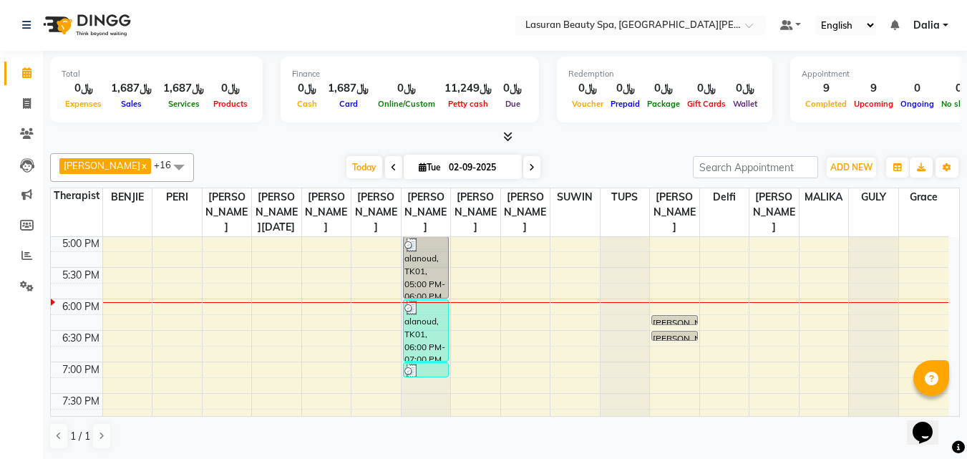
click at [422, 95] on div "﷼0" at bounding box center [406, 88] width 64 height 16
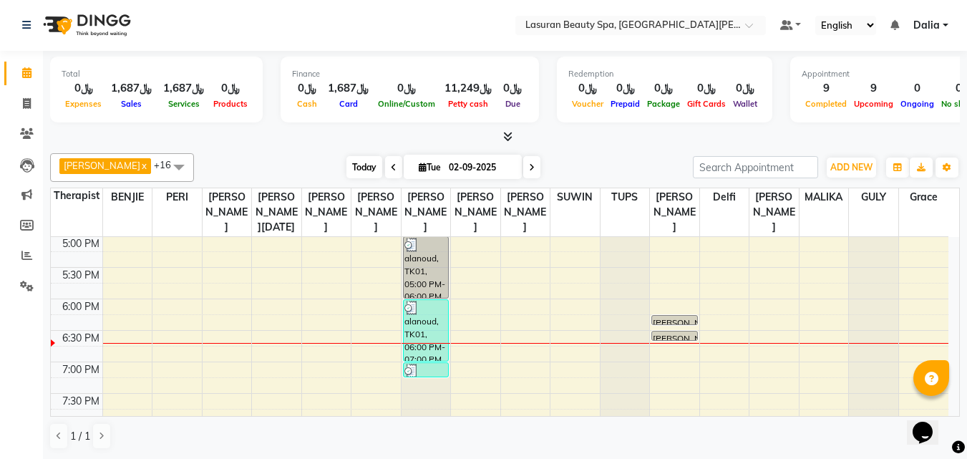
click at [354, 170] on span "Today" at bounding box center [364, 167] width 36 height 22
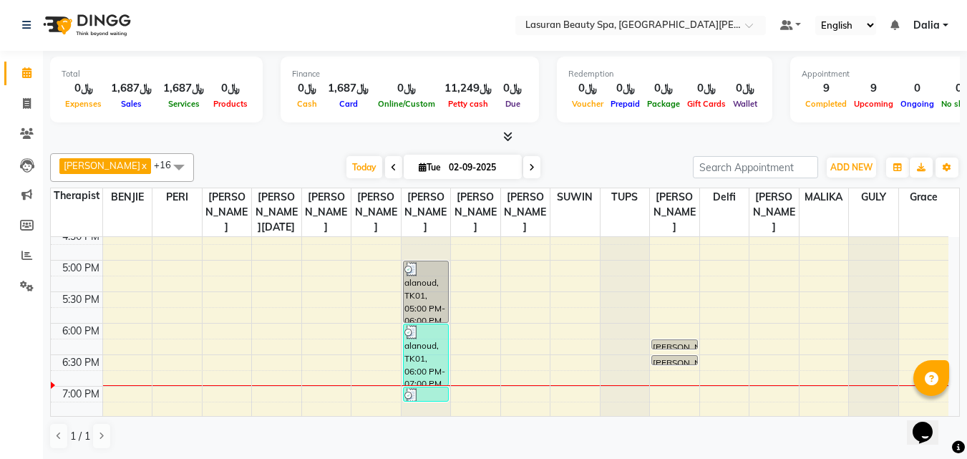
scroll to position [452, 0]
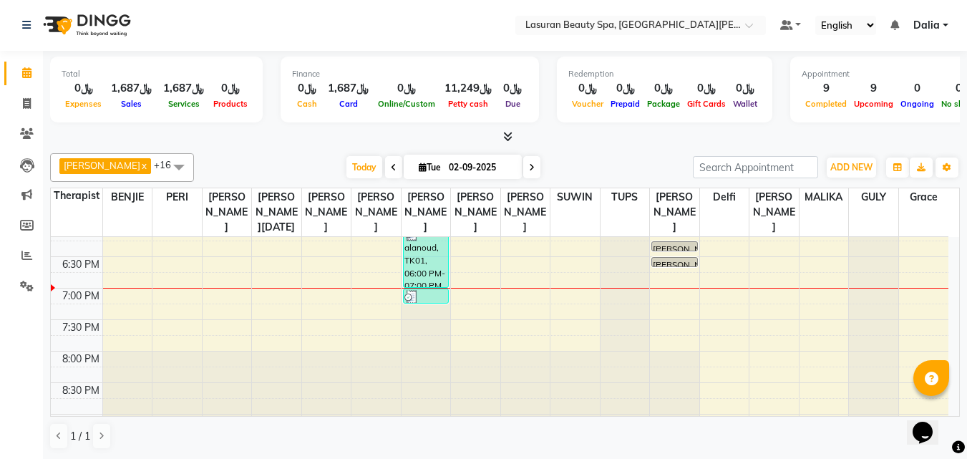
click at [378, 313] on div "11:00 AM 11:30 AM 12:00 PM 12:30 PM 1:00 PM 1:30 PM 2:00 PM 2:30 PM 3:00 PM 3:3…" at bounding box center [500, 131] width 898 height 692
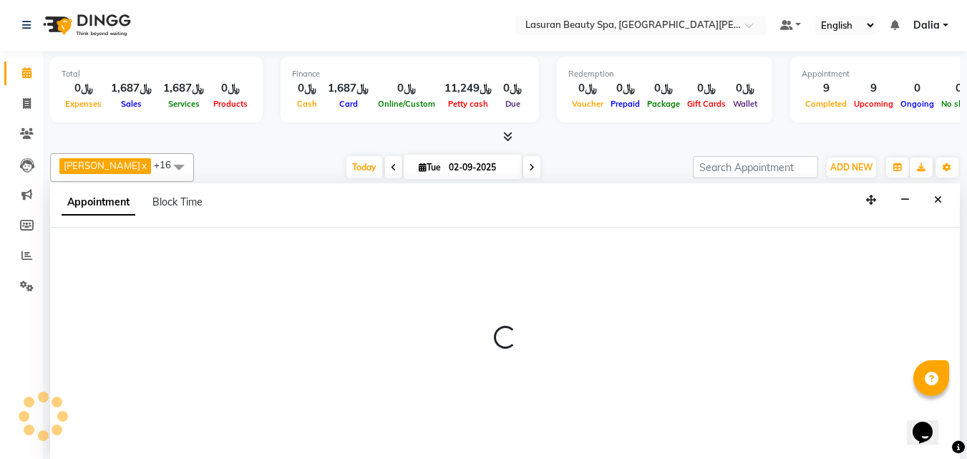
select select "54632"
select select "tentative"
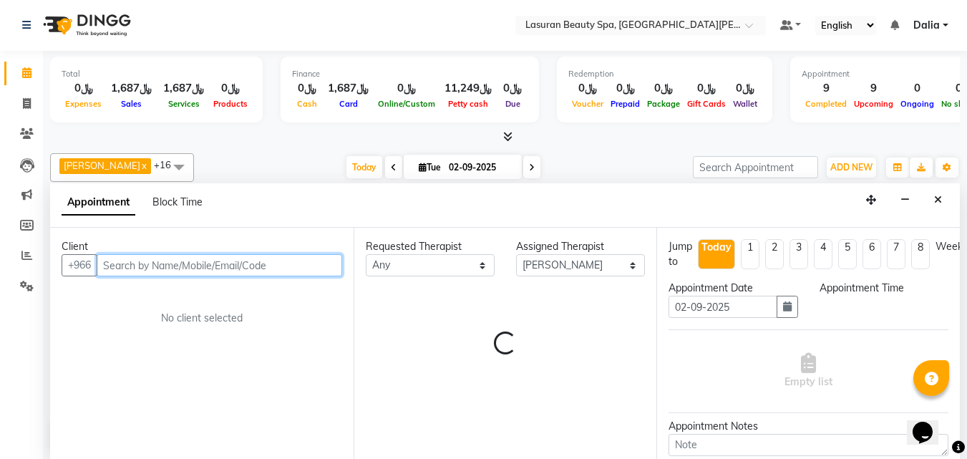
select select "1140"
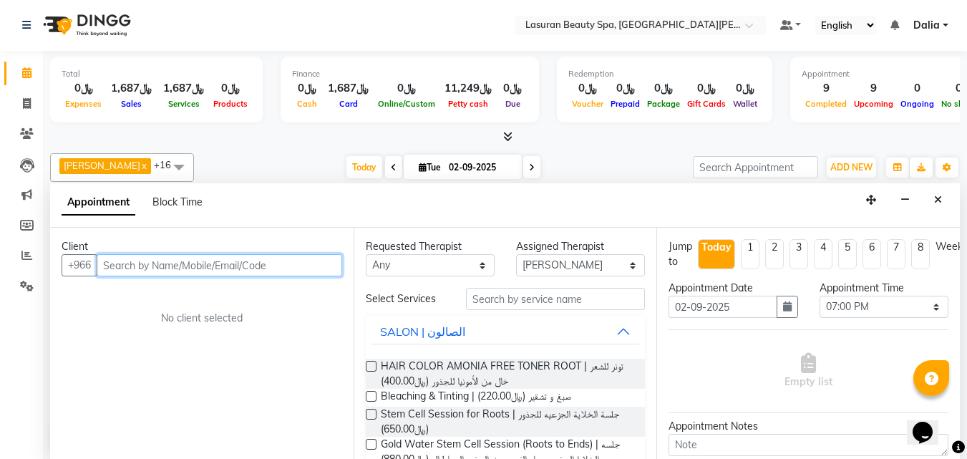
click at [283, 266] on input "text" at bounding box center [220, 265] width 246 height 22
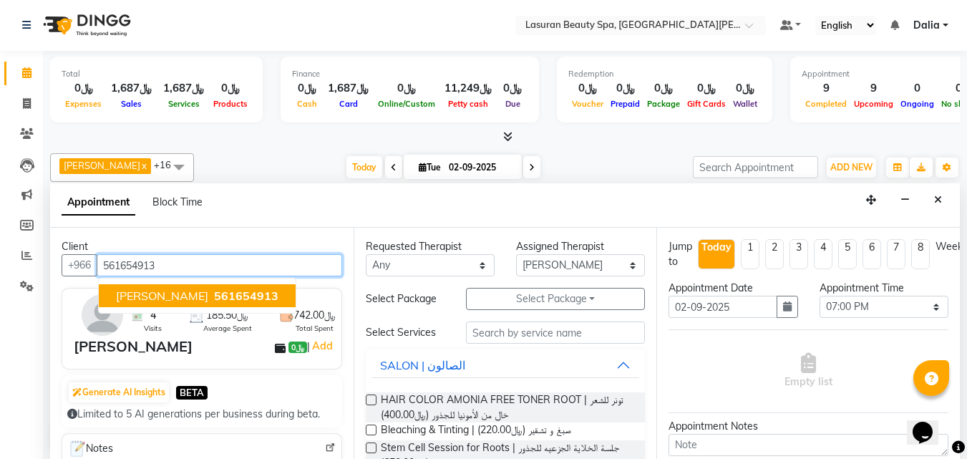
click at [266, 302] on span "561654913" at bounding box center [246, 295] width 64 height 14
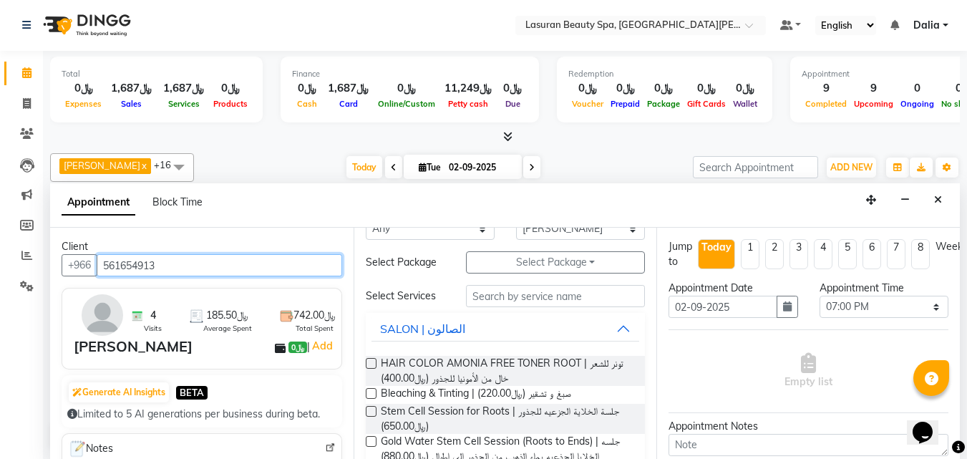
scroll to position [72, 0]
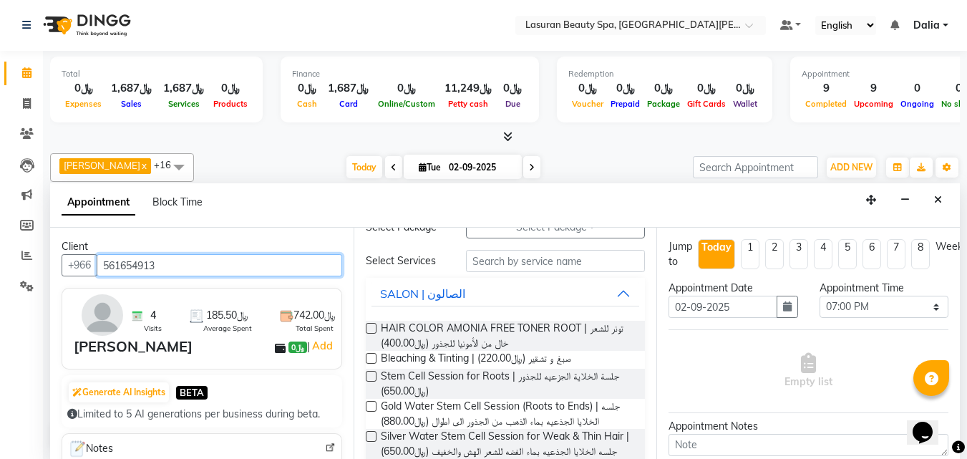
type input "561654913"
click at [616, 292] on button "SALON | الصالون" at bounding box center [506, 294] width 268 height 26
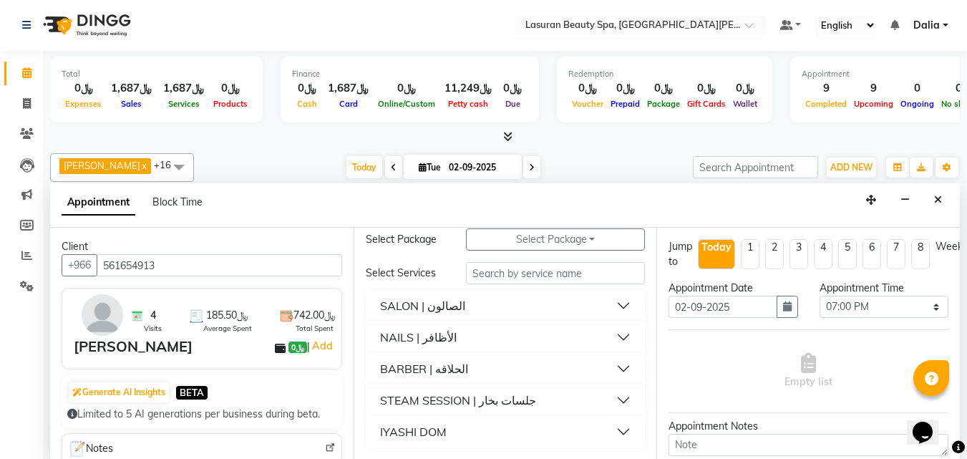
scroll to position [59, 0]
click at [613, 343] on button "NAILS | الأظافر" at bounding box center [506, 337] width 268 height 26
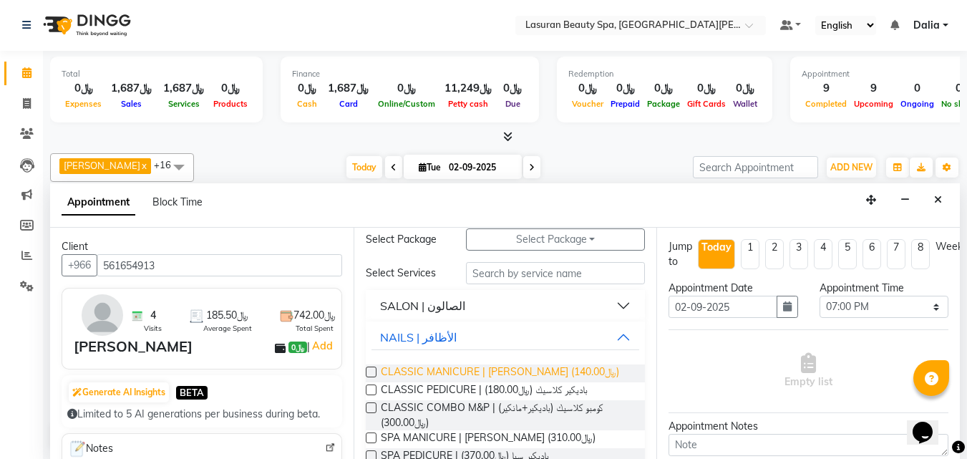
click at [540, 374] on span "CLASSIC MANICURE | [PERSON_NAME] (﷼140.00)" at bounding box center [500, 373] width 238 height 18
checkbox input "false"
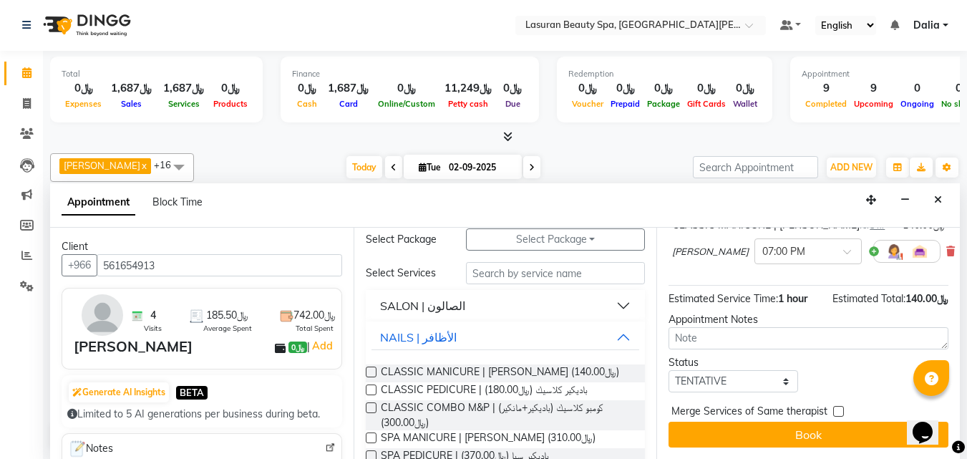
scroll to position [132, 0]
click at [704, 370] on select "Select TENTATIVE CONFIRM CHECK-IN UPCOMING" at bounding box center [733, 381] width 129 height 22
select select "confirm booking"
click at [669, 370] on select "Select TENTATIVE CONFIRM CHECK-IN UPCOMING" at bounding box center [733, 381] width 129 height 22
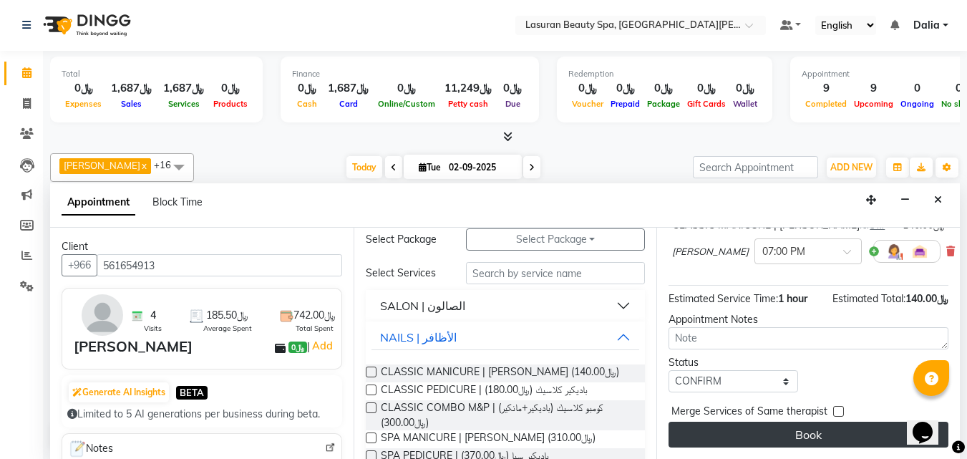
click at [697, 422] on button "Book" at bounding box center [809, 435] width 280 height 26
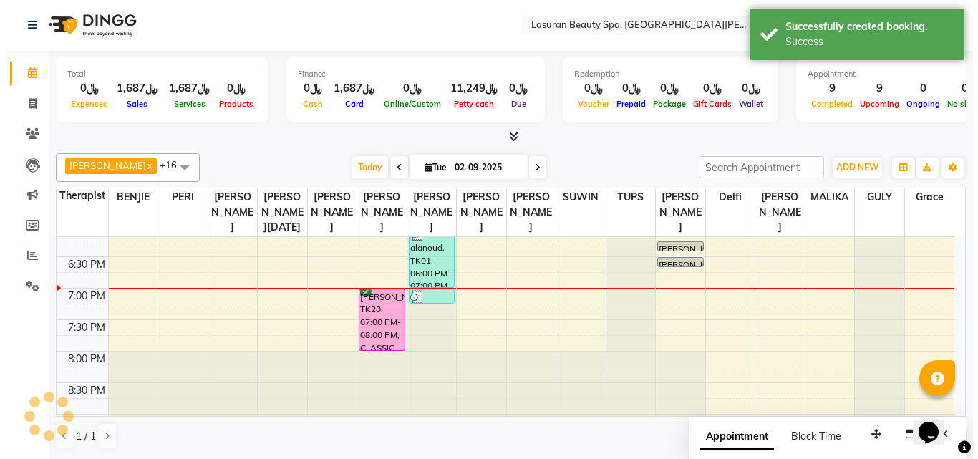
scroll to position [0, 0]
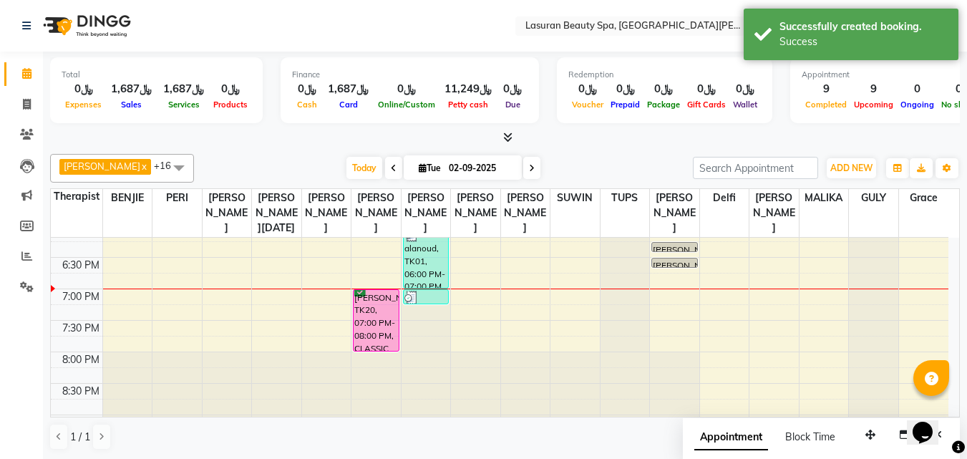
click at [392, 321] on div "[PERSON_NAME], TK20, 07:00 PM-08:00 PM, CLASSIC MANICURE | [PERSON_NAME]" at bounding box center [376, 320] width 45 height 61
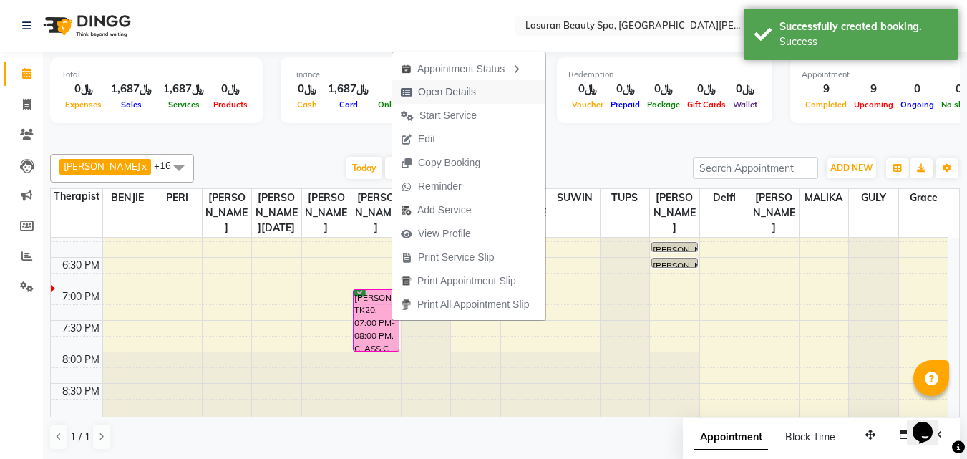
click at [455, 89] on span "Open Details" at bounding box center [447, 91] width 58 height 15
select select "6"
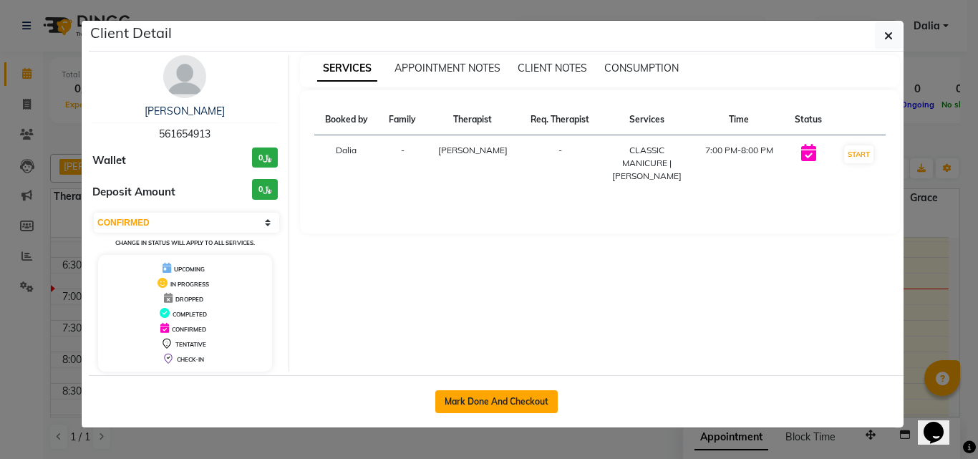
click at [547, 397] on button "Mark Done And Checkout" at bounding box center [496, 401] width 122 height 23
select select "service"
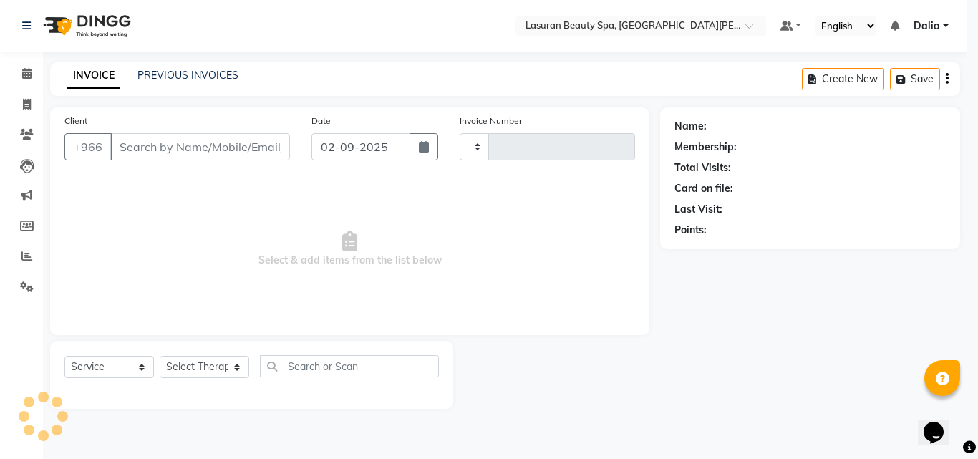
type input "1381"
select select "6941"
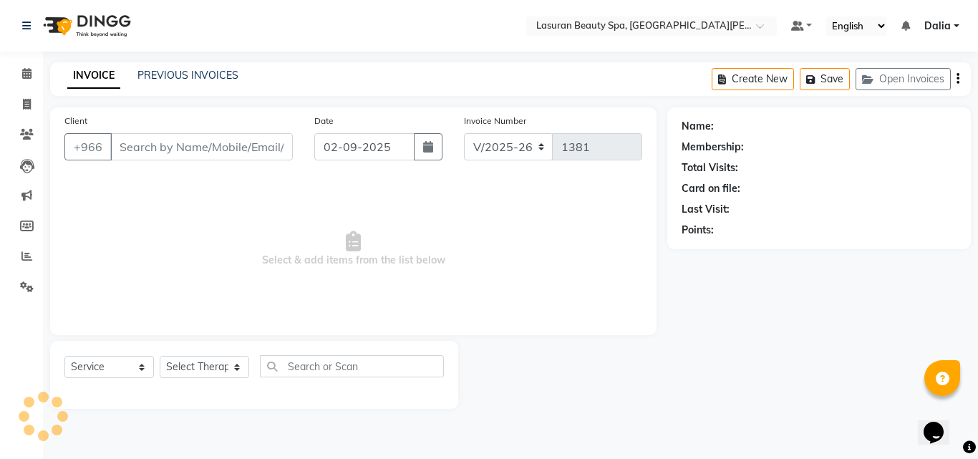
select select "V"
type input "561654913"
select select "66975"
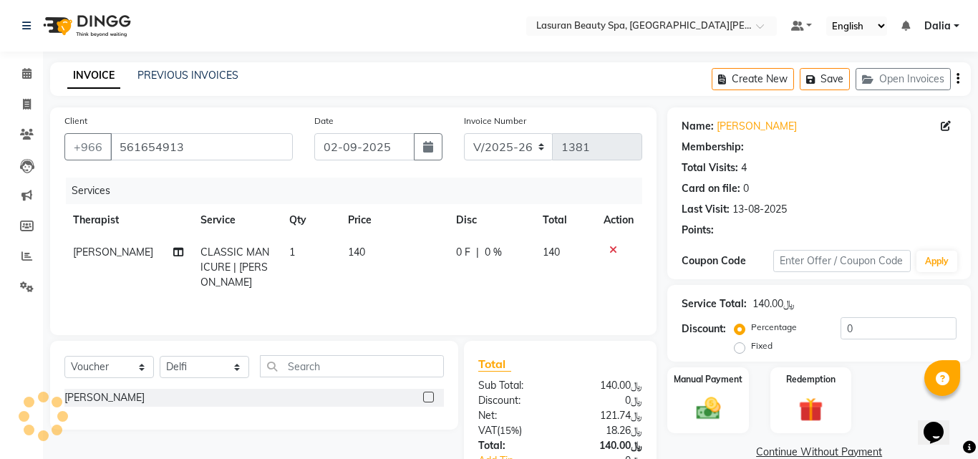
click at [866, 296] on div "Service Total: ﷼140.00" at bounding box center [819, 303] width 275 height 15
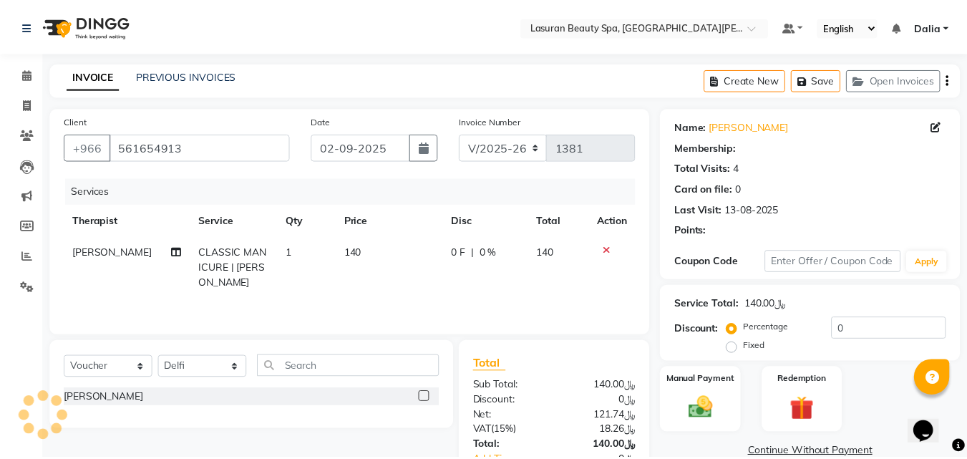
scroll to position [99, 0]
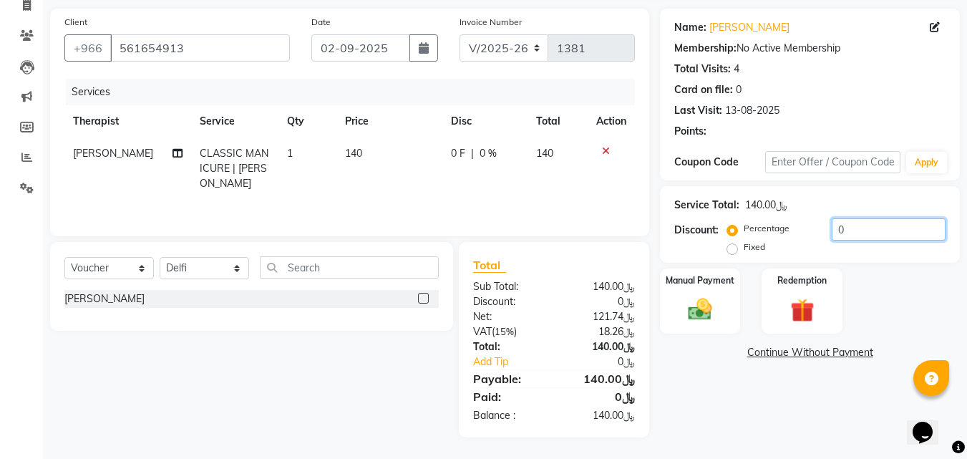
click at [856, 236] on input "0" at bounding box center [889, 229] width 114 height 22
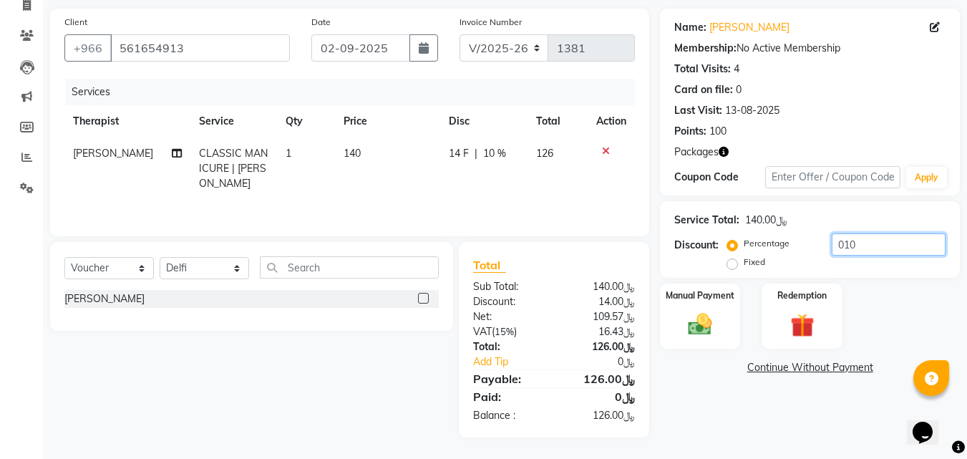
type input "010"
click at [702, 329] on img at bounding box center [700, 324] width 40 height 29
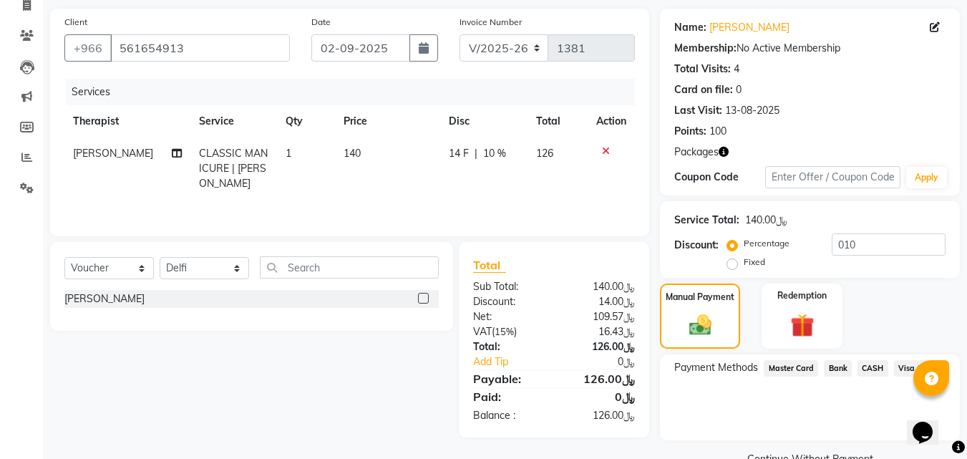
click at [901, 364] on span "Visa Card" at bounding box center [917, 368] width 46 height 16
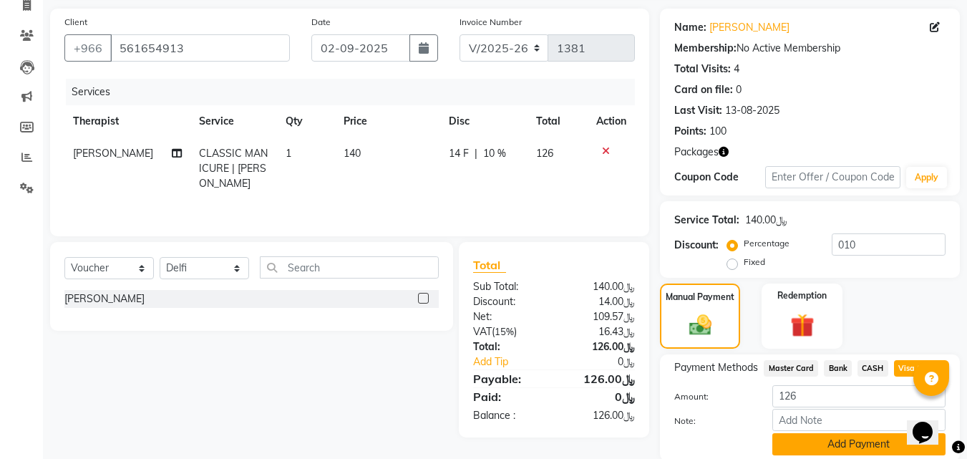
click at [830, 433] on button "Add Payment" at bounding box center [858, 444] width 173 height 22
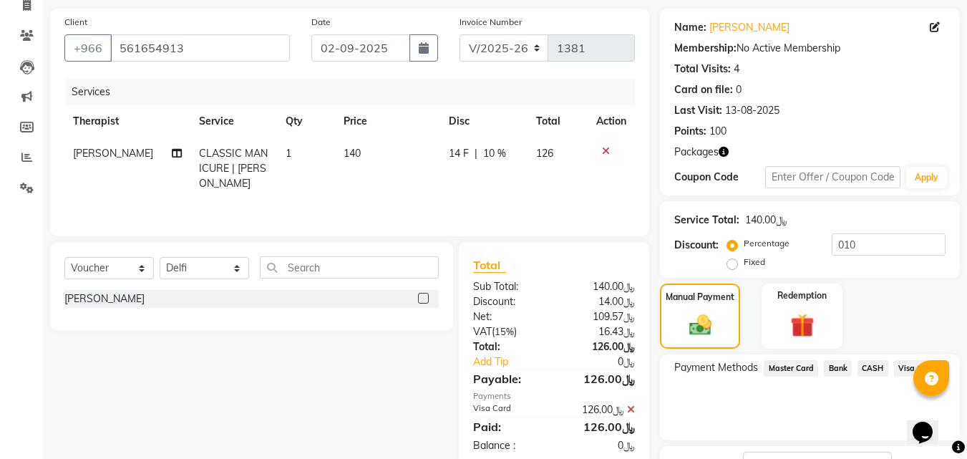
scroll to position [152, 0]
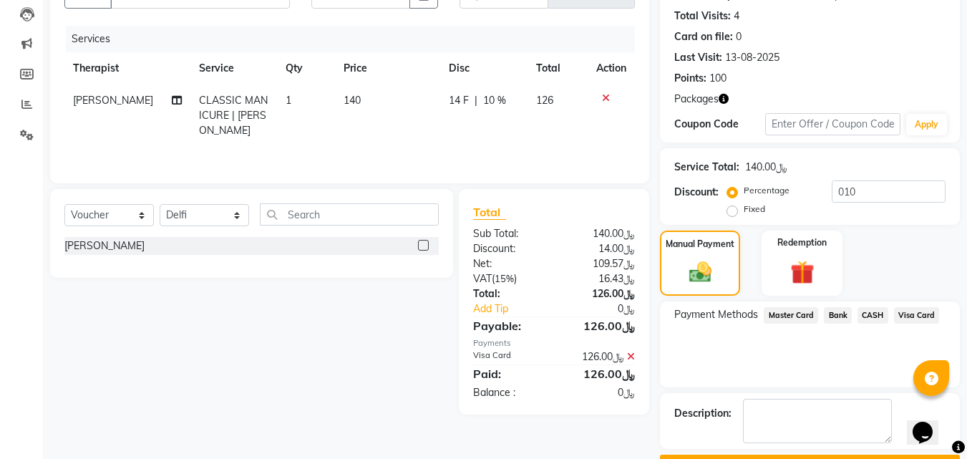
click at [757, 455] on button "Checkout" at bounding box center [810, 466] width 300 height 22
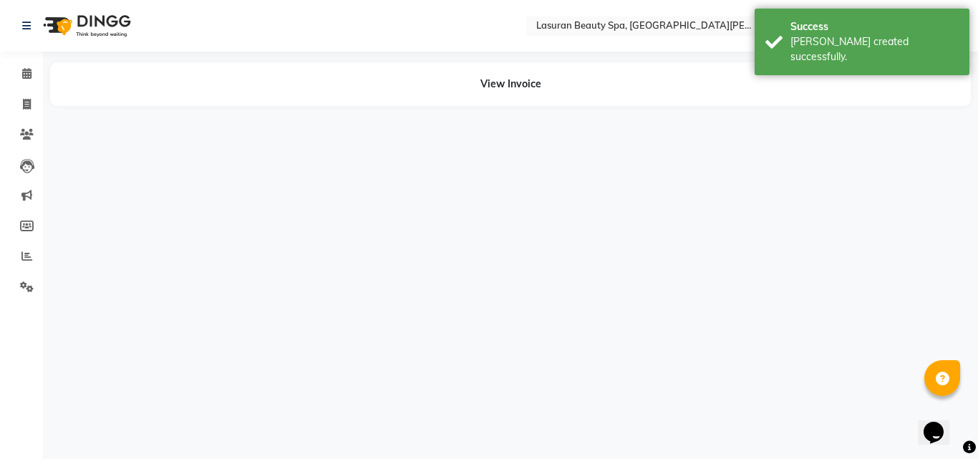
click at [493, 92] on div "View Invoice" at bounding box center [510, 84] width 921 height 44
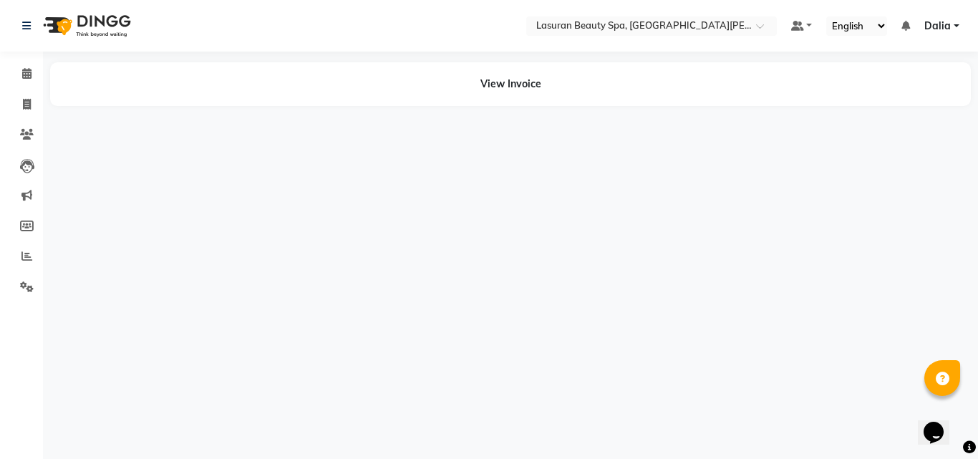
click at [517, 76] on div "View Invoice" at bounding box center [510, 84] width 921 height 44
click at [517, 86] on div "View Invoice" at bounding box center [510, 84] width 921 height 44
click at [30, 72] on icon at bounding box center [26, 73] width 9 height 11
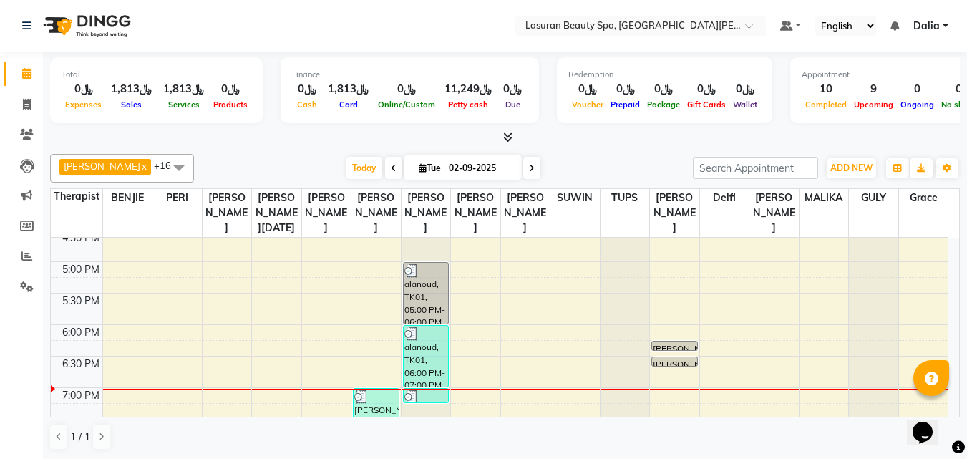
scroll to position [501, 0]
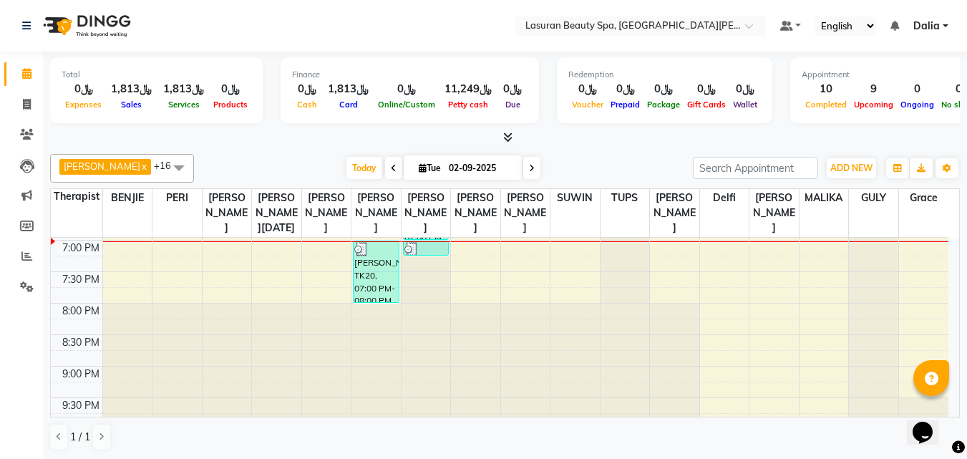
click at [382, 287] on div "[PERSON_NAME], TK20, 07:00 PM-08:00 PM, CLASSIC MANICURE | [PERSON_NAME]" at bounding box center [376, 271] width 45 height 61
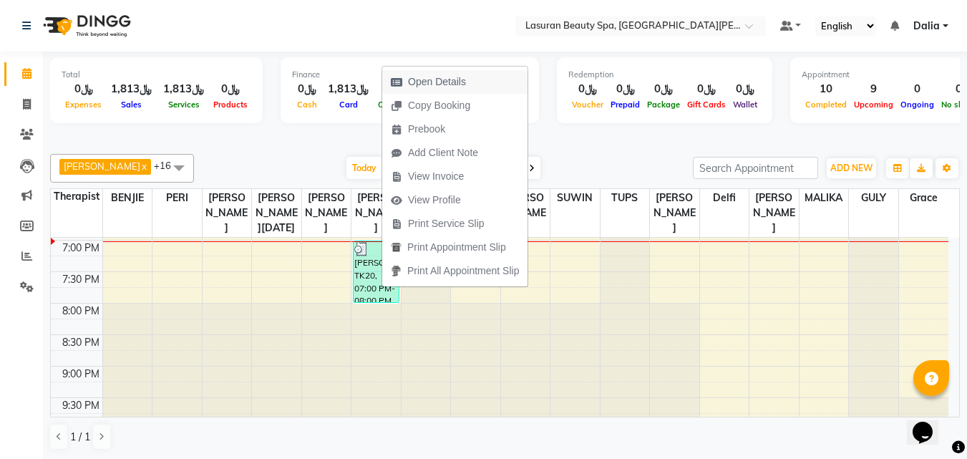
click at [414, 77] on span "Open Details" at bounding box center [437, 81] width 58 height 15
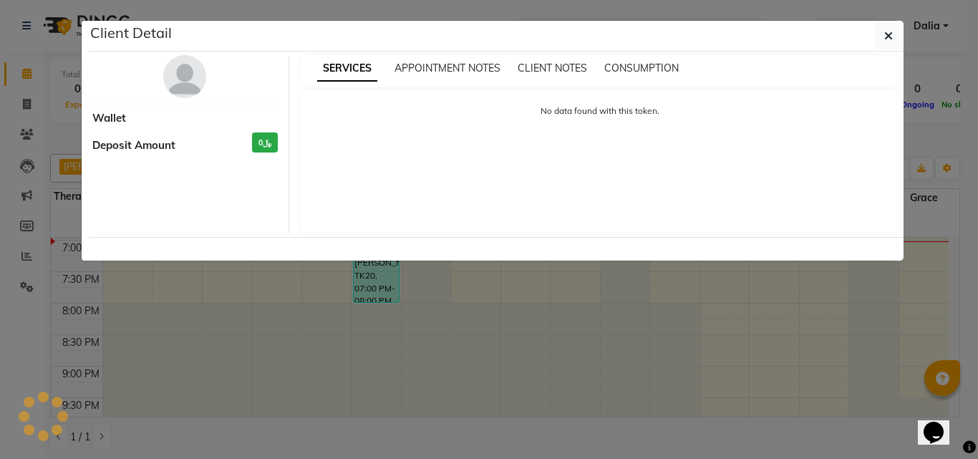
select select "3"
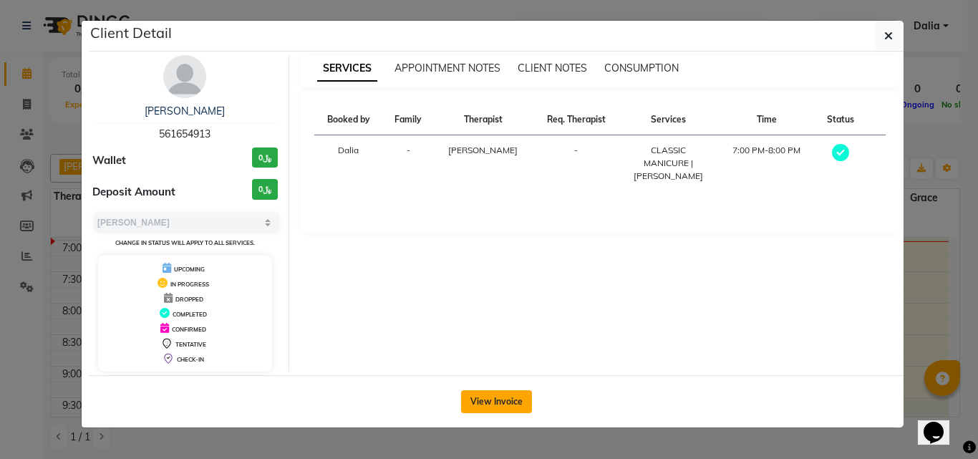
click at [502, 398] on button "View Invoice" at bounding box center [496, 401] width 71 height 23
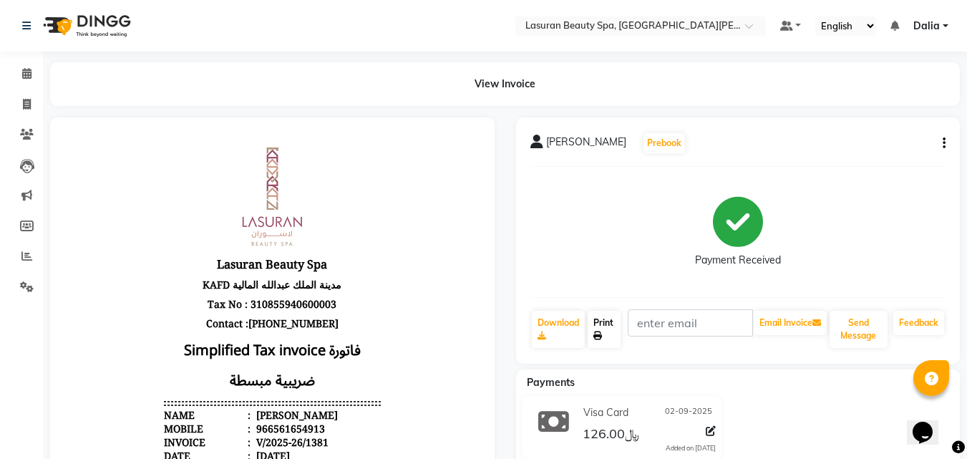
click at [601, 334] on icon at bounding box center [597, 335] width 9 height 9
click at [37, 69] on span at bounding box center [26, 74] width 25 height 16
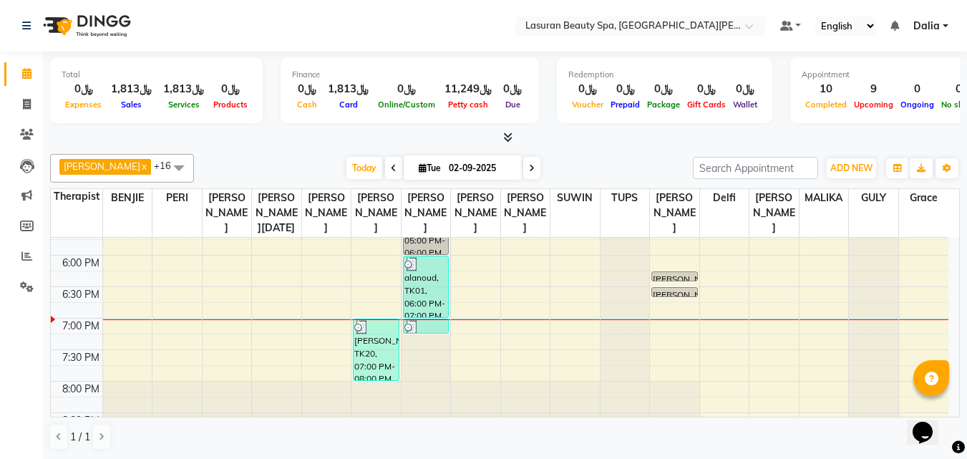
scroll to position [430, 0]
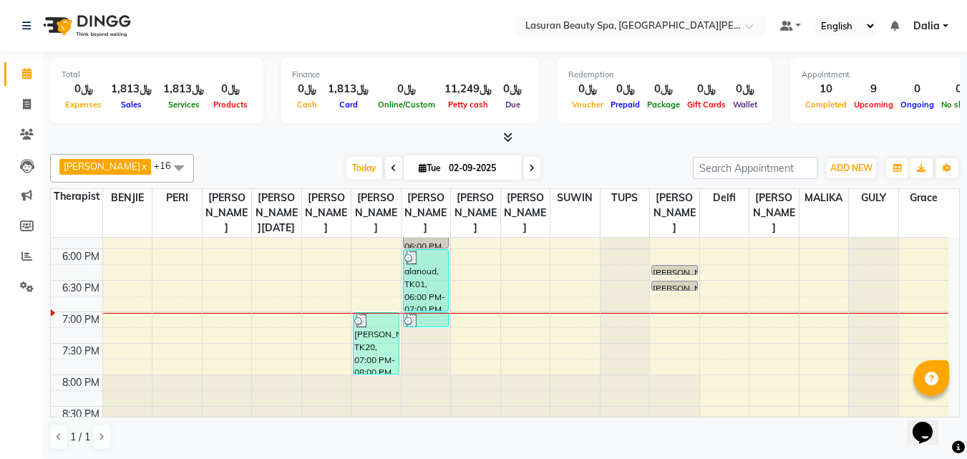
click at [914, 333] on div "11:00 AM 11:30 AM 12:00 PM 12:30 PM 1:00 PM 1:30 PM 2:00 PM 2:30 PM 3:00 PM 3:3…" at bounding box center [500, 154] width 898 height 692
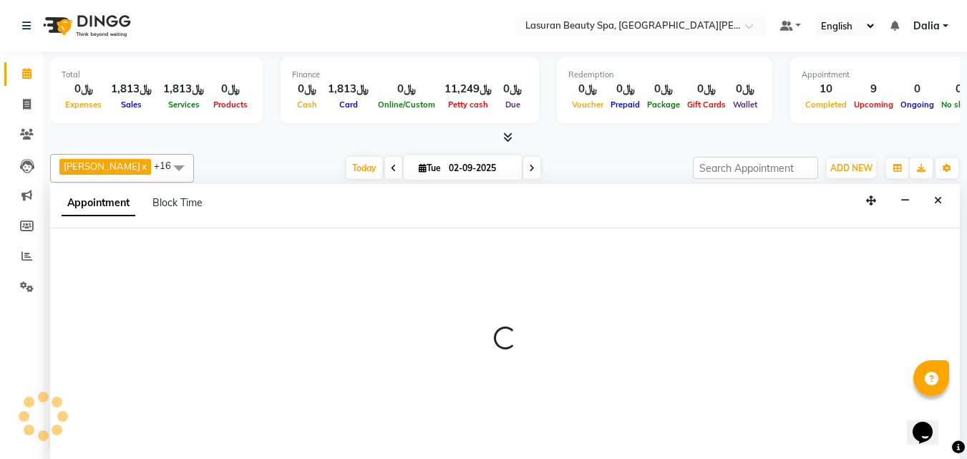
select select "88725"
select select "tentative"
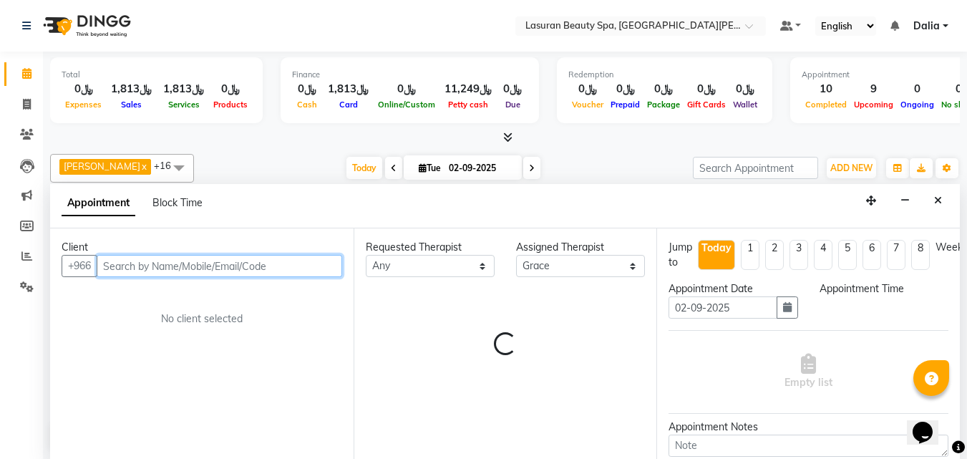
scroll to position [1, 0]
select select "1140"
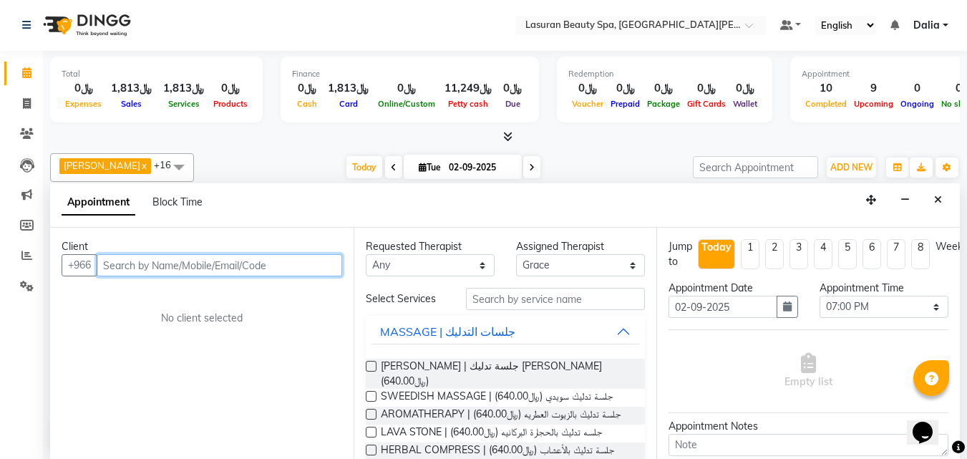
click at [208, 271] on input "text" at bounding box center [220, 265] width 246 height 22
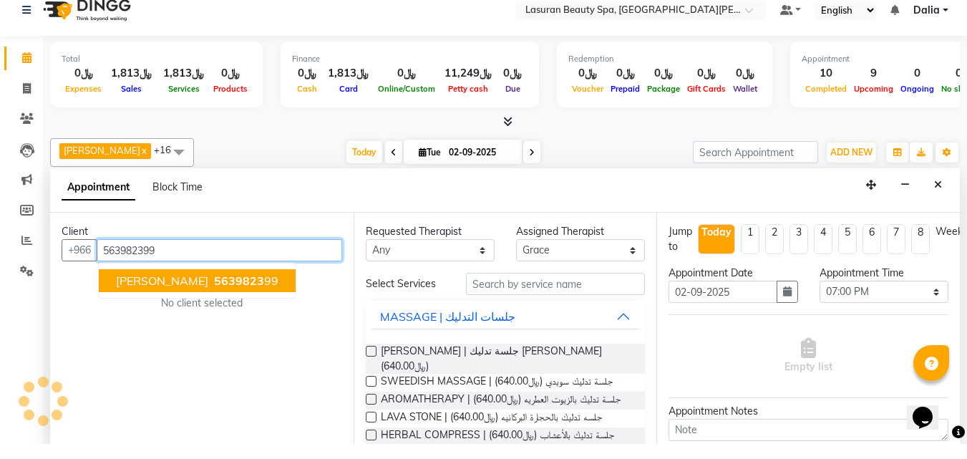
click at [257, 282] on ngb-typeahead-window "[PERSON_NAME] 5639823 99" at bounding box center [197, 296] width 198 height 36
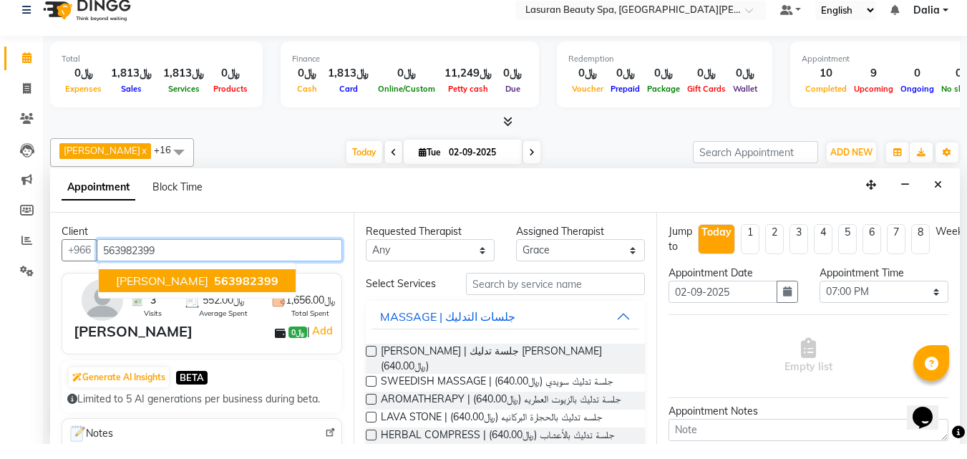
click at [250, 294] on span "563982399" at bounding box center [246, 295] width 64 height 14
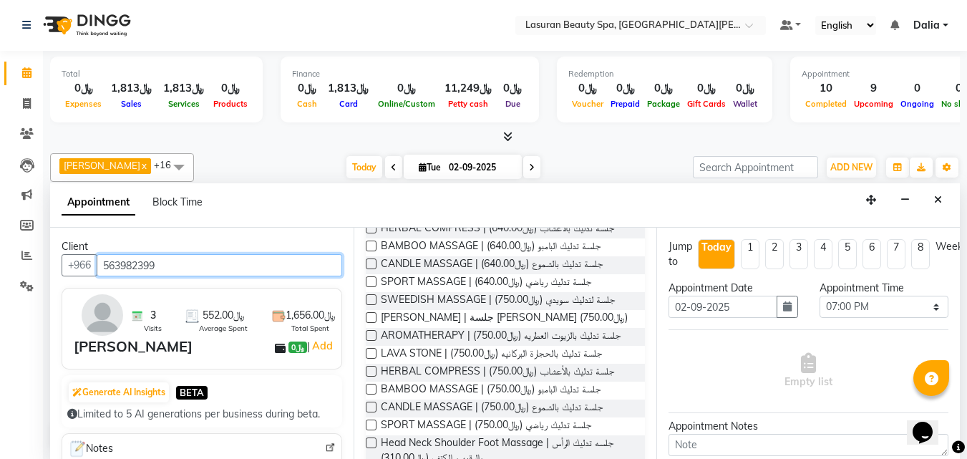
scroll to position [286, 0]
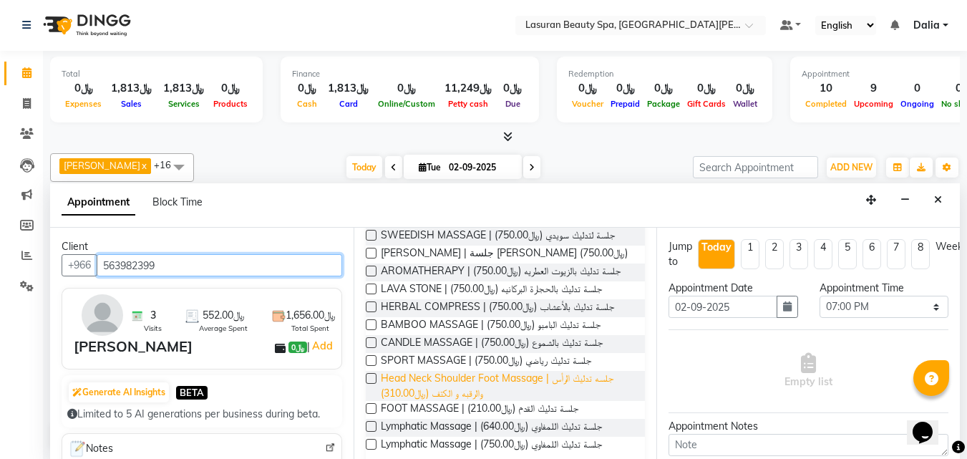
type input "563982399"
click at [507, 371] on span "Head Neck Shoulder Foot Massage | جلسه تدليك الرأس والرقبه و الكتف (﷼310.00)" at bounding box center [507, 386] width 253 height 30
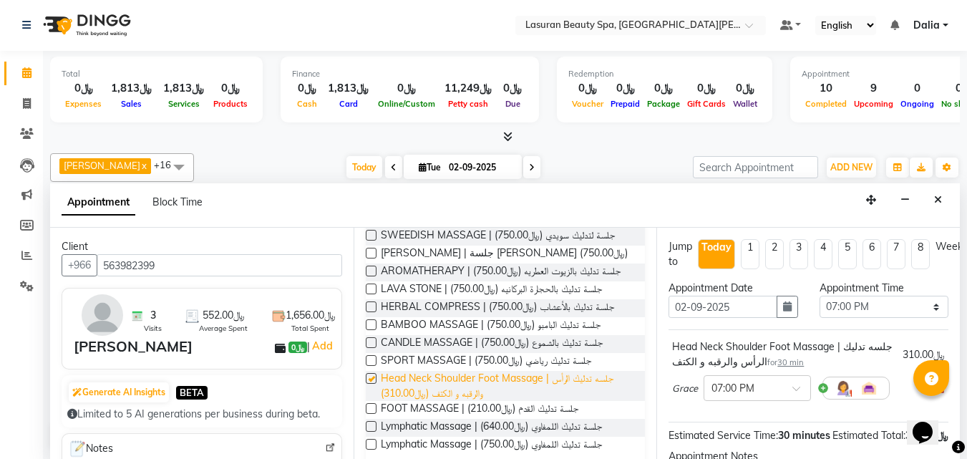
checkbox input "false"
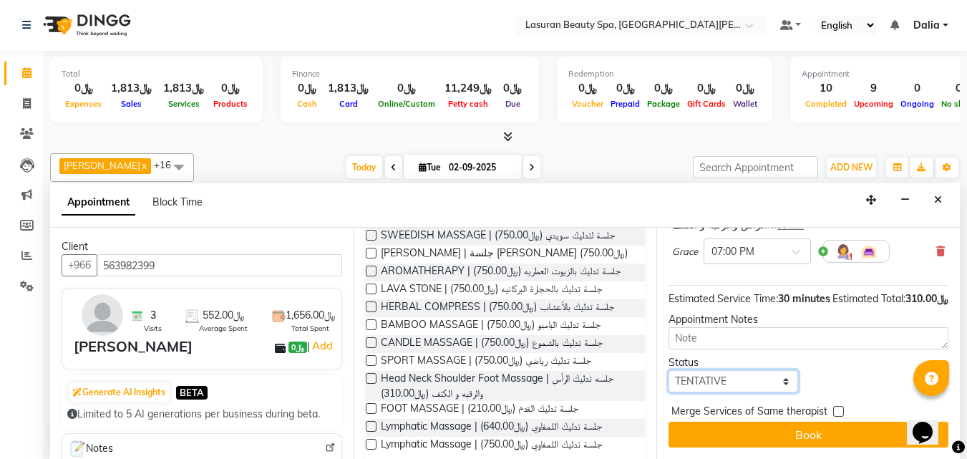
drag, startPoint x: 717, startPoint y: 370, endPoint x: 717, endPoint y: 360, distance: 10.0
click at [717, 370] on select "Select TENTATIVE CONFIRM CHECK-IN UPCOMING" at bounding box center [733, 381] width 129 height 22
select select "confirm booking"
click at [669, 370] on select "Select TENTATIVE CONFIRM CHECK-IN UPCOMING" at bounding box center [733, 381] width 129 height 22
click at [717, 409] on span "Merge Services of Same therapist" at bounding box center [749, 413] width 156 height 18
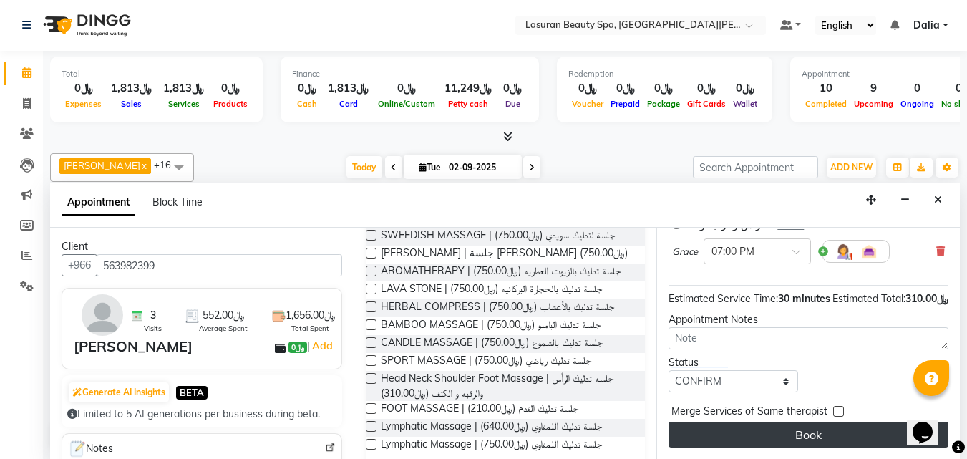
click at [719, 422] on button "Book" at bounding box center [809, 435] width 280 height 26
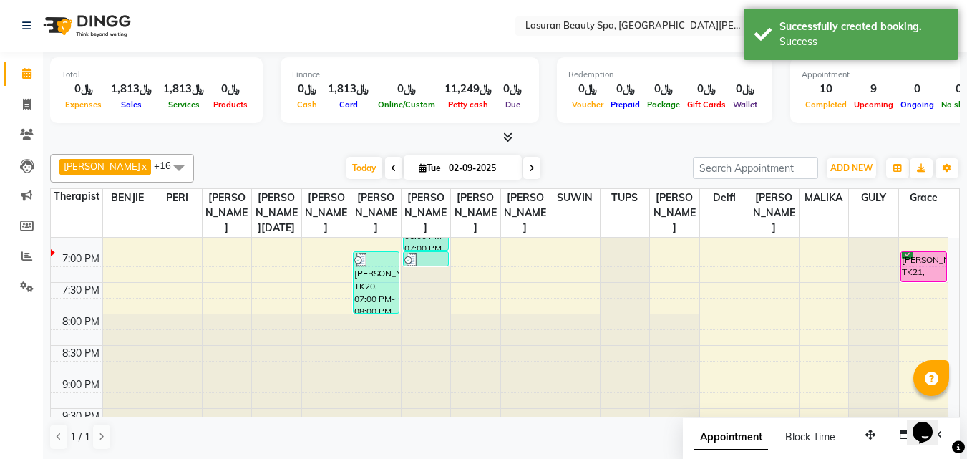
scroll to position [457, 0]
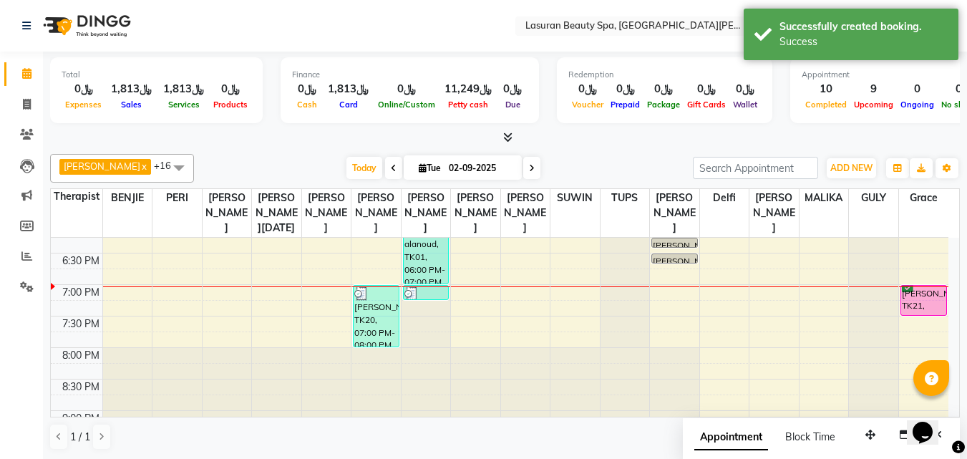
click at [918, 314] on div "[PERSON_NAME], TK21, 07:00 PM-07:30 PM, Head Neck Shoulder Foot Massage | جلسه …" at bounding box center [924, 300] width 46 height 29
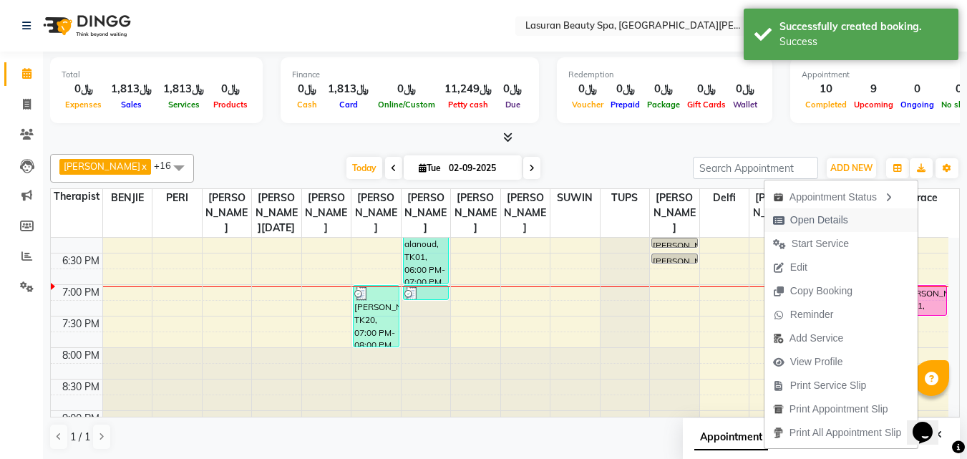
click at [882, 213] on button "Open Details" at bounding box center [841, 220] width 153 height 24
select select "6"
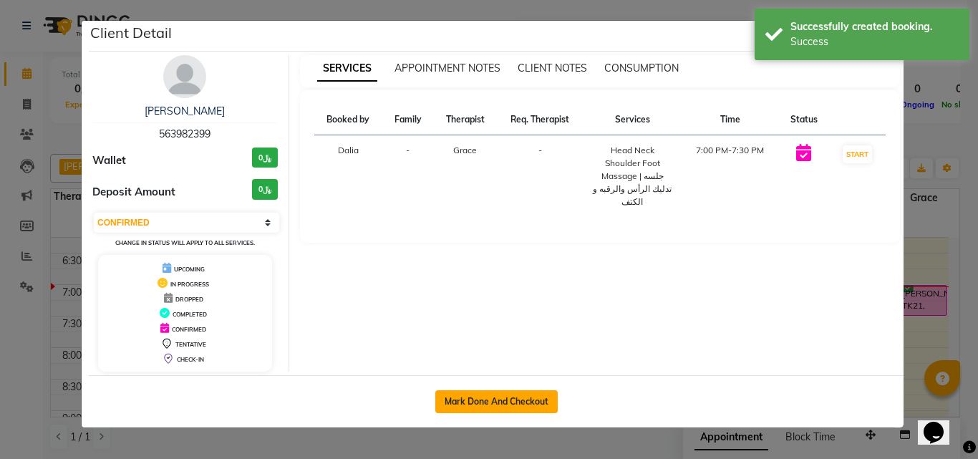
click at [528, 399] on button "Mark Done And Checkout" at bounding box center [496, 401] width 122 height 23
select select "service"
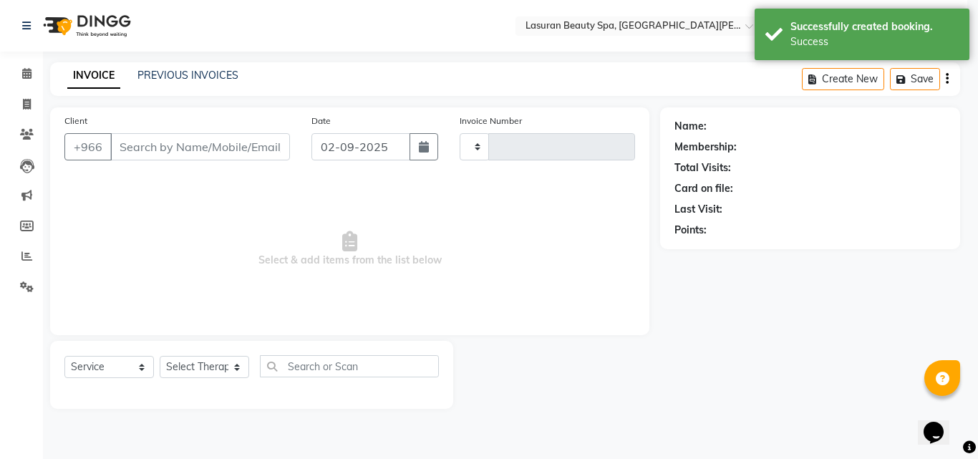
type input "1382"
select select "6941"
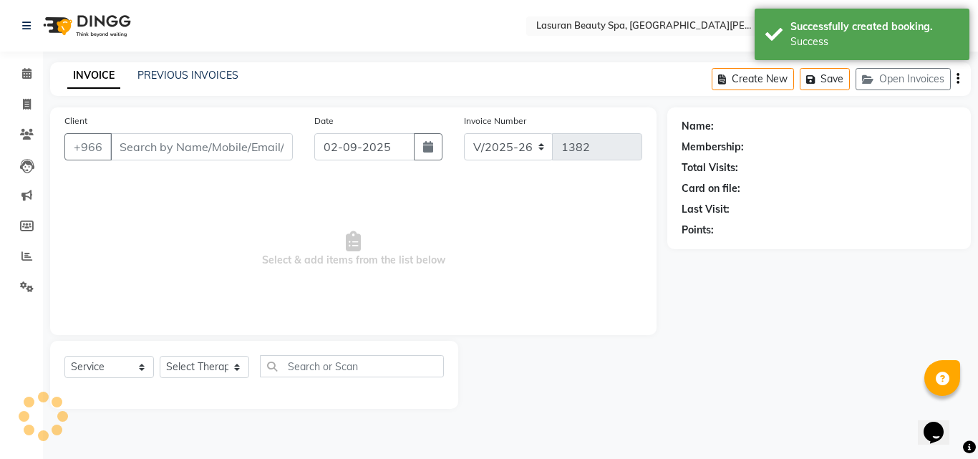
select select "V"
type input "563982399"
select select "66975"
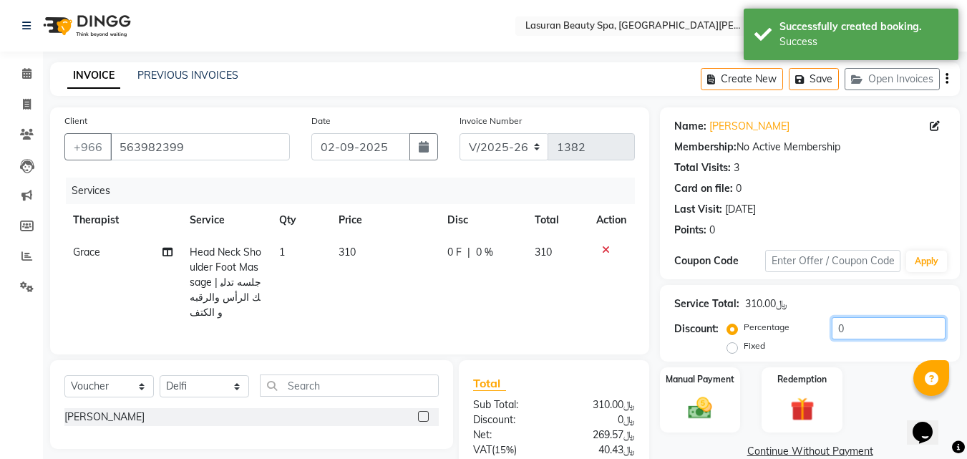
click at [860, 317] on input "0" at bounding box center [889, 328] width 114 height 22
click at [863, 317] on input "0" at bounding box center [889, 328] width 114 height 22
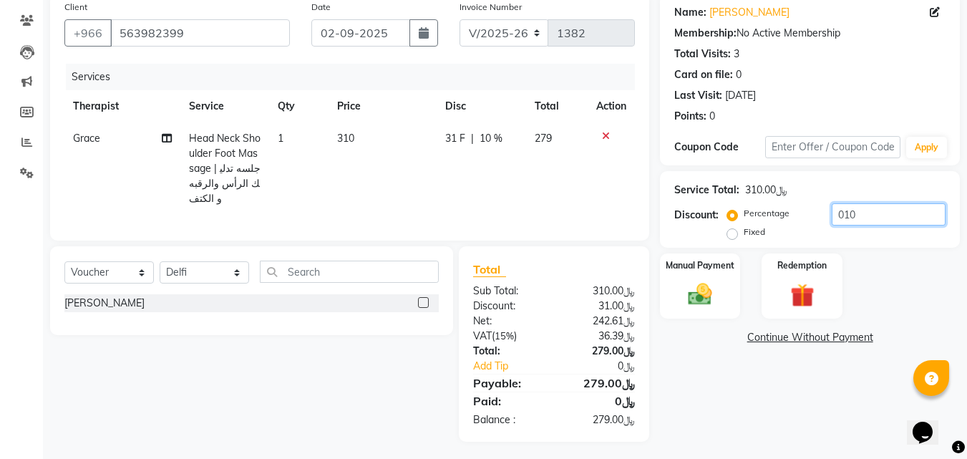
type input "010"
click at [723, 283] on div "Manual Payment" at bounding box center [701, 286] width 84 height 68
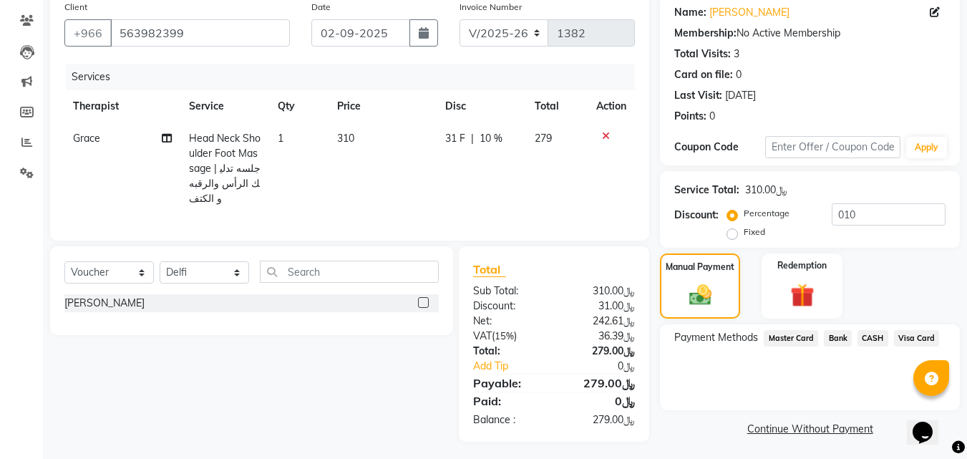
click at [915, 335] on span "Visa Card" at bounding box center [917, 338] width 46 height 16
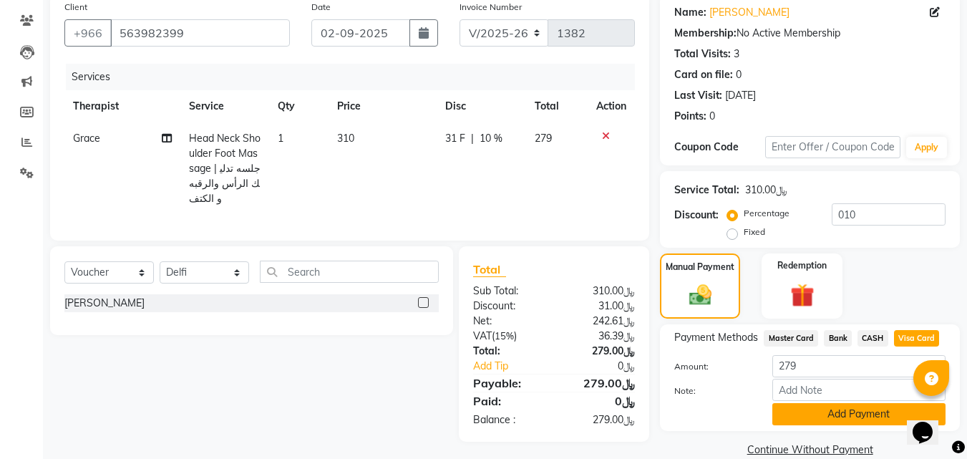
click at [805, 413] on button "Add Payment" at bounding box center [858, 414] width 173 height 22
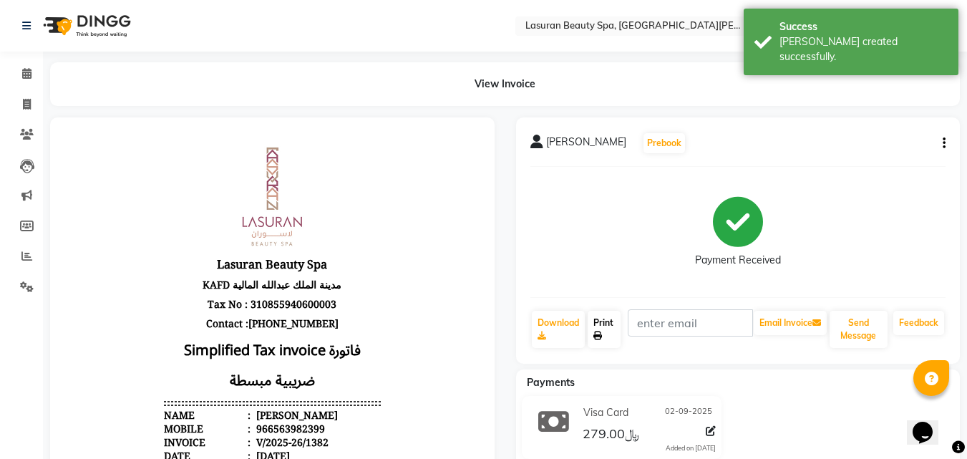
click at [603, 325] on link "Print" at bounding box center [604, 329] width 33 height 37
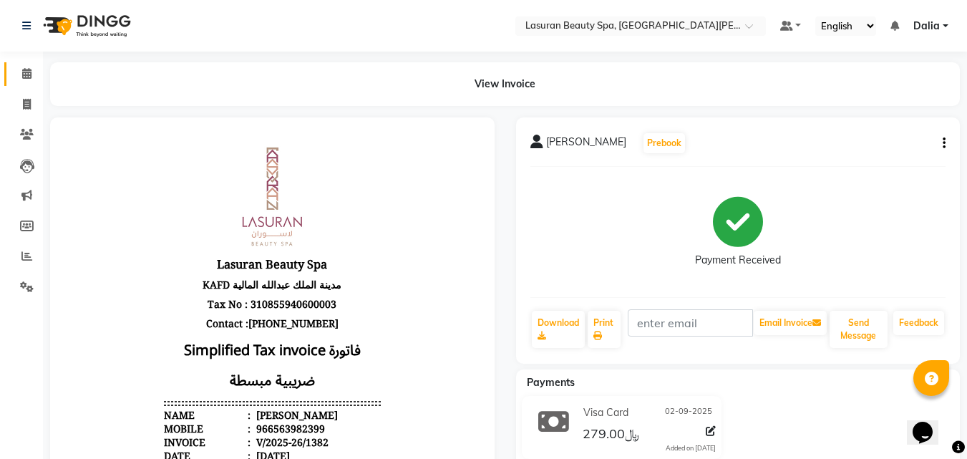
click at [26, 69] on icon at bounding box center [26, 73] width 9 height 11
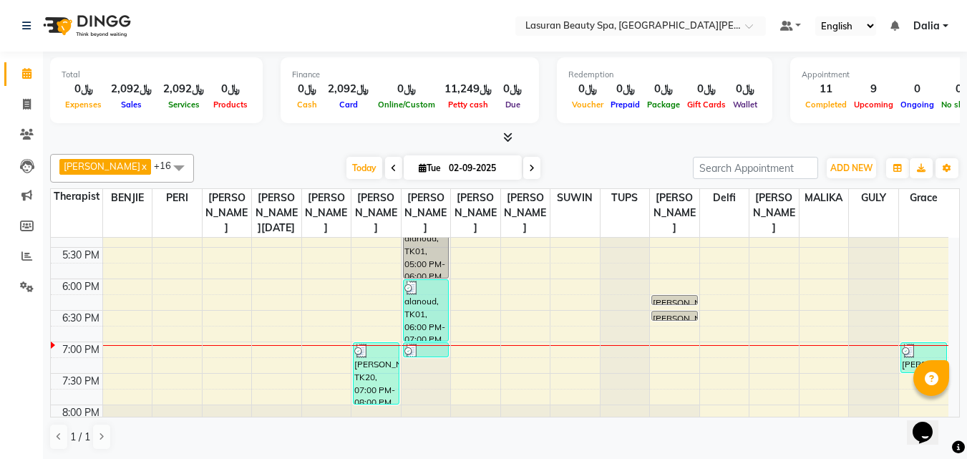
scroll to position [430, 0]
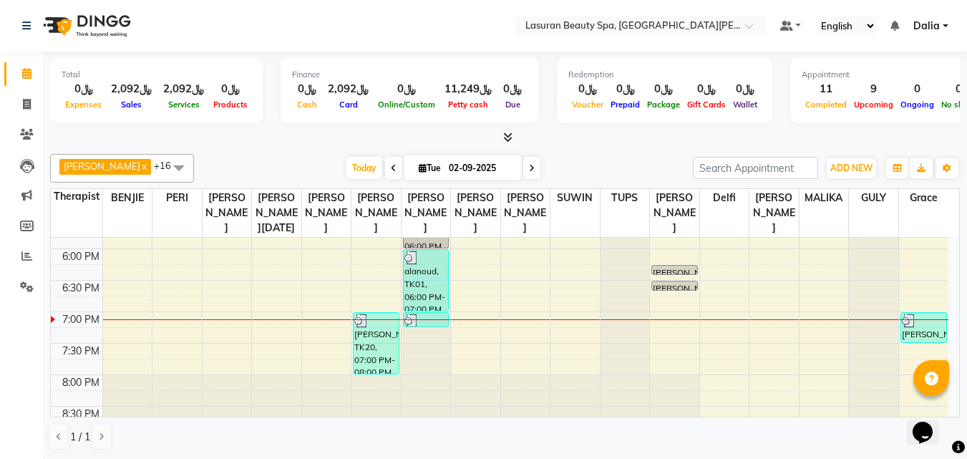
click at [437, 302] on div "alanoud, TK01, 06:00 PM-07:00 PM, CLASSIC PEDICURE | باديكير كلاسيك" at bounding box center [426, 280] width 45 height 61
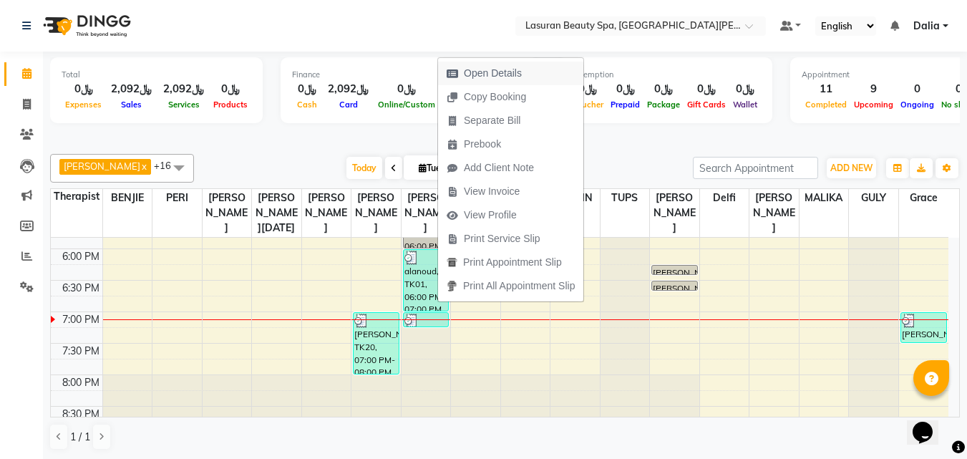
click at [485, 80] on span "Open Details" at bounding box center [493, 73] width 58 height 15
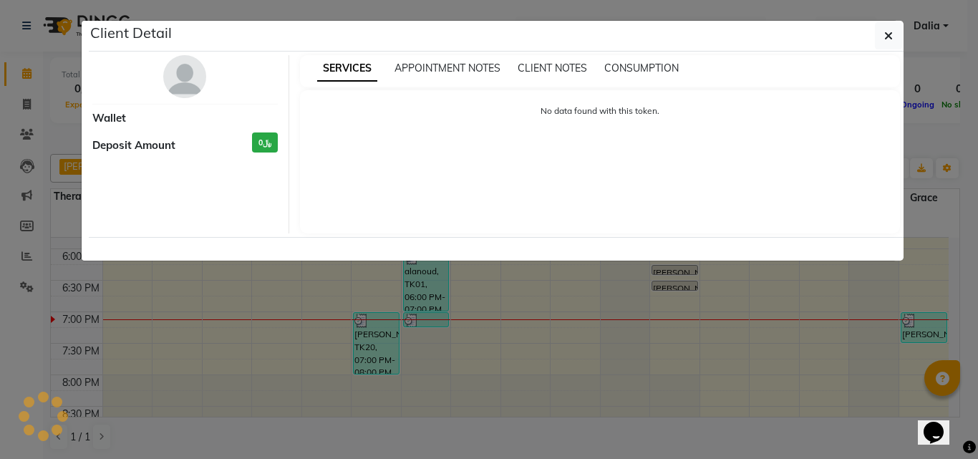
select select "3"
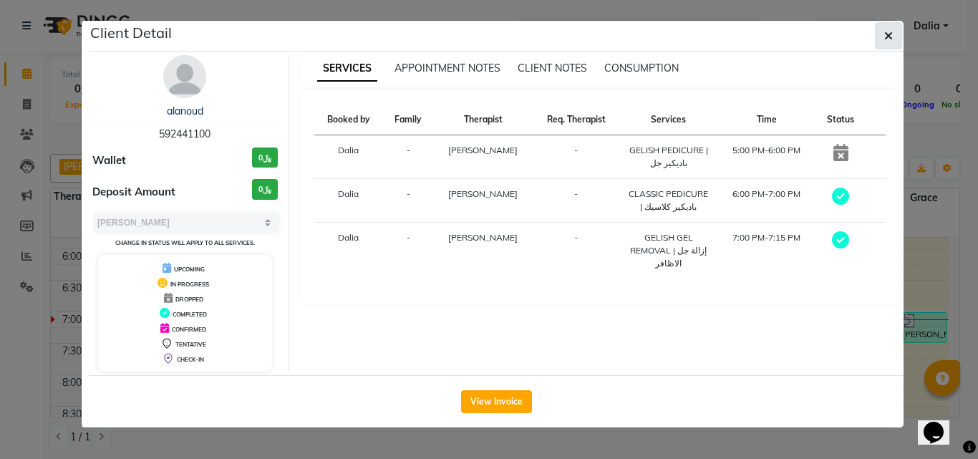
click at [893, 46] on button "button" at bounding box center [888, 35] width 27 height 27
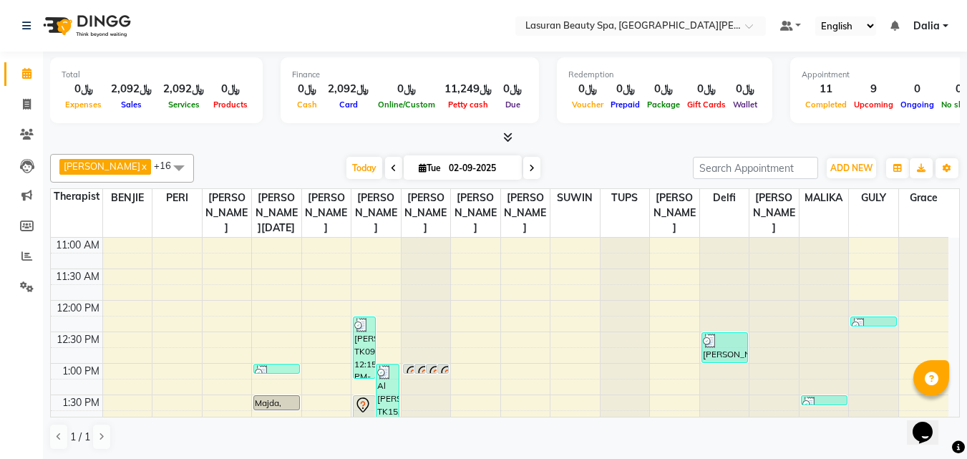
scroll to position [72, 0]
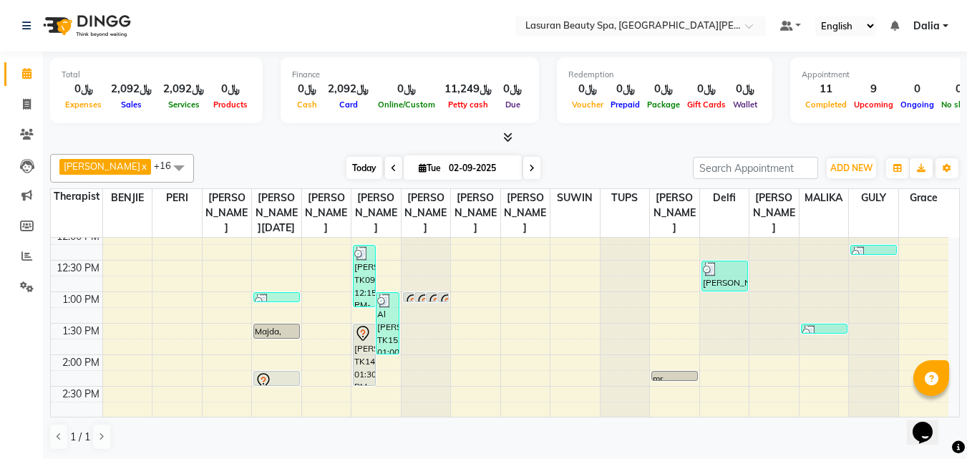
click at [367, 168] on span "Today" at bounding box center [364, 168] width 36 height 22
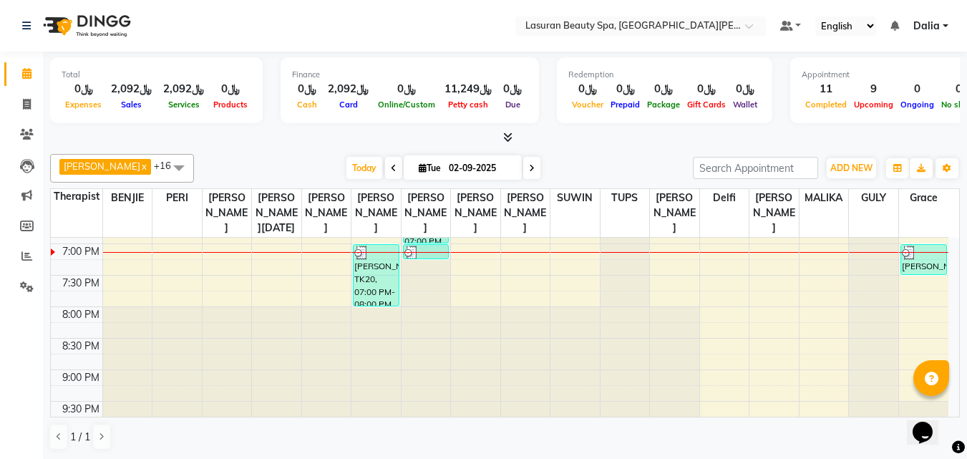
scroll to position [505, 0]
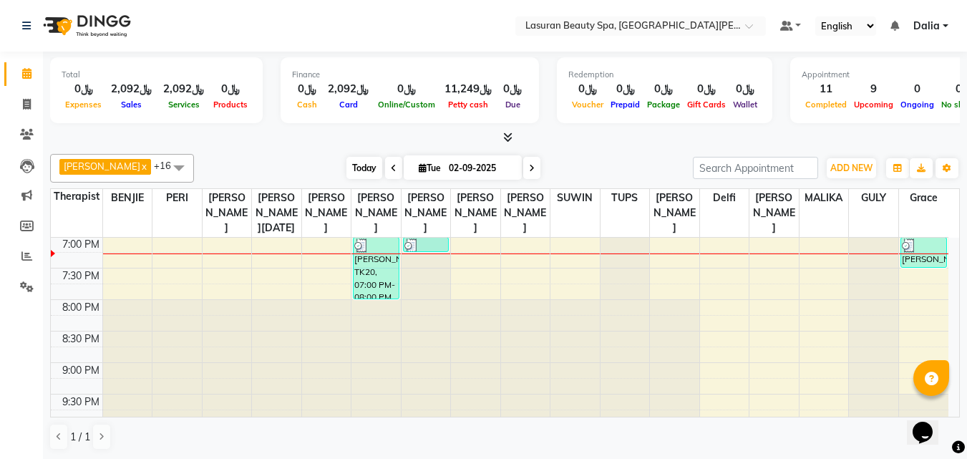
click at [360, 174] on span "Today" at bounding box center [364, 168] width 36 height 22
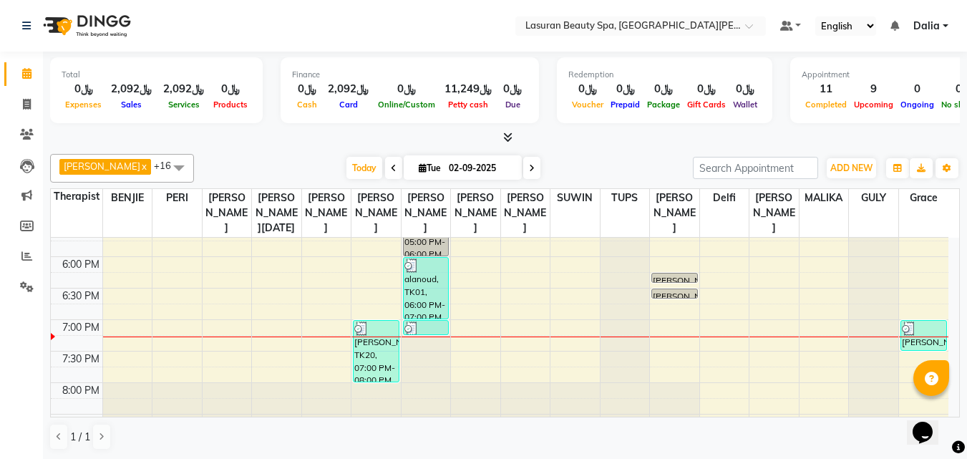
scroll to position [218, 0]
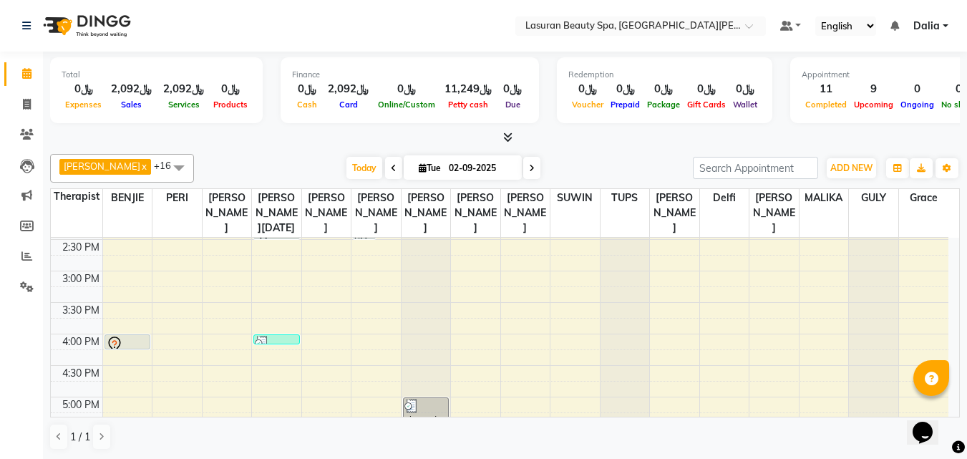
click at [388, 173] on span at bounding box center [393, 168] width 17 height 22
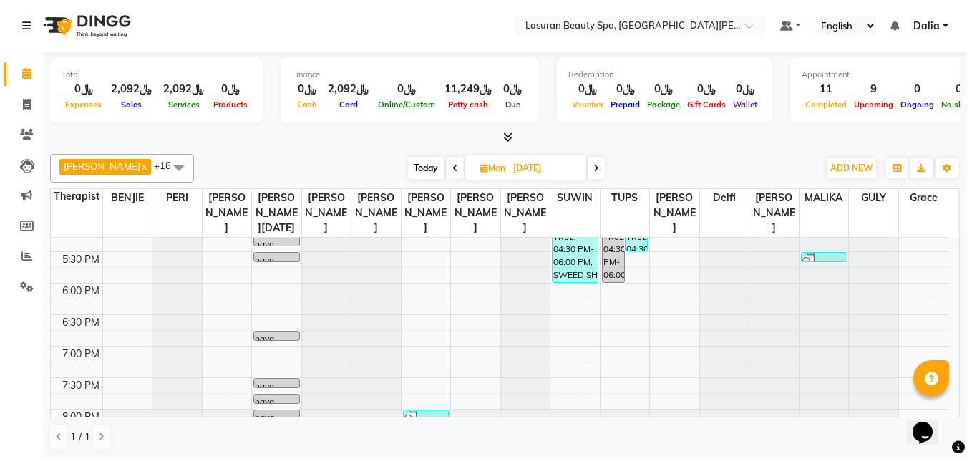
scroll to position [430, 0]
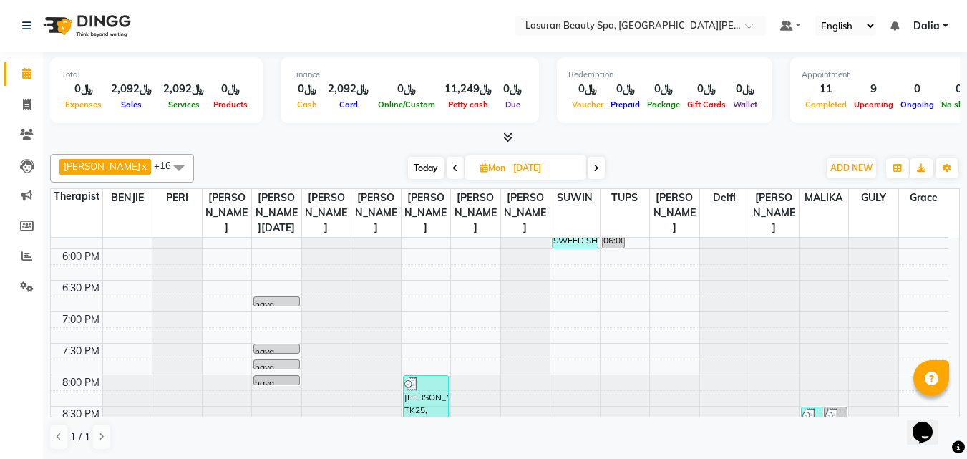
click at [460, 168] on span at bounding box center [455, 168] width 17 height 22
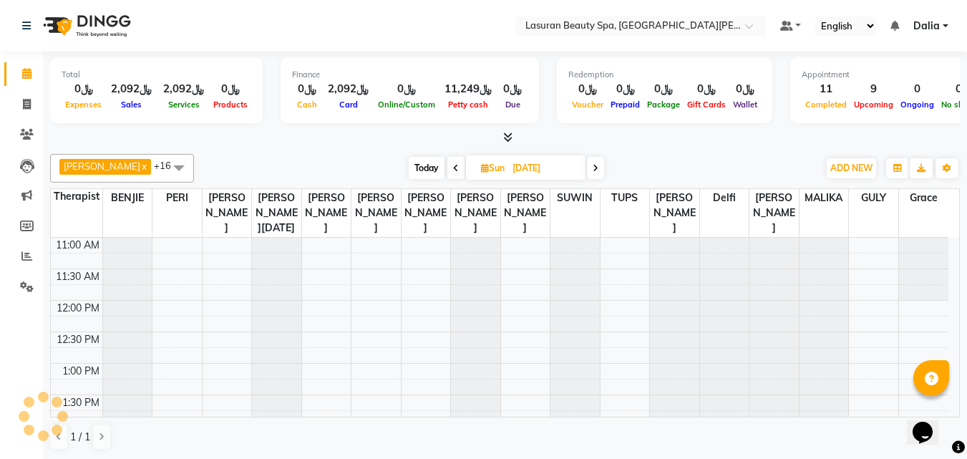
scroll to position [505, 0]
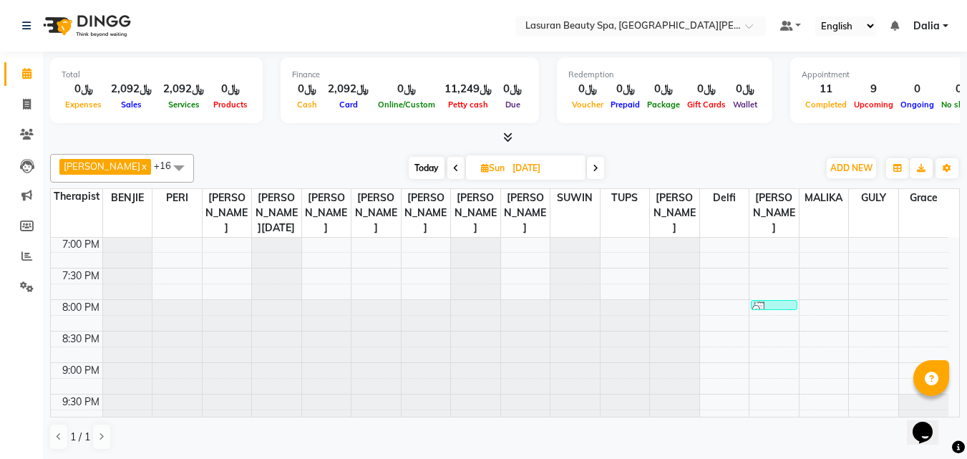
click at [409, 162] on span "Today" at bounding box center [427, 168] width 36 height 22
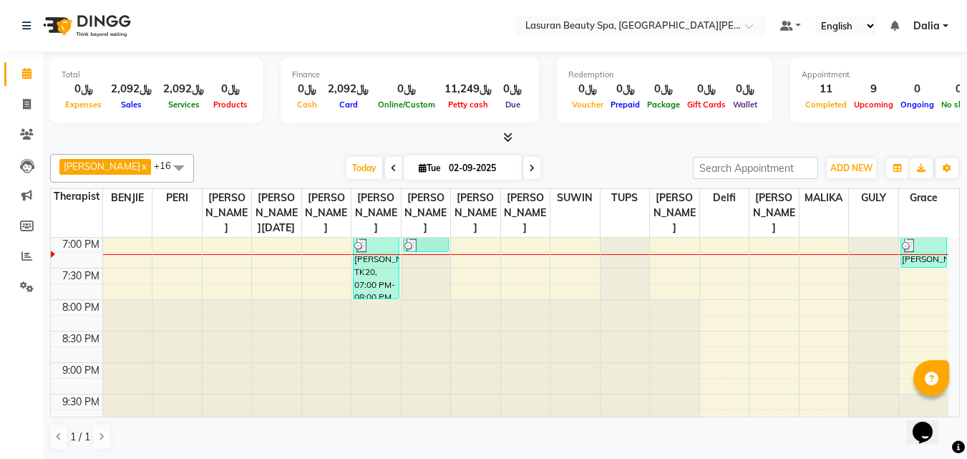
click at [535, 166] on span at bounding box center [531, 168] width 17 height 22
type input "[DATE]"
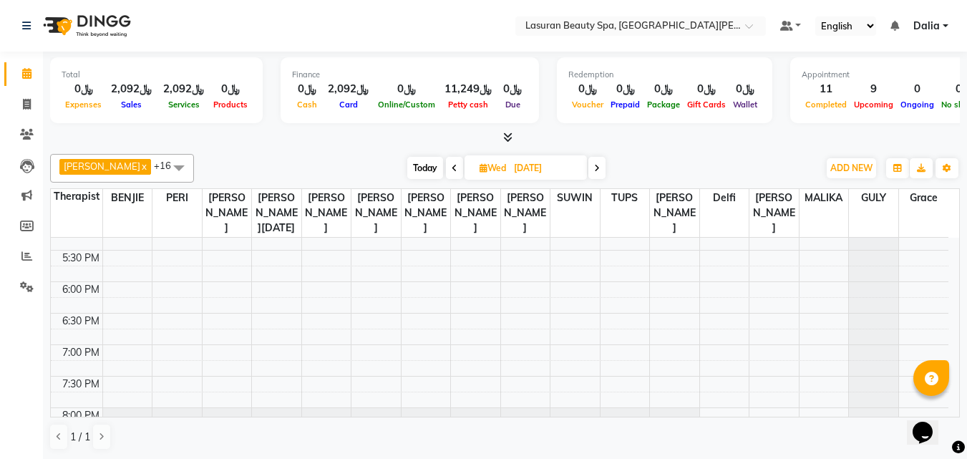
scroll to position [430, 0]
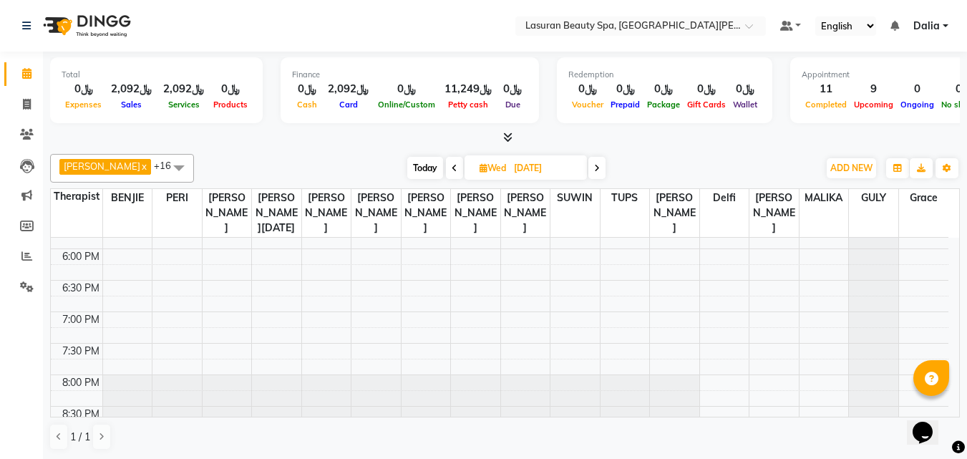
click at [908, 395] on div "11:00 AM 11:30 AM 12:00 PM 12:30 PM 1:00 PM 1:30 PM 2:00 PM 2:30 PM 3:00 PM 3:3…" at bounding box center [500, 154] width 898 height 692
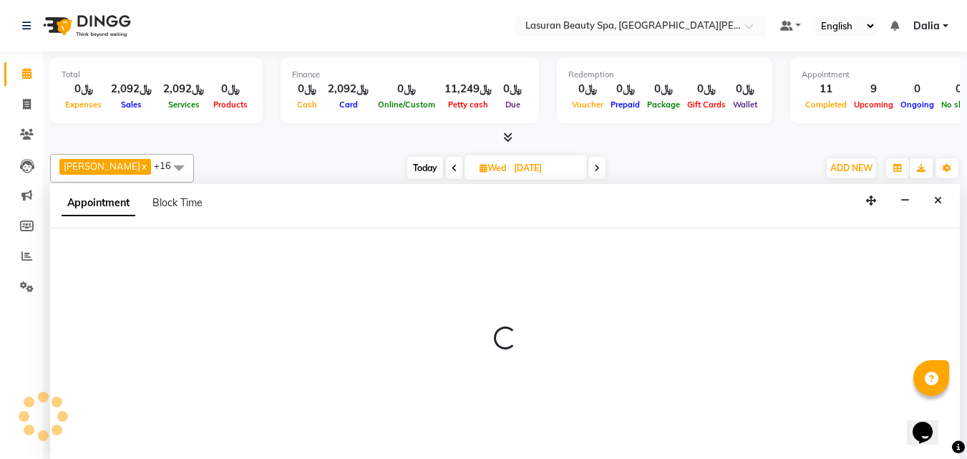
select select "88725"
select select "1200"
select select "tentative"
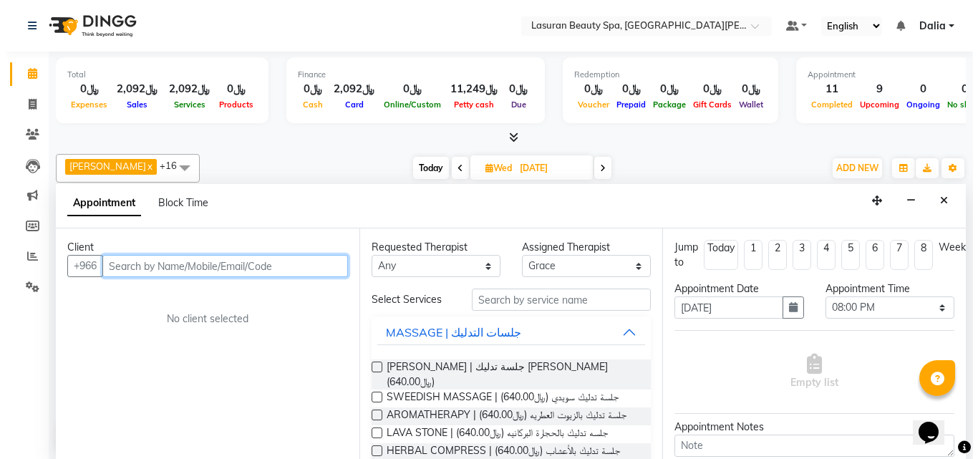
scroll to position [1, 0]
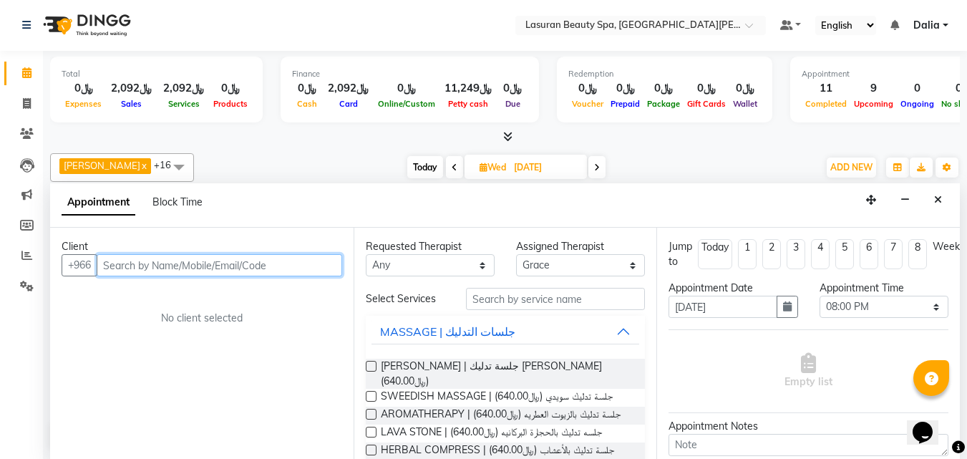
paste input "555987835"
type input "555987835"
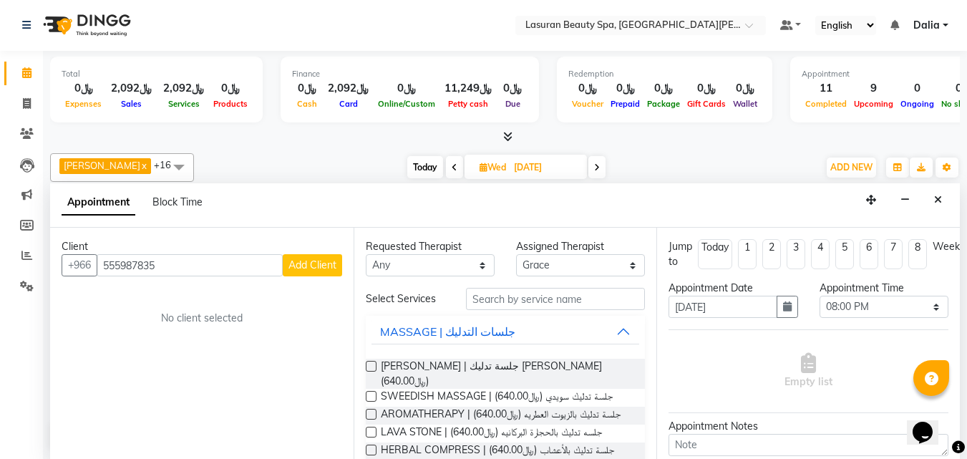
click at [306, 256] on button "Add Client" at bounding box center [312, 265] width 59 height 22
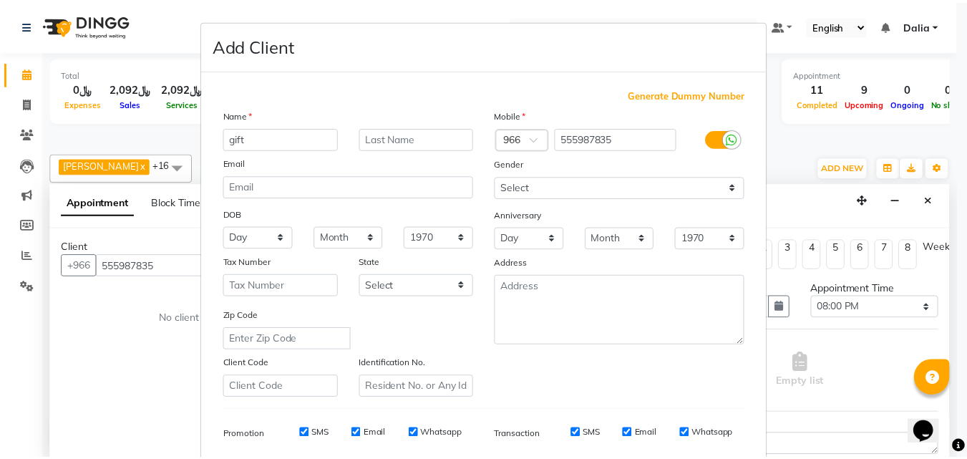
scroll to position [202, 0]
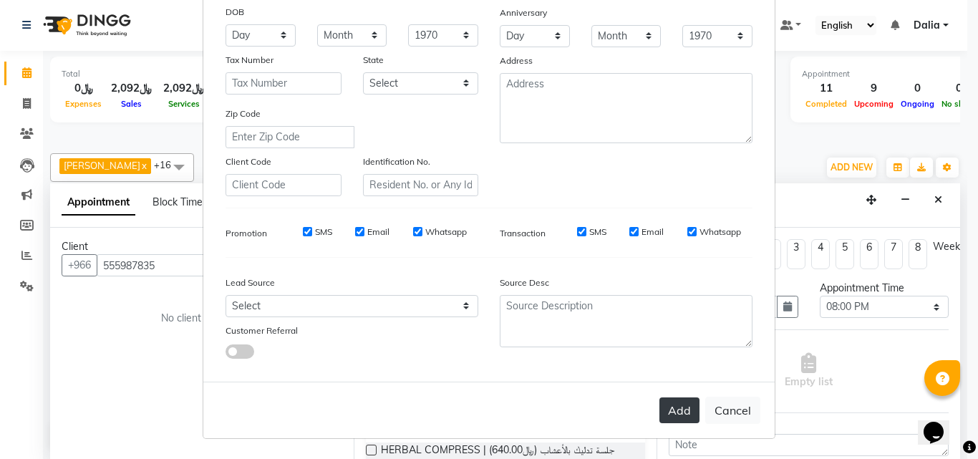
type input "gift"
click at [672, 414] on button "Add" at bounding box center [679, 410] width 40 height 26
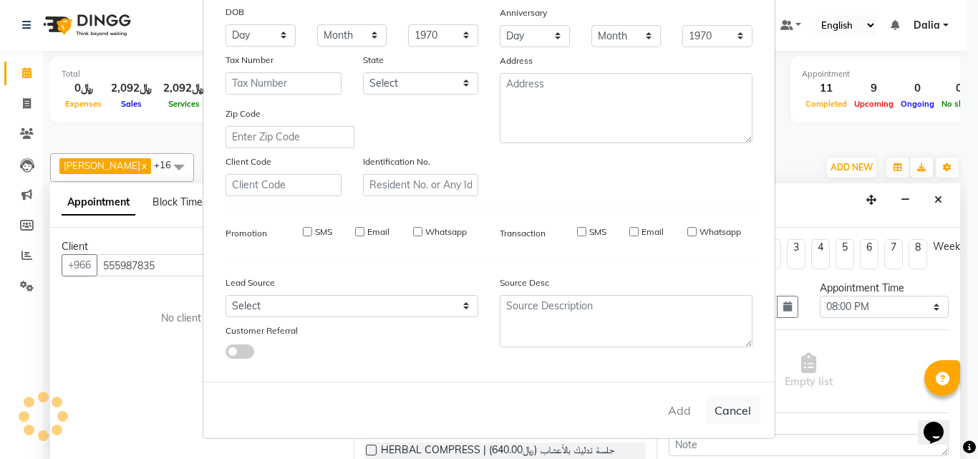
select select
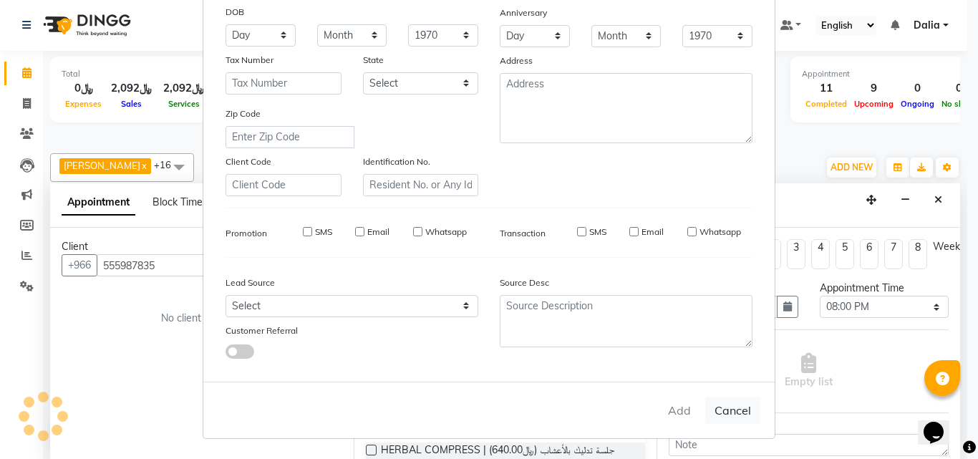
select select
checkbox input "false"
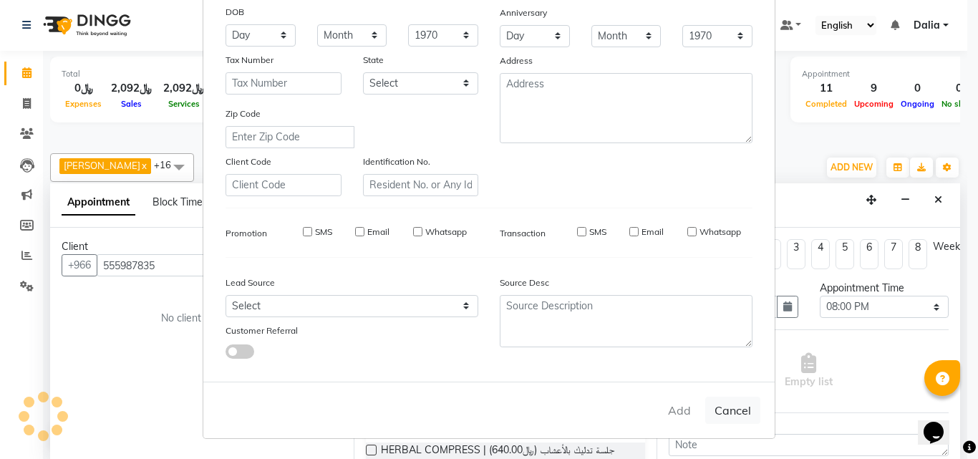
checkbox input "false"
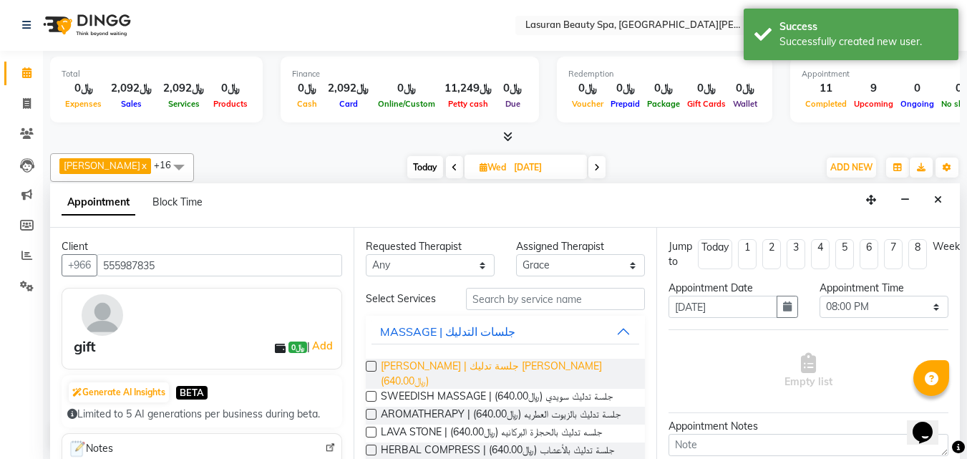
click at [512, 364] on span "[PERSON_NAME] | جلسة تدليك [PERSON_NAME] (﷼640.00)" at bounding box center [507, 374] width 253 height 30
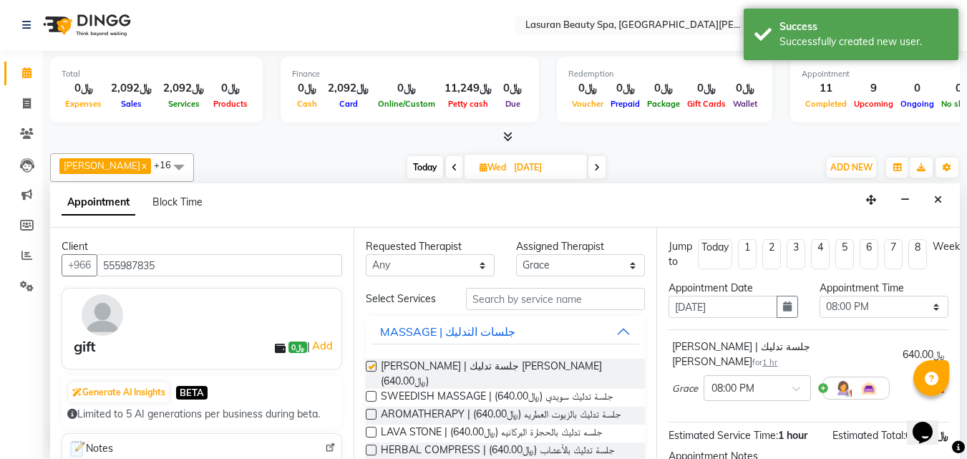
checkbox input "false"
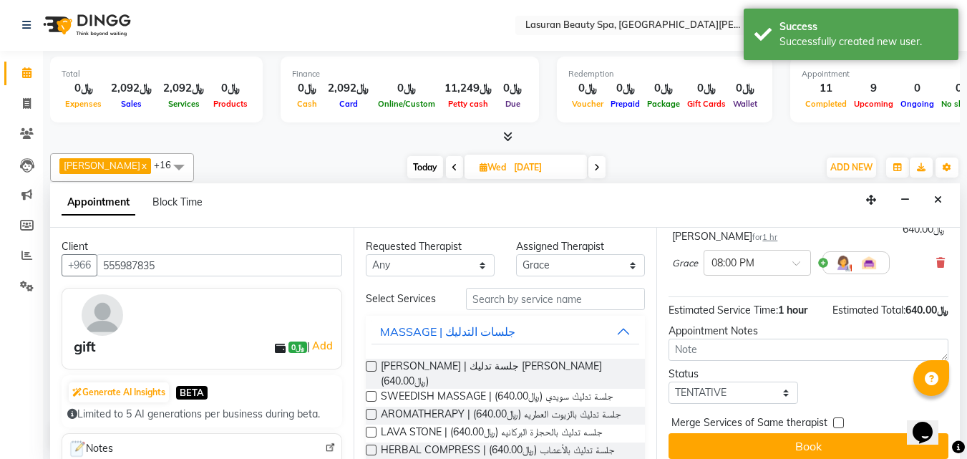
scroll to position [132, 0]
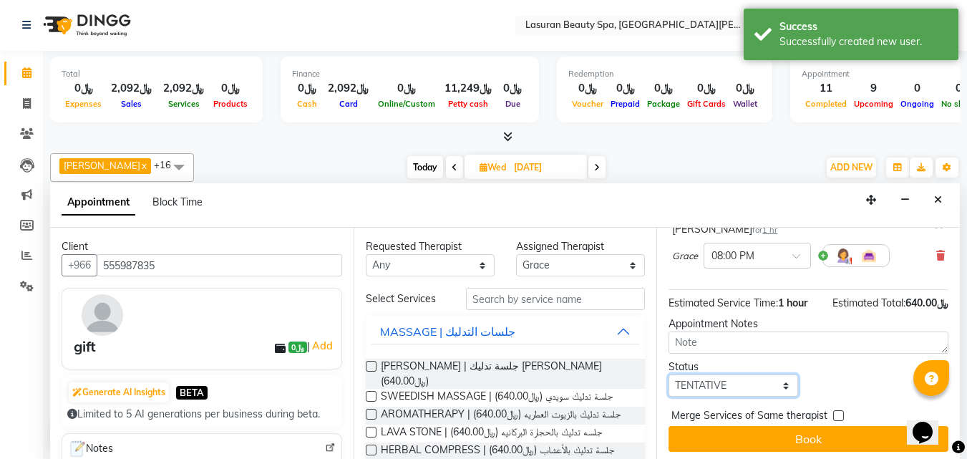
click at [725, 374] on select "Select TENTATIVE CONFIRM UPCOMING" at bounding box center [733, 385] width 129 height 22
select select "confirm booking"
click at [669, 374] on select "Select TENTATIVE CONFIRM UPCOMING" at bounding box center [733, 385] width 129 height 22
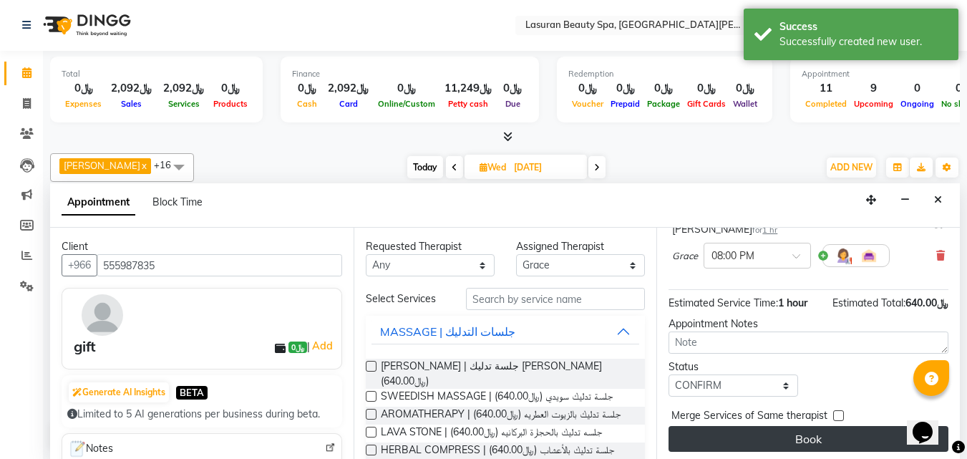
click at [714, 428] on button "Book" at bounding box center [809, 439] width 280 height 26
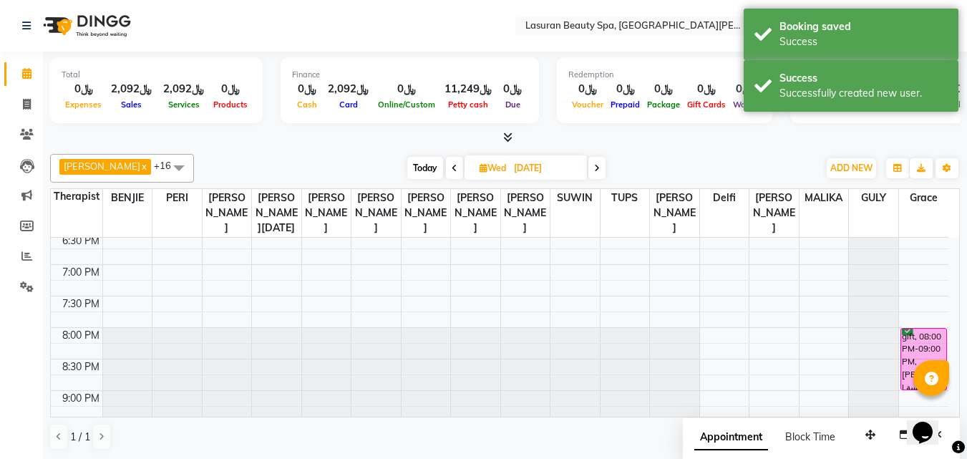
scroll to position [528, 0]
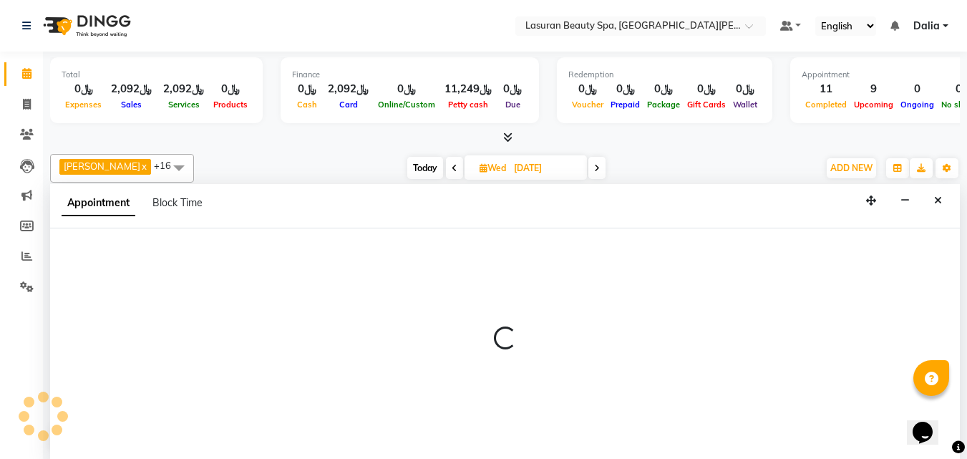
select select "54626"
select select "1200"
select select "tentative"
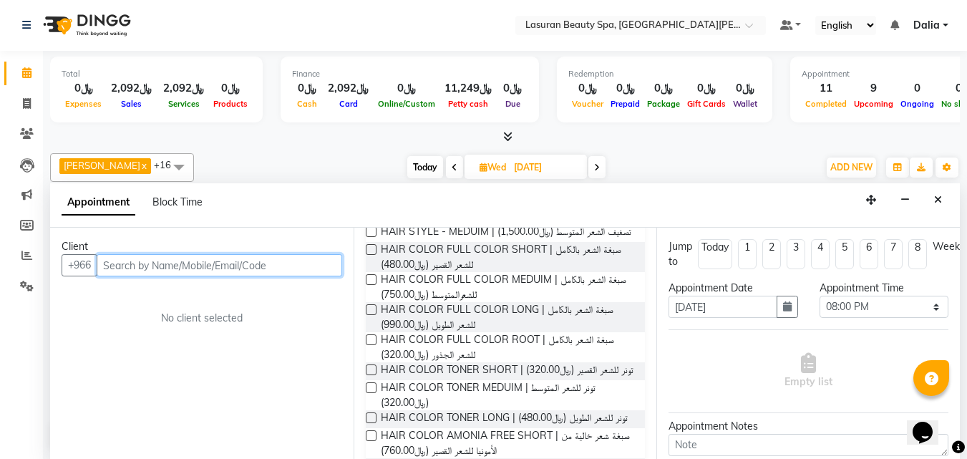
scroll to position [304, 0]
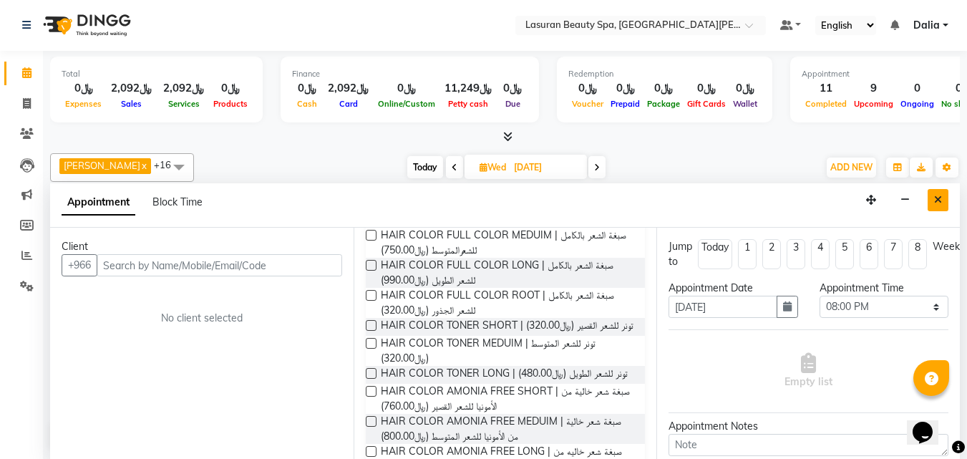
click at [933, 195] on button "Close" at bounding box center [938, 200] width 21 height 22
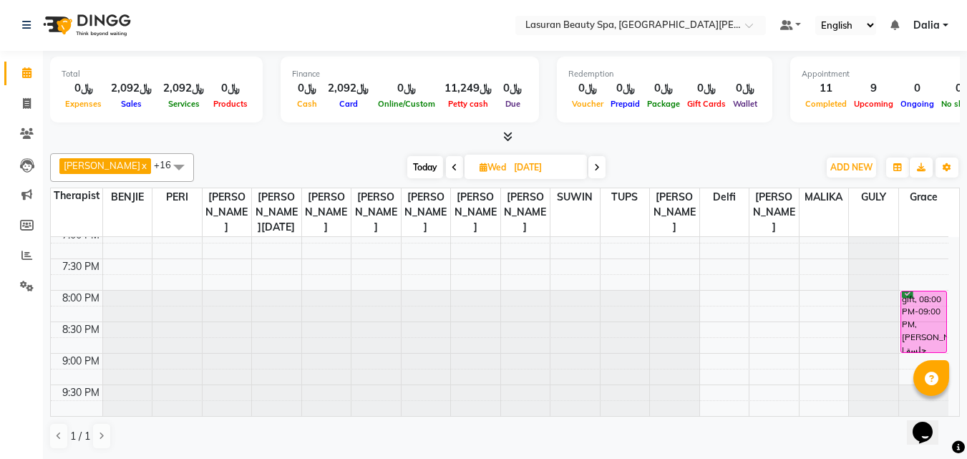
click at [428, 170] on span "Today" at bounding box center [425, 167] width 36 height 22
type input "02-09-2025"
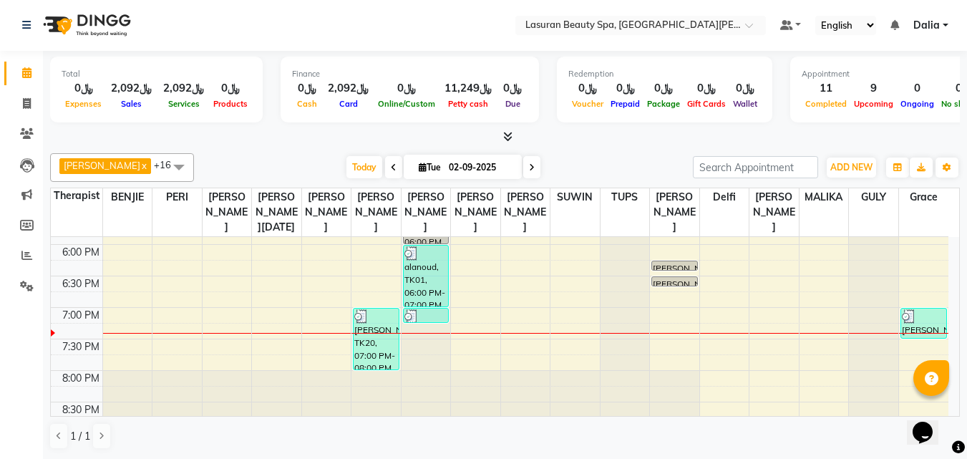
scroll to position [505, 0]
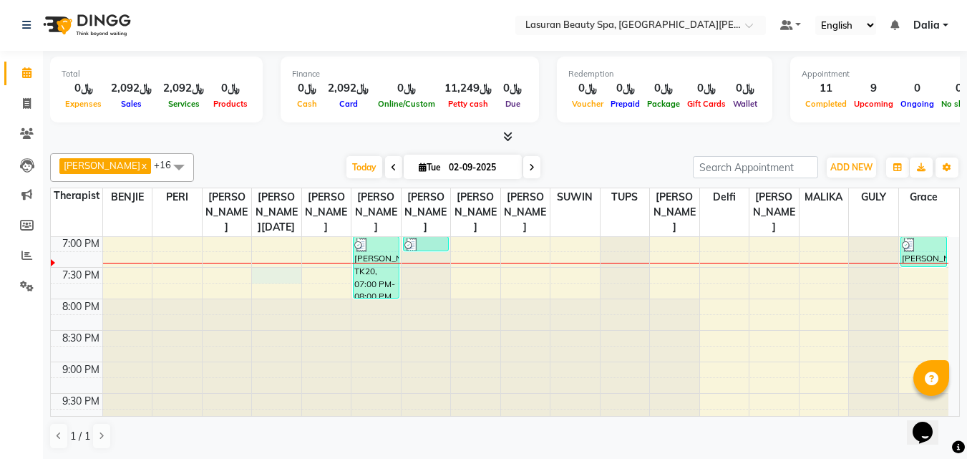
click at [284, 291] on div "11:00 AM 11:30 AM 12:00 PM 12:30 PM 1:00 PM 1:30 PM 2:00 PM 2:30 PM 3:00 PM 3:3…" at bounding box center [500, 78] width 898 height 692
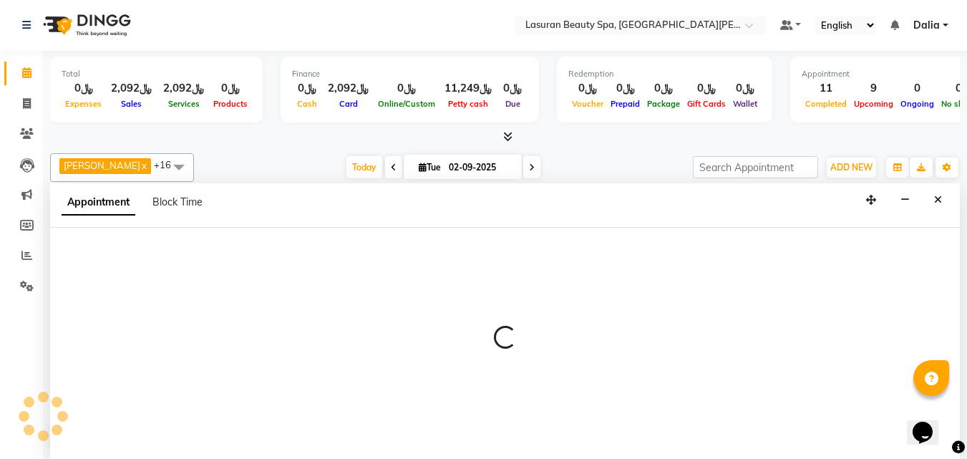
select select "54626"
select select "1170"
select select "tentative"
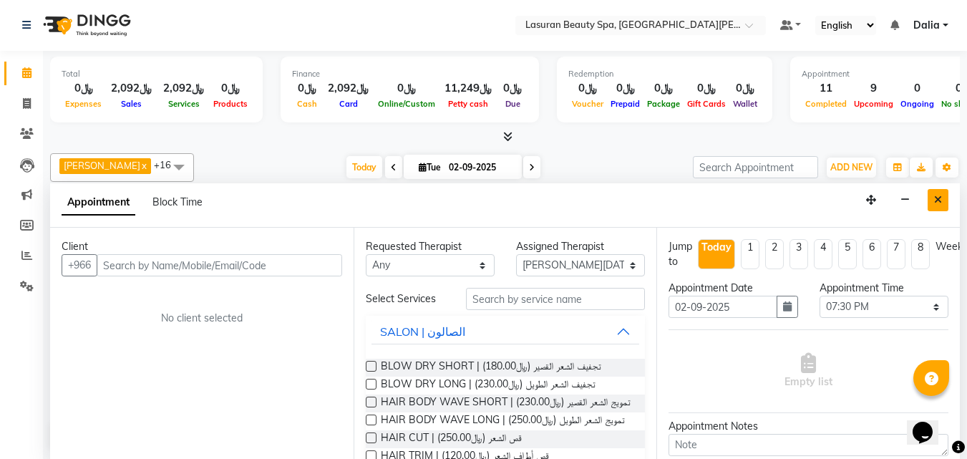
click at [931, 198] on button "Close" at bounding box center [938, 200] width 21 height 22
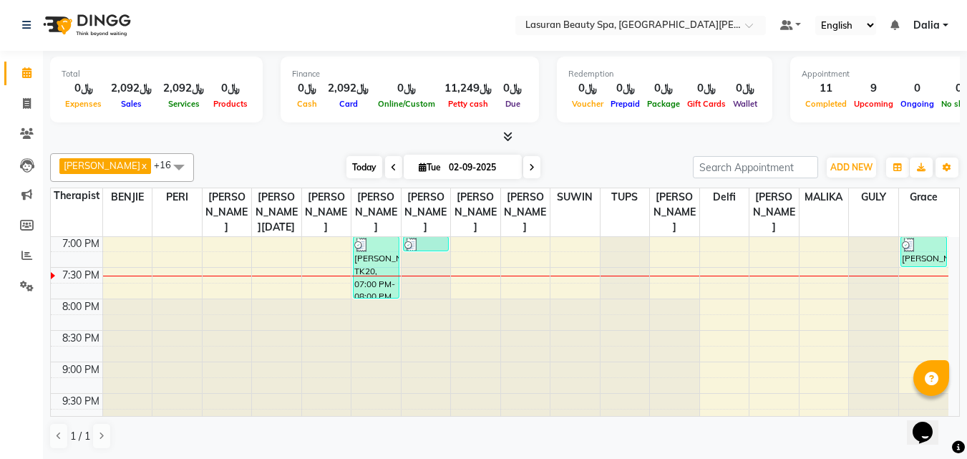
click at [362, 164] on span "Today" at bounding box center [364, 167] width 36 height 22
